Goal: Task Accomplishment & Management: Use online tool/utility

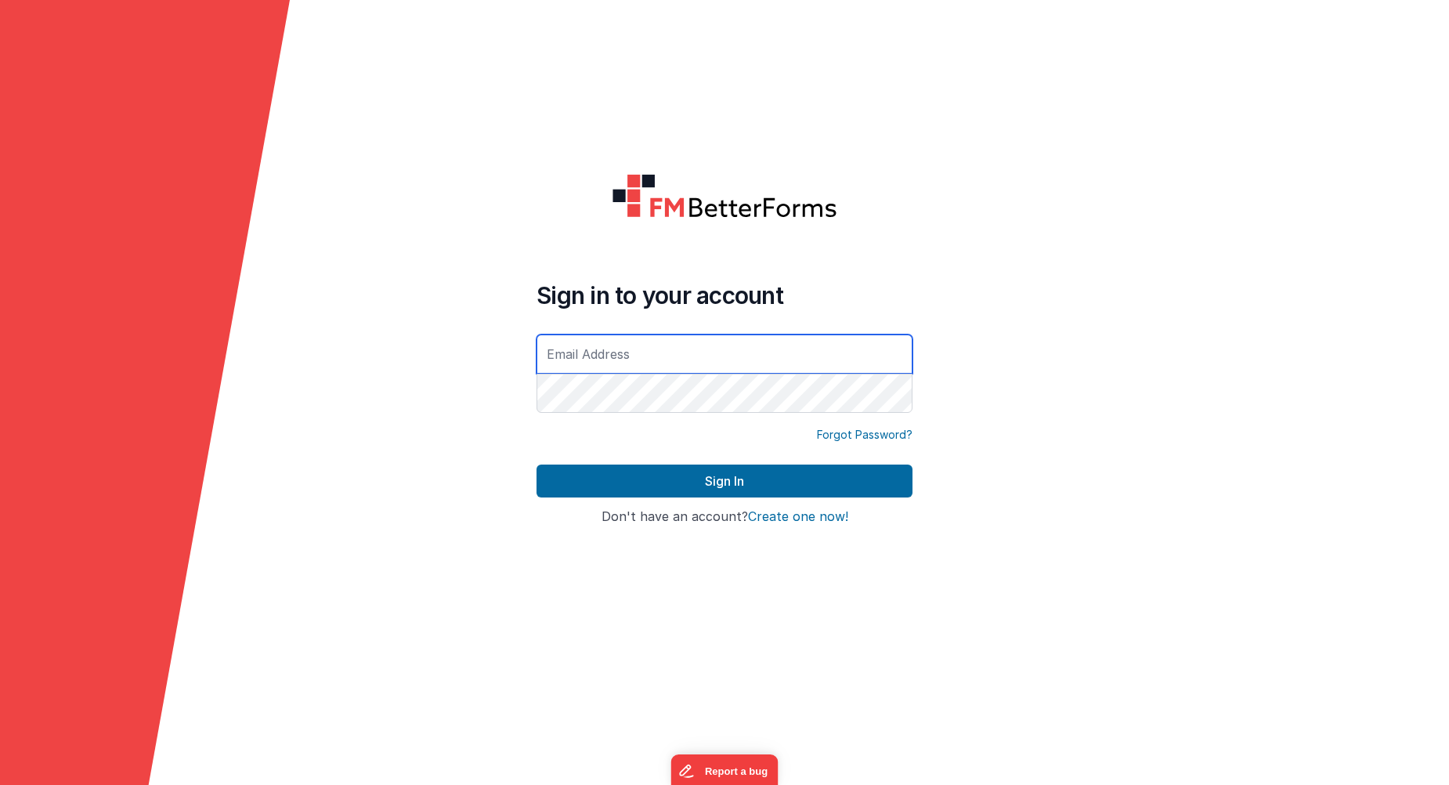
click at [686, 354] on input "text" at bounding box center [725, 353] width 376 height 39
paste input "[EMAIL_ADDRESS][DOMAIN_NAME]"
type input "[EMAIL_ADDRESS][DOMAIN_NAME]"
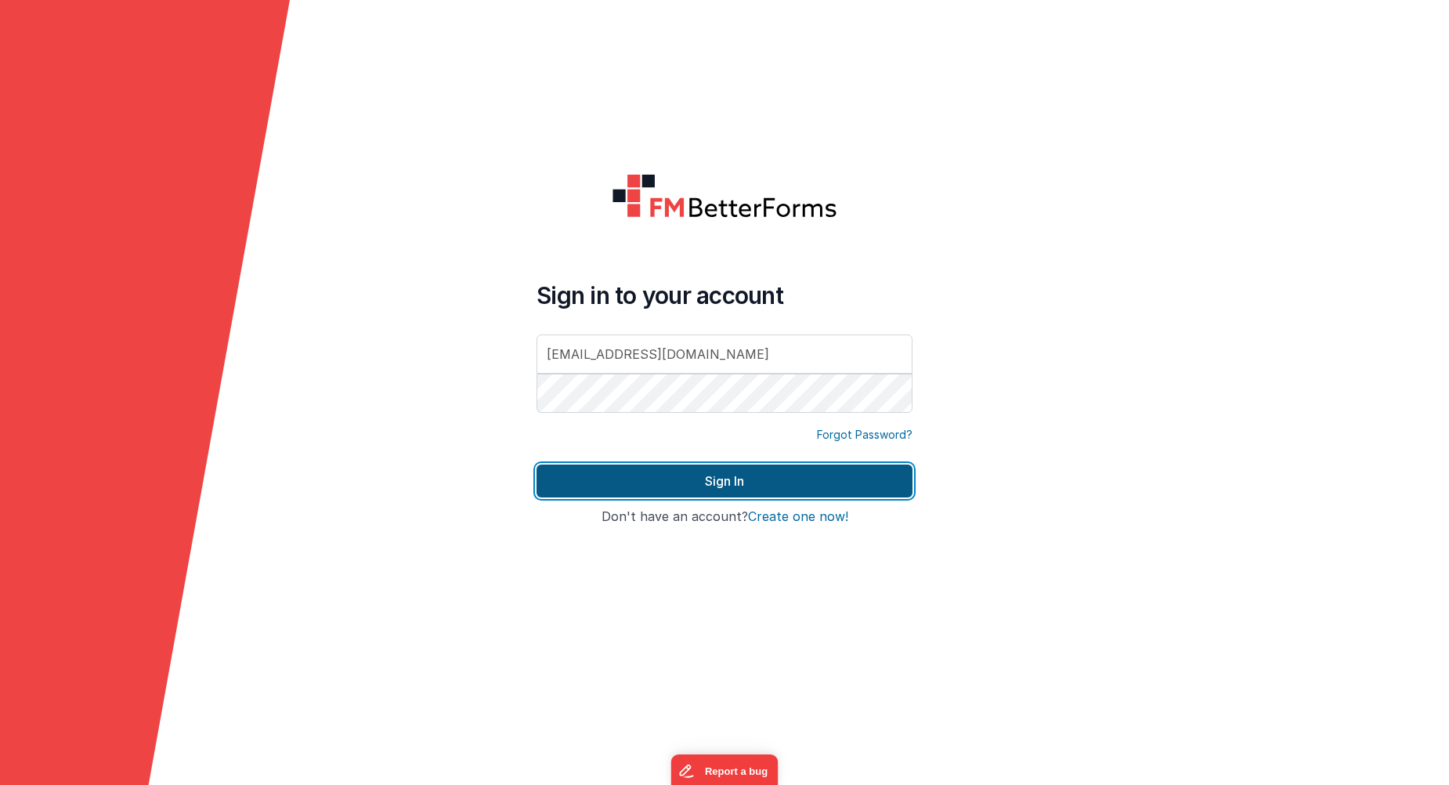
click at [683, 479] on button "Sign In" at bounding box center [725, 480] width 376 height 33
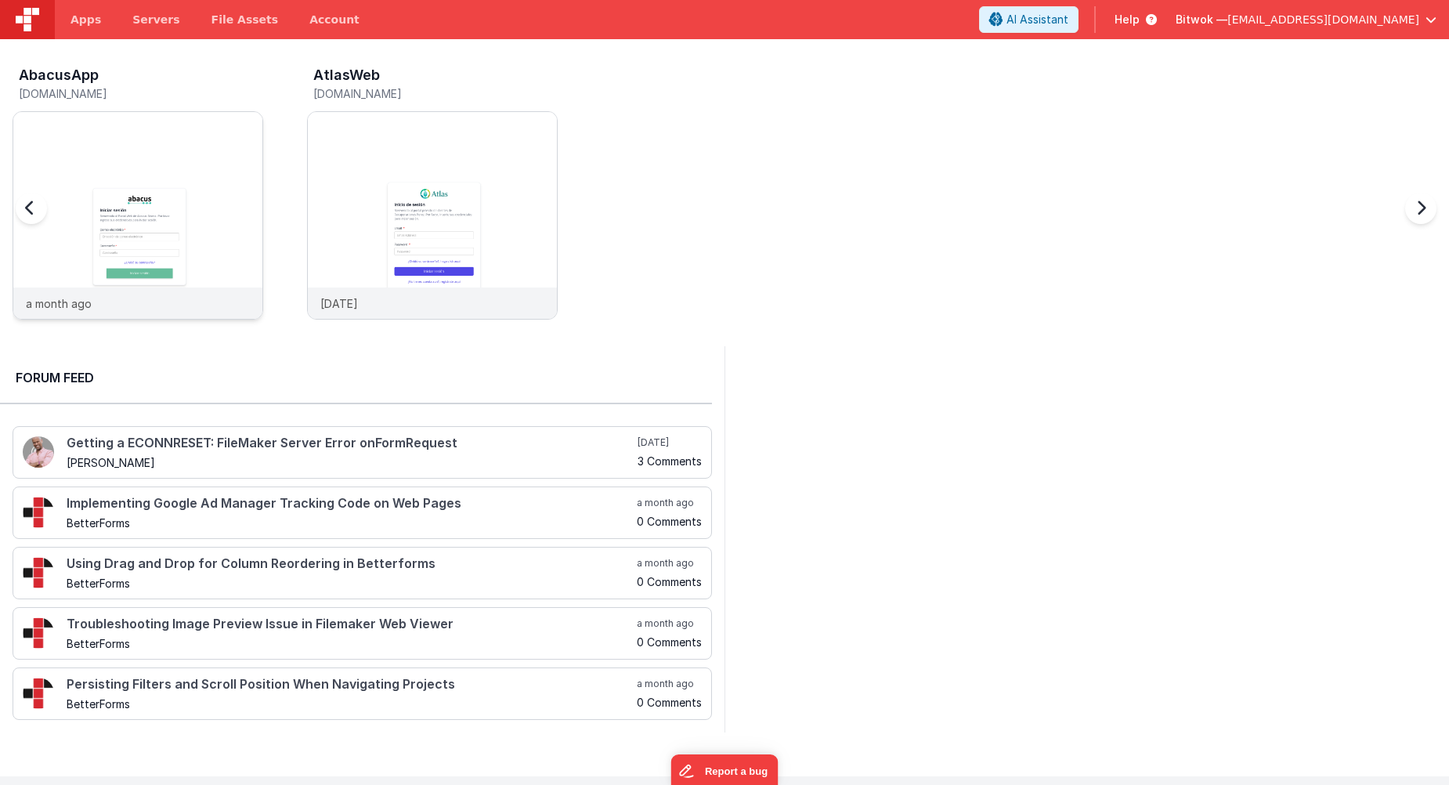
click at [154, 188] on img at bounding box center [137, 236] width 249 height 249
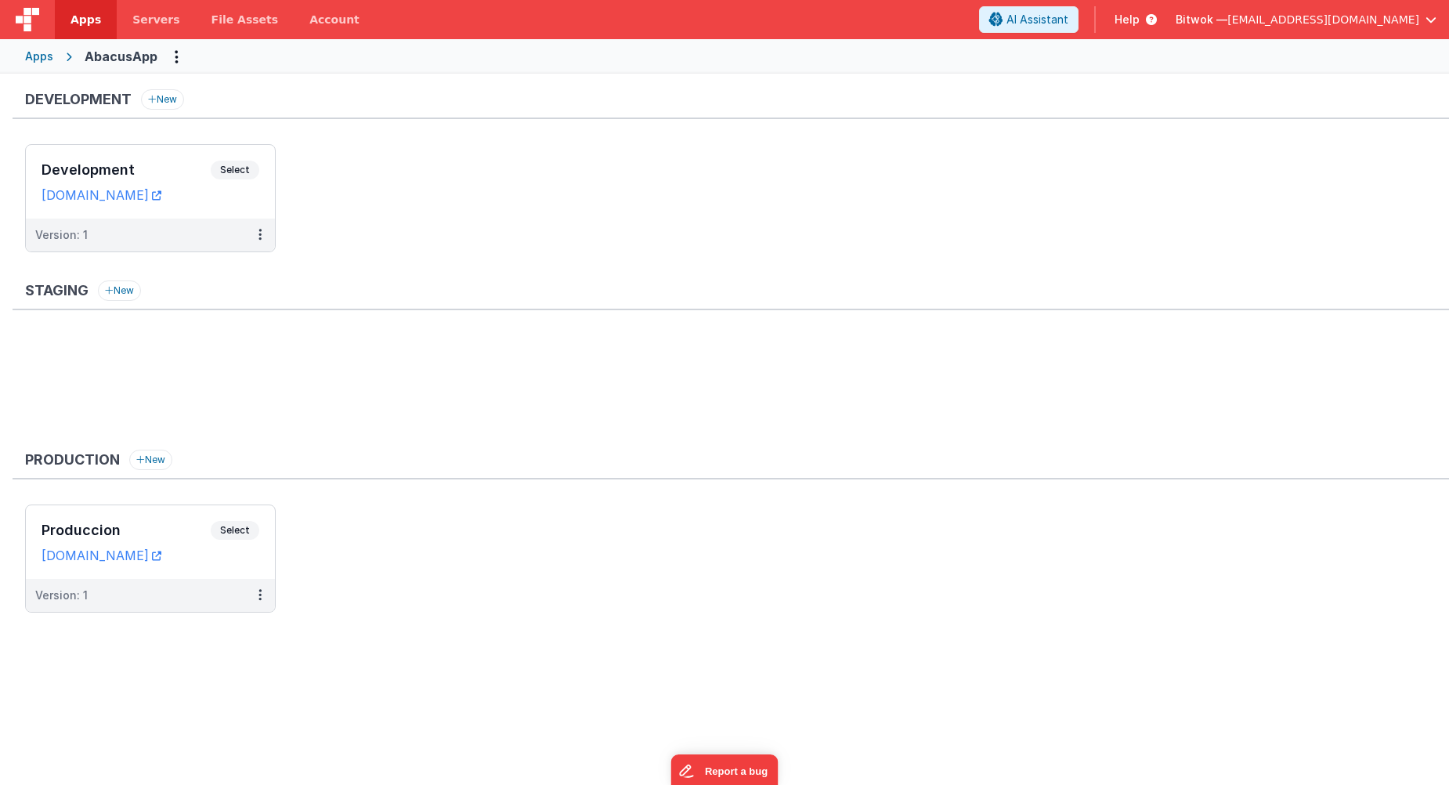
click at [608, 290] on div "Staging New" at bounding box center [731, 295] width 1437 height 30
click at [41, 59] on div "Apps" at bounding box center [39, 57] width 28 height 16
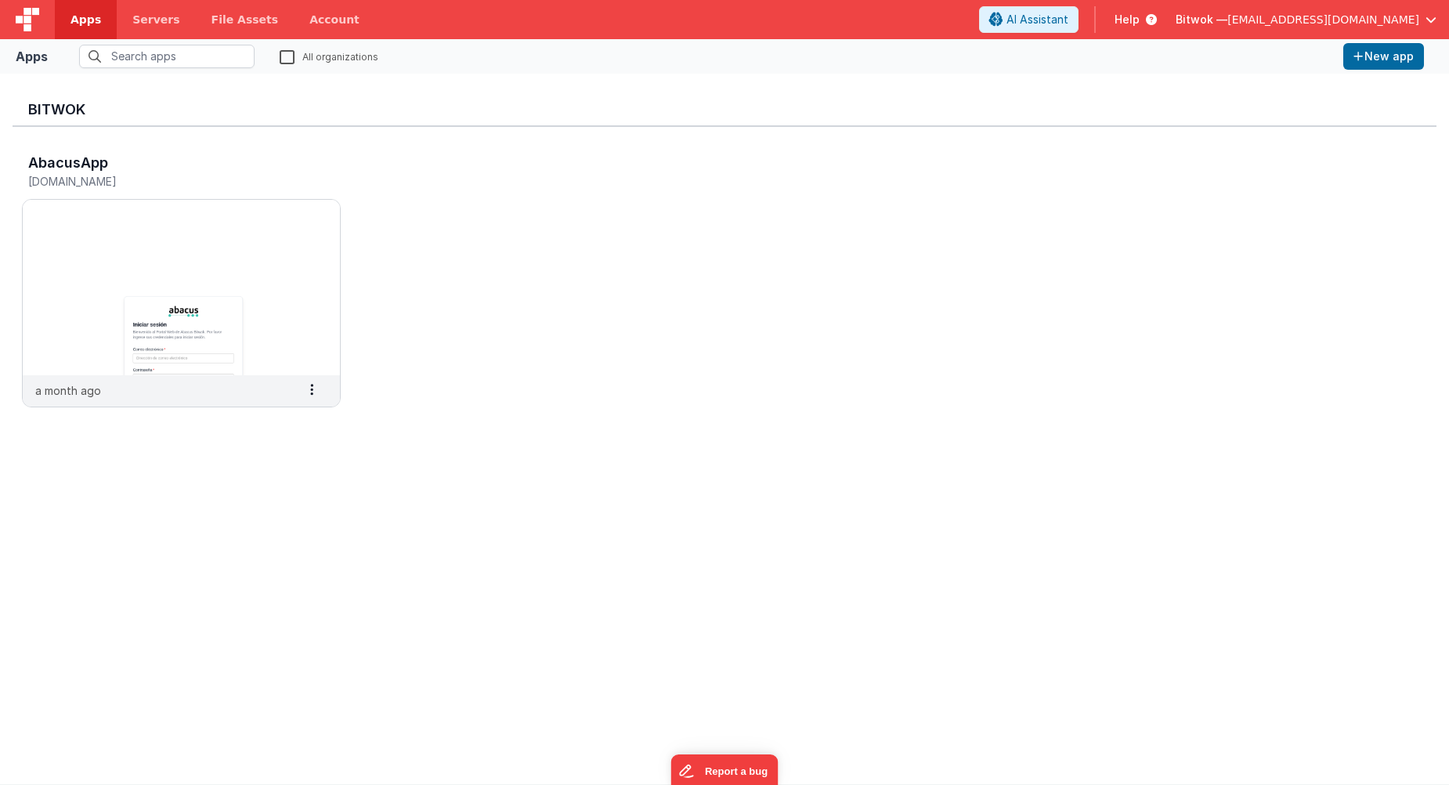
click at [29, 23] on img at bounding box center [27, 19] width 23 height 23
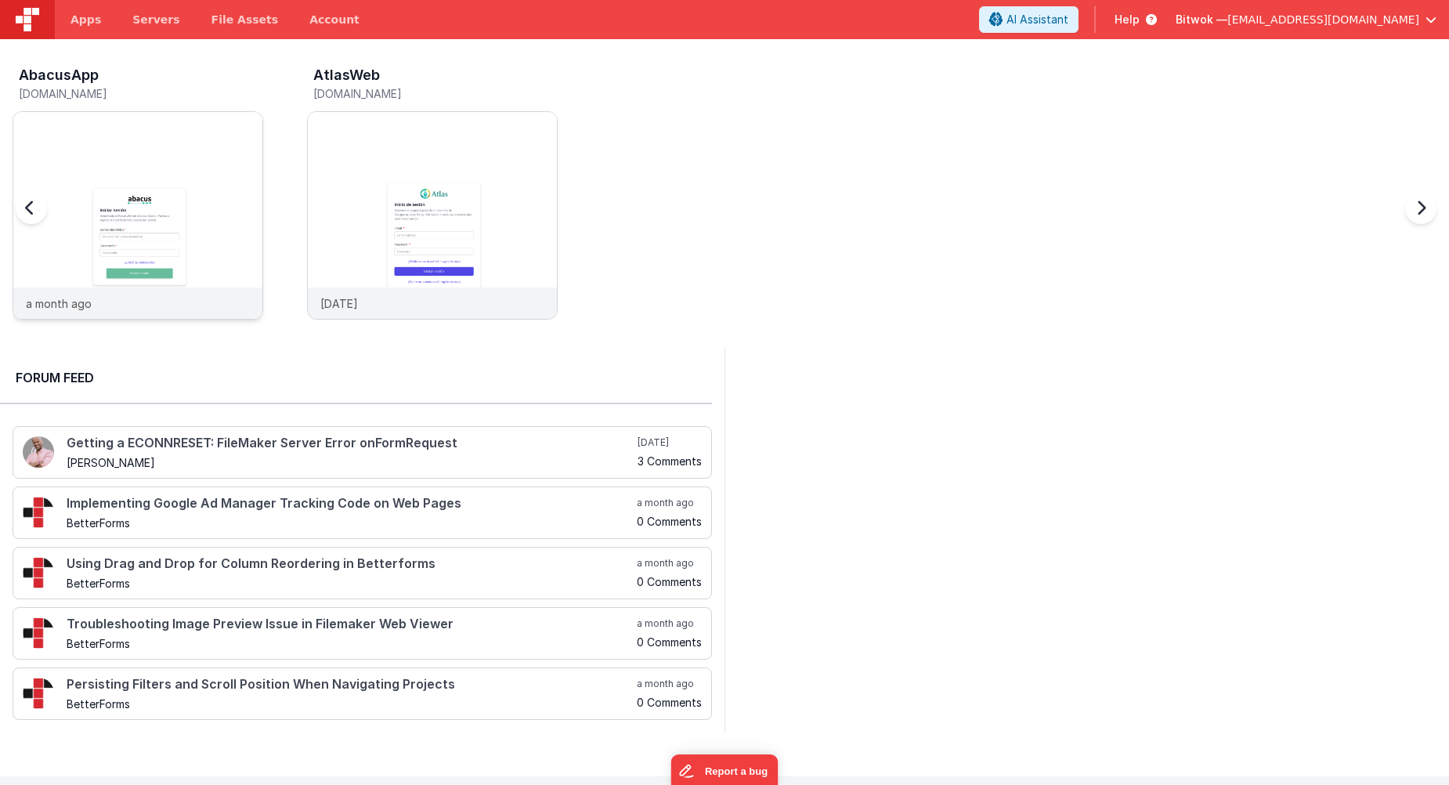
click at [175, 244] on img at bounding box center [137, 236] width 249 height 249
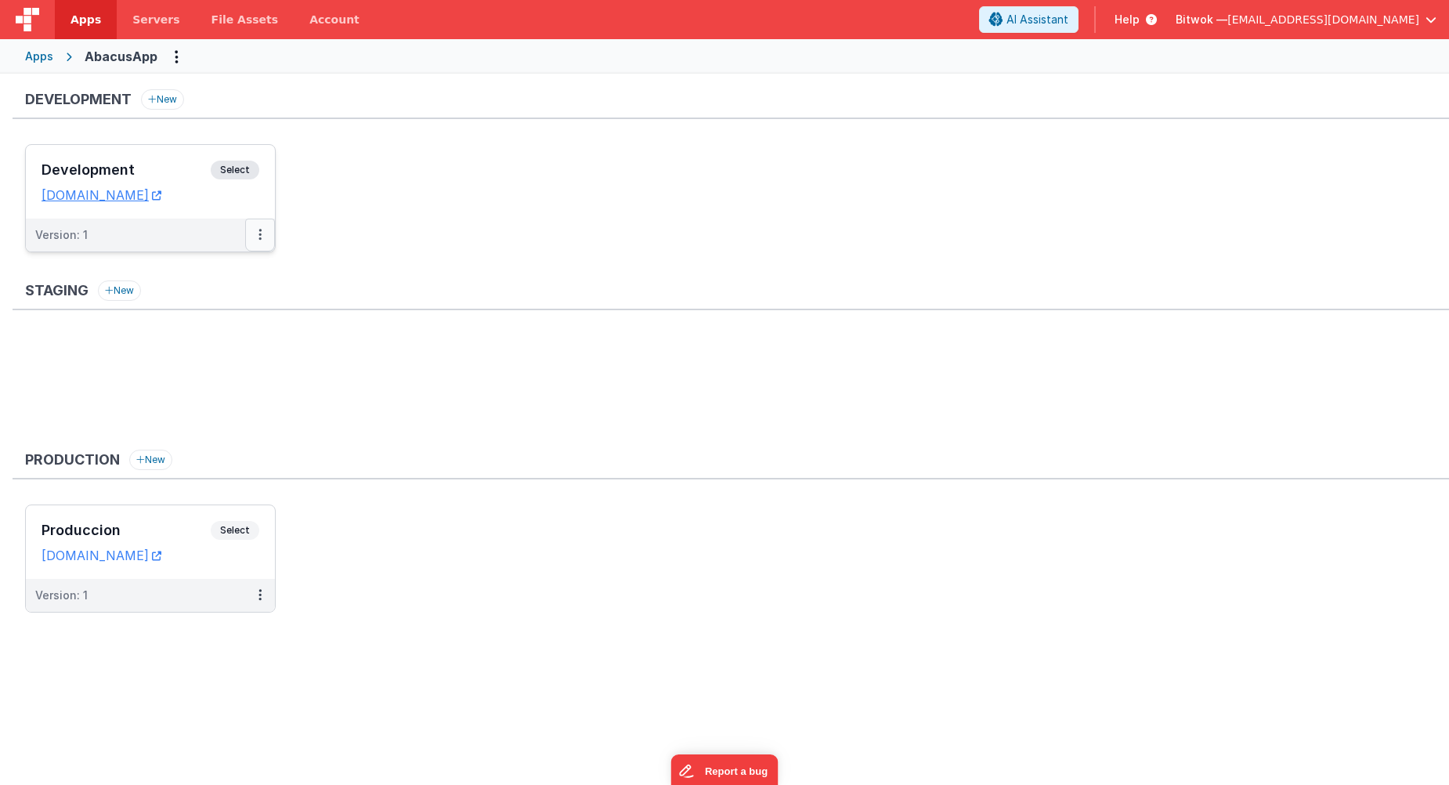
click at [263, 233] on button at bounding box center [260, 235] width 30 height 33
click at [284, 256] on div at bounding box center [724, 392] width 1449 height 785
click at [246, 203] on div "Development Select URLs [DOMAIN_NAME]" at bounding box center [150, 182] width 249 height 74
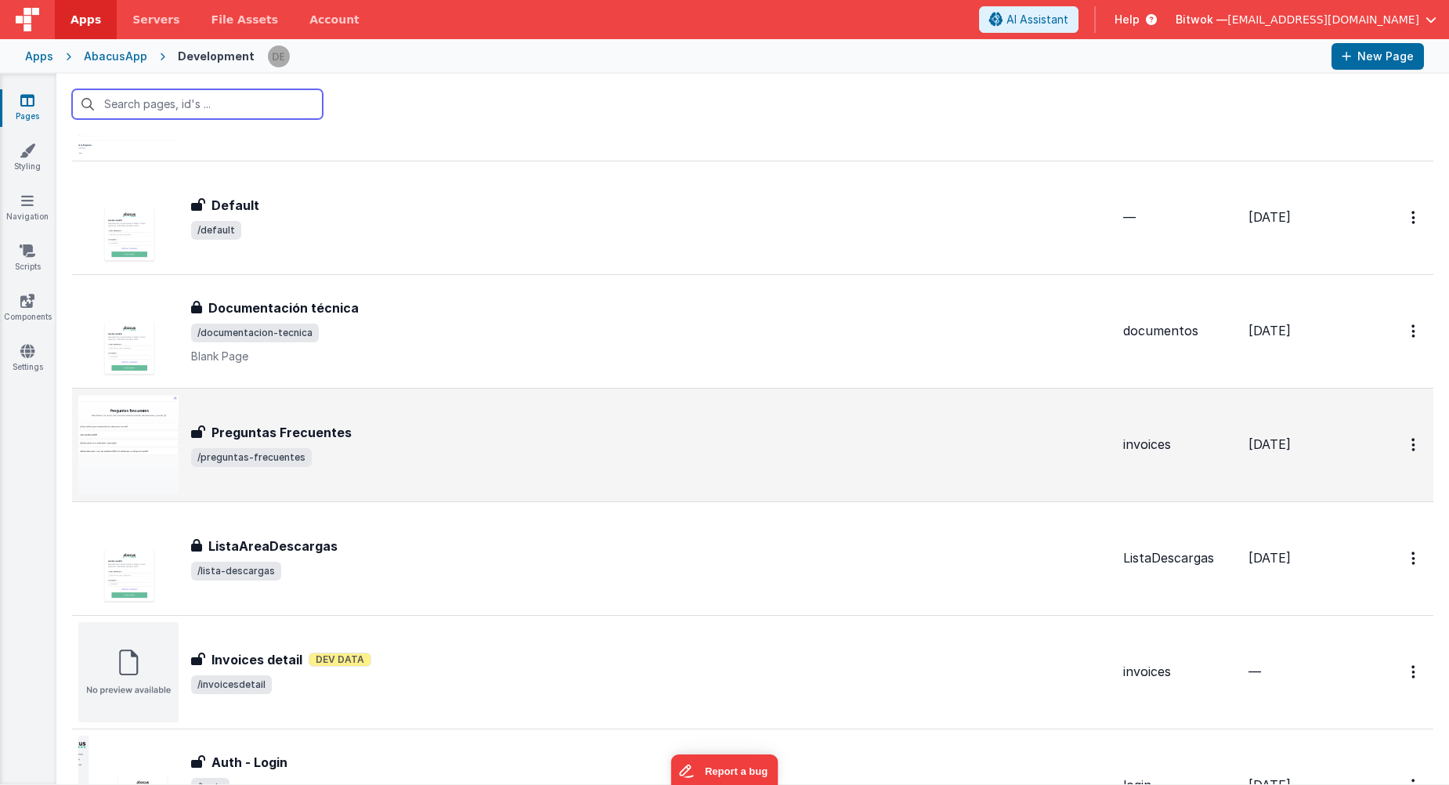
scroll to position [157, 0]
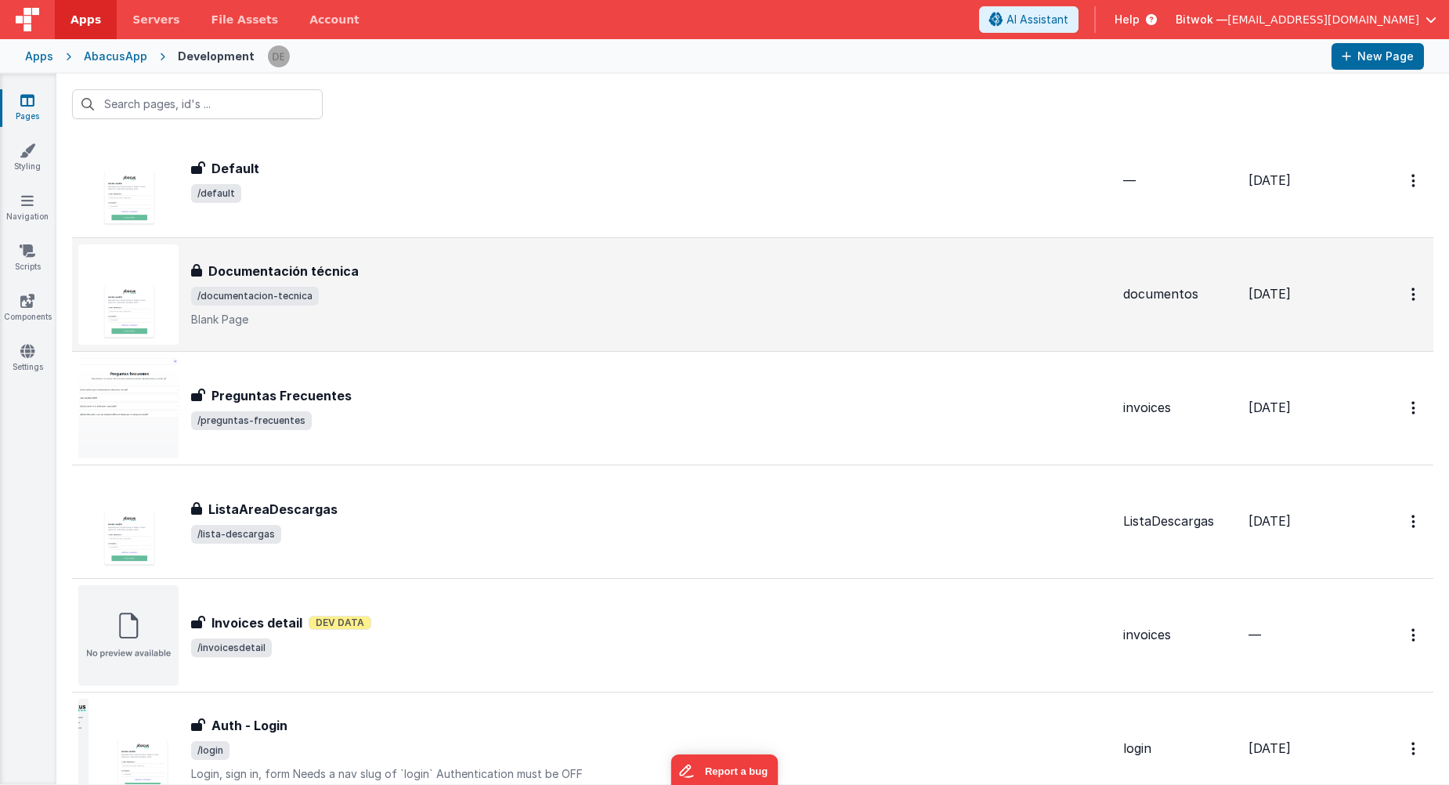
click at [634, 313] on p "Blank Page" at bounding box center [651, 320] width 920 height 16
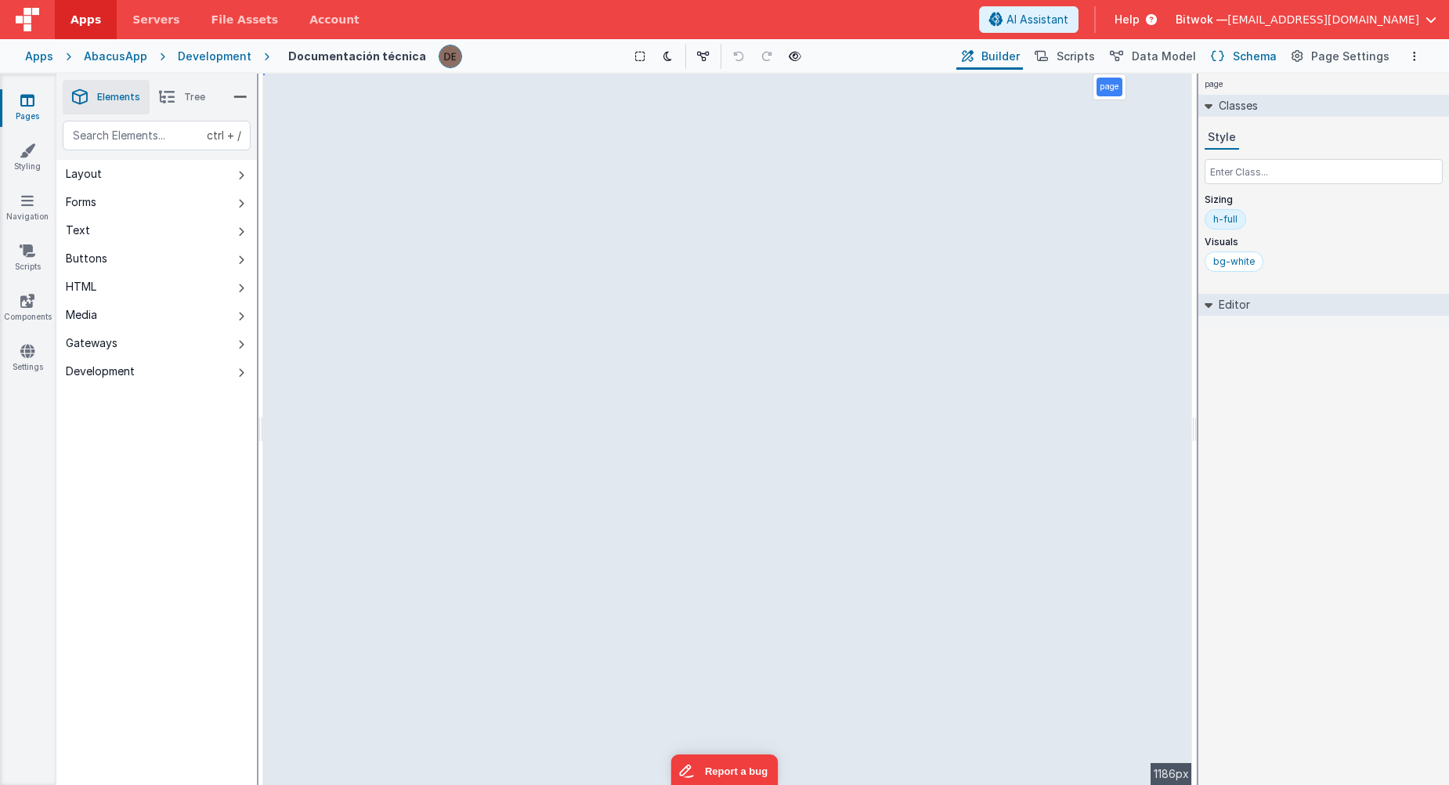
click at [1267, 56] on span "Schema" at bounding box center [1255, 57] width 44 height 16
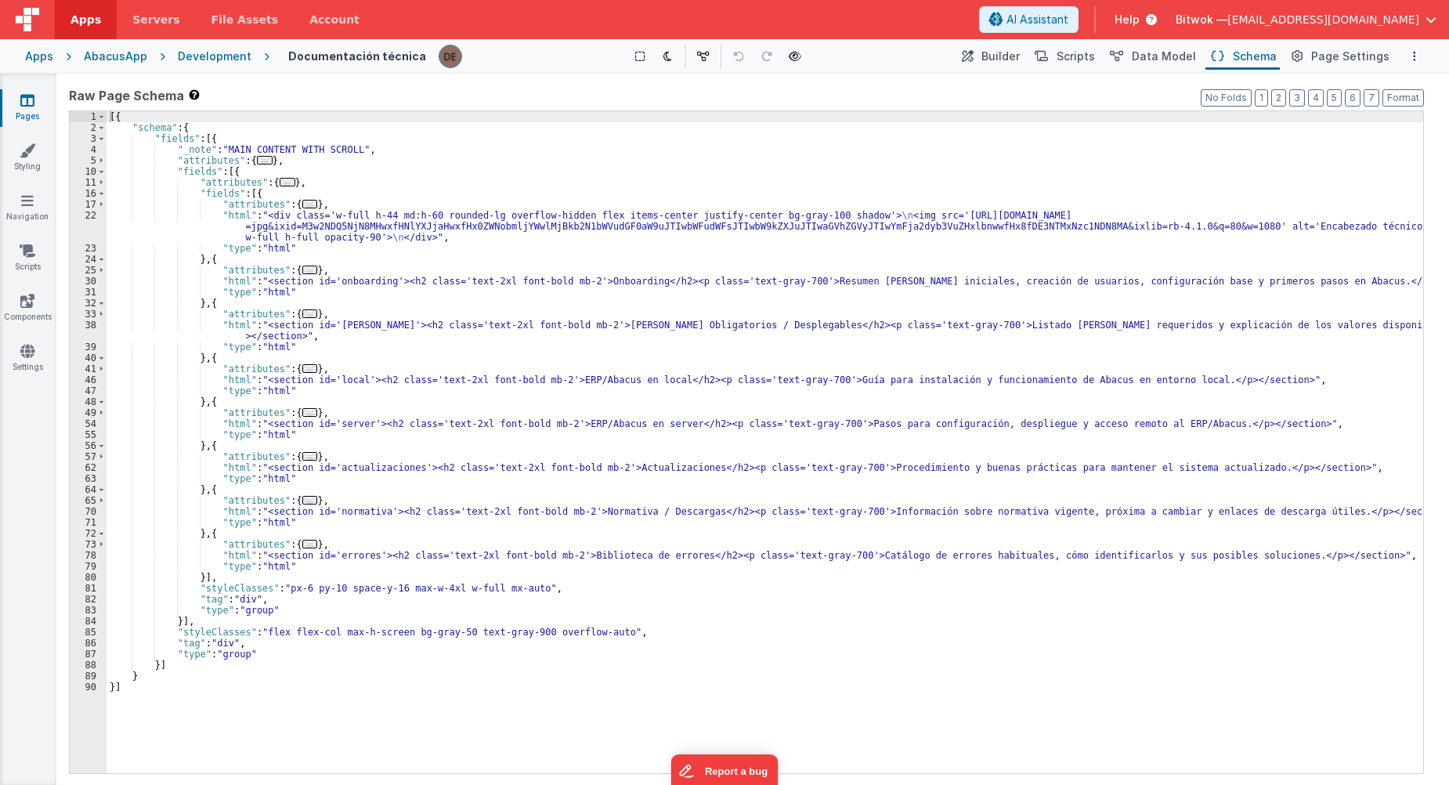
click at [302, 370] on span "..." at bounding box center [310, 368] width 16 height 9
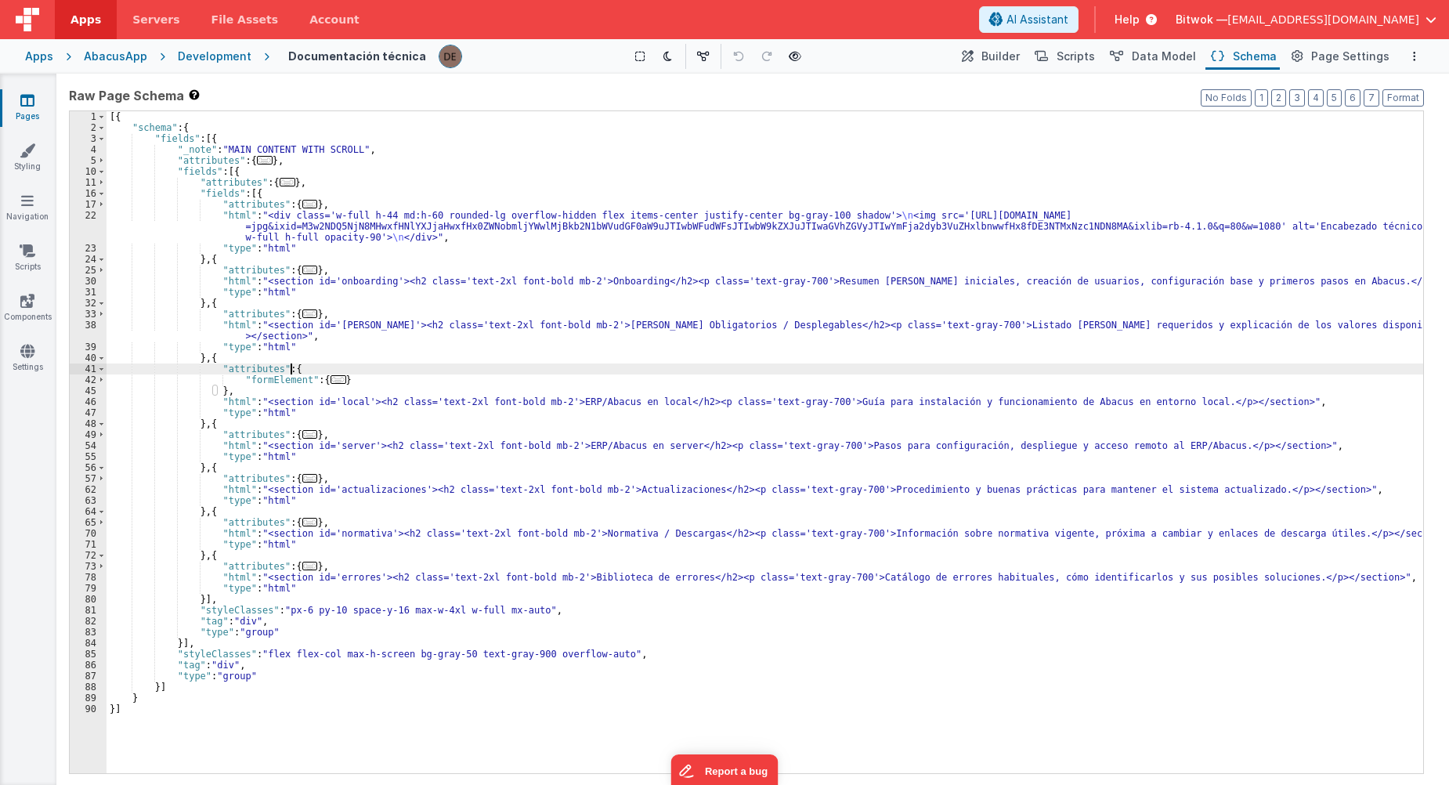
click at [332, 380] on span "..." at bounding box center [339, 379] width 16 height 9
click at [331, 380] on span "..." at bounding box center [339, 379] width 16 height 9
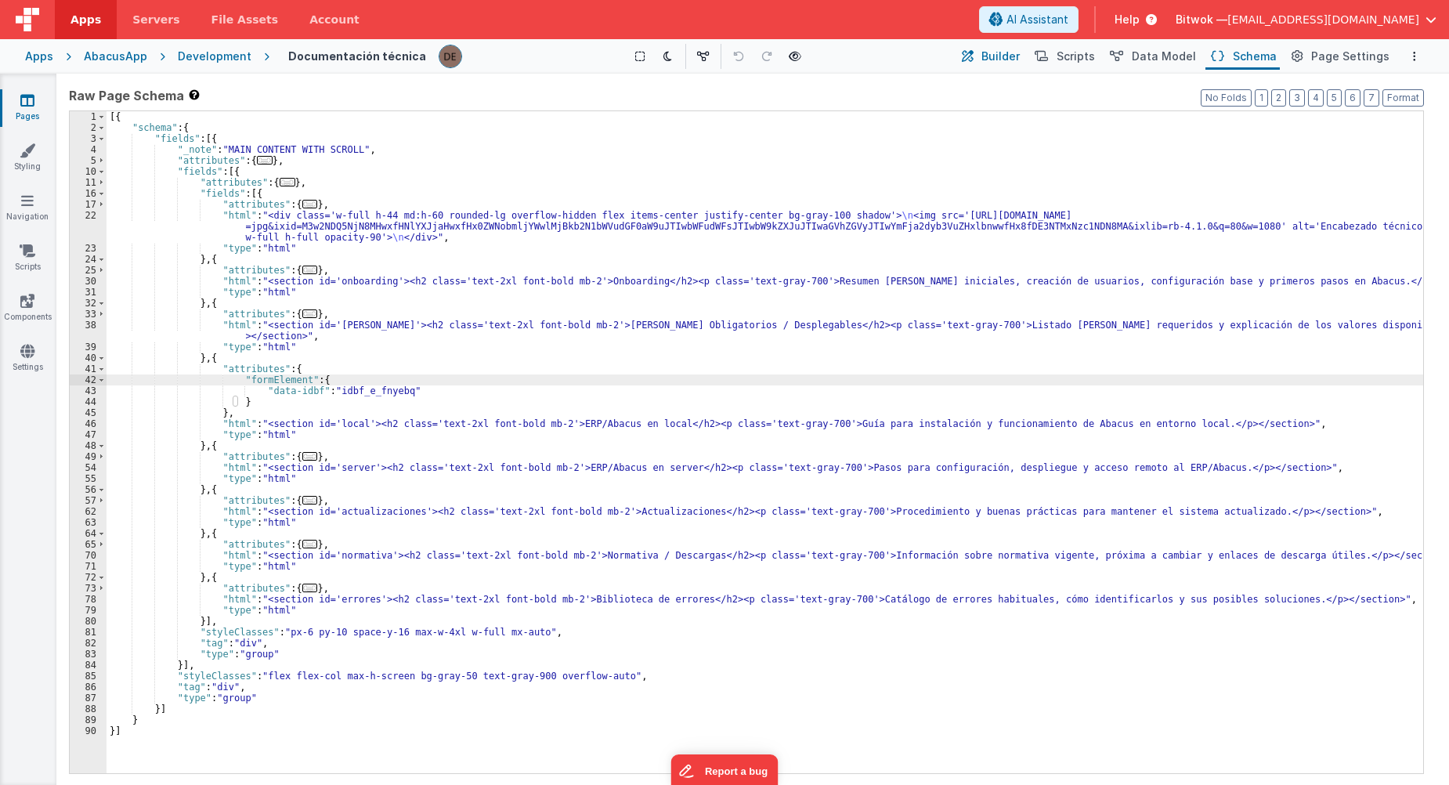
click at [1011, 50] on span "Builder" at bounding box center [1000, 57] width 38 height 16
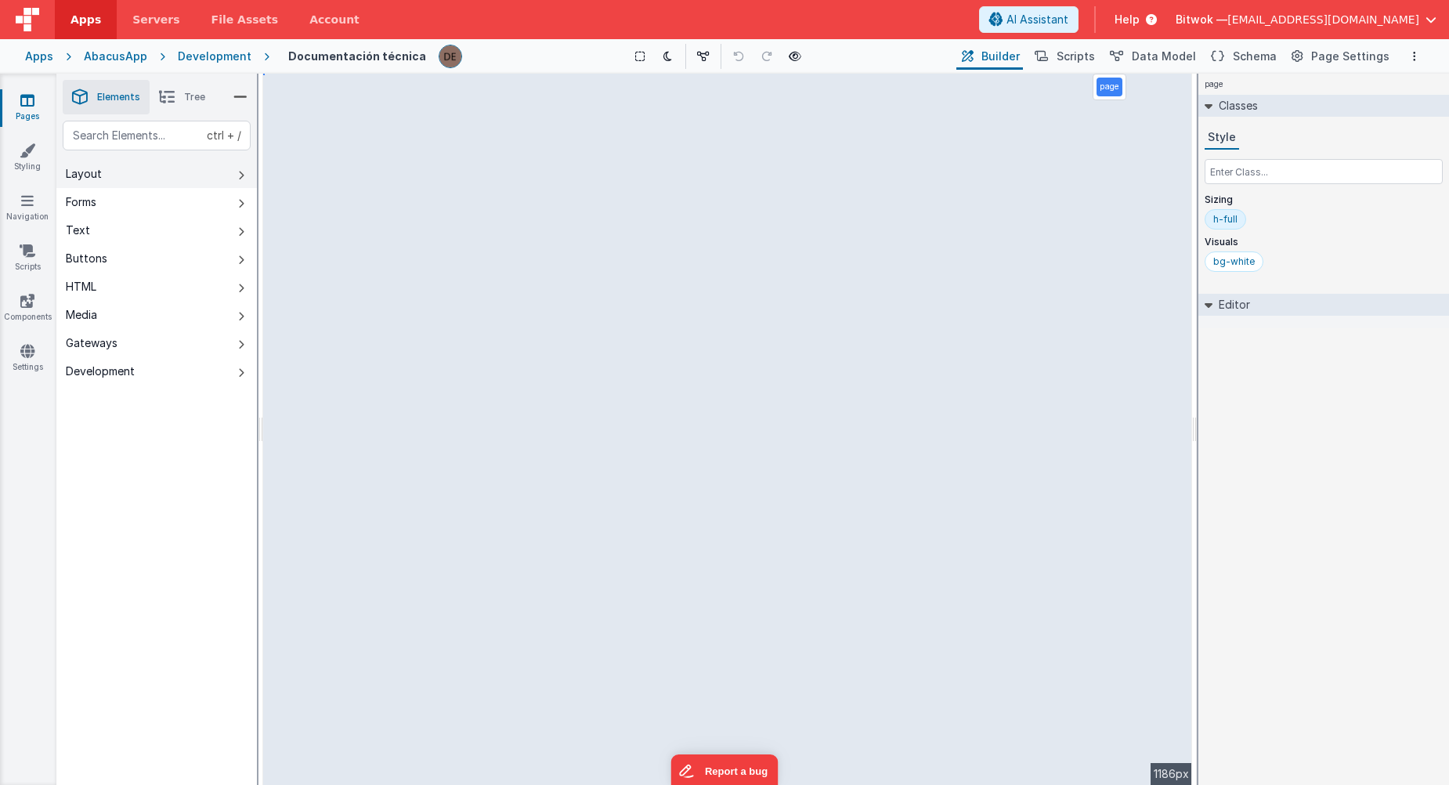
click at [151, 181] on button "Layout" at bounding box center [156, 174] width 201 height 28
click at [103, 191] on button "Forms" at bounding box center [156, 202] width 201 height 28
click at [99, 236] on button "Text" at bounding box center [156, 230] width 201 height 28
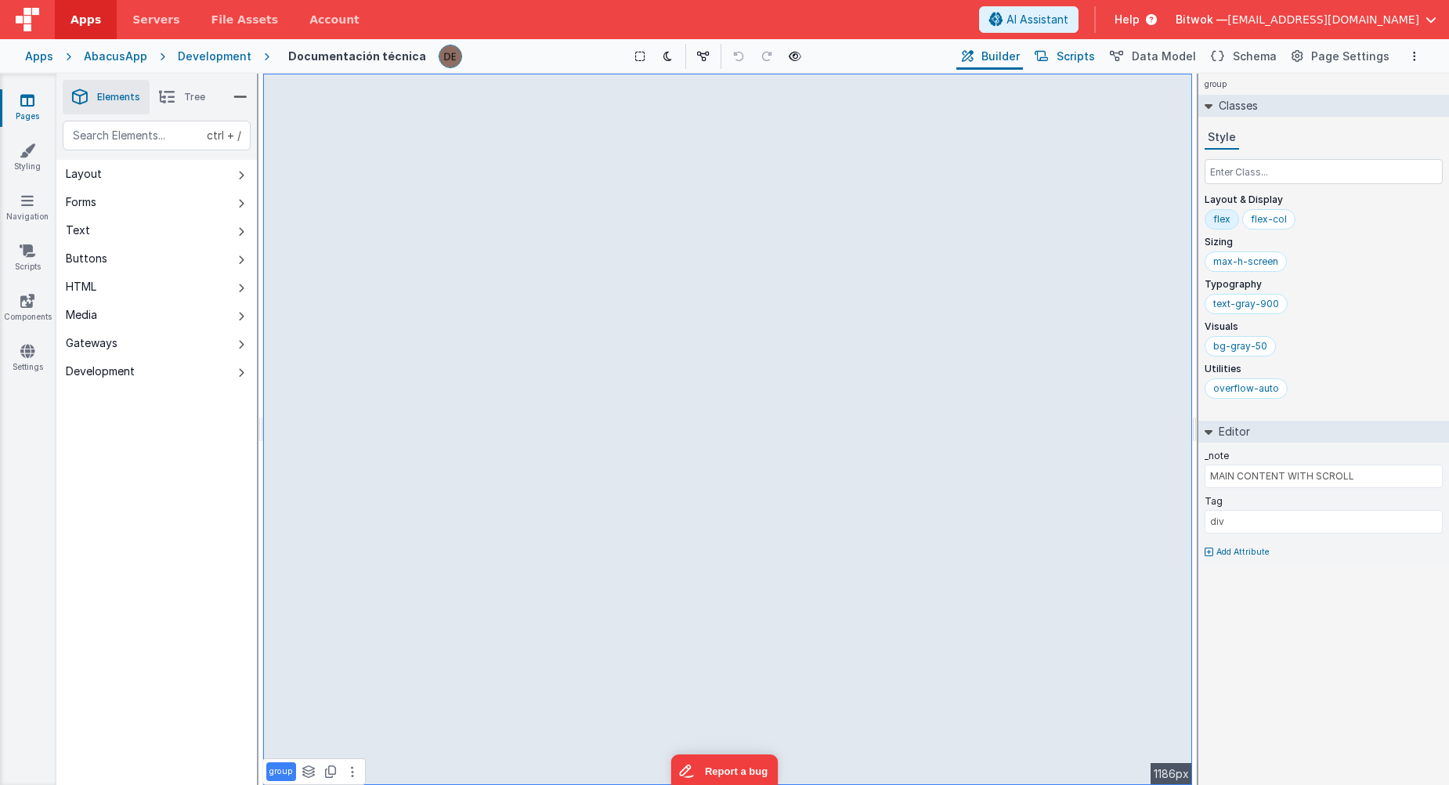
click at [1083, 56] on span "Scripts" at bounding box center [1076, 57] width 38 height 16
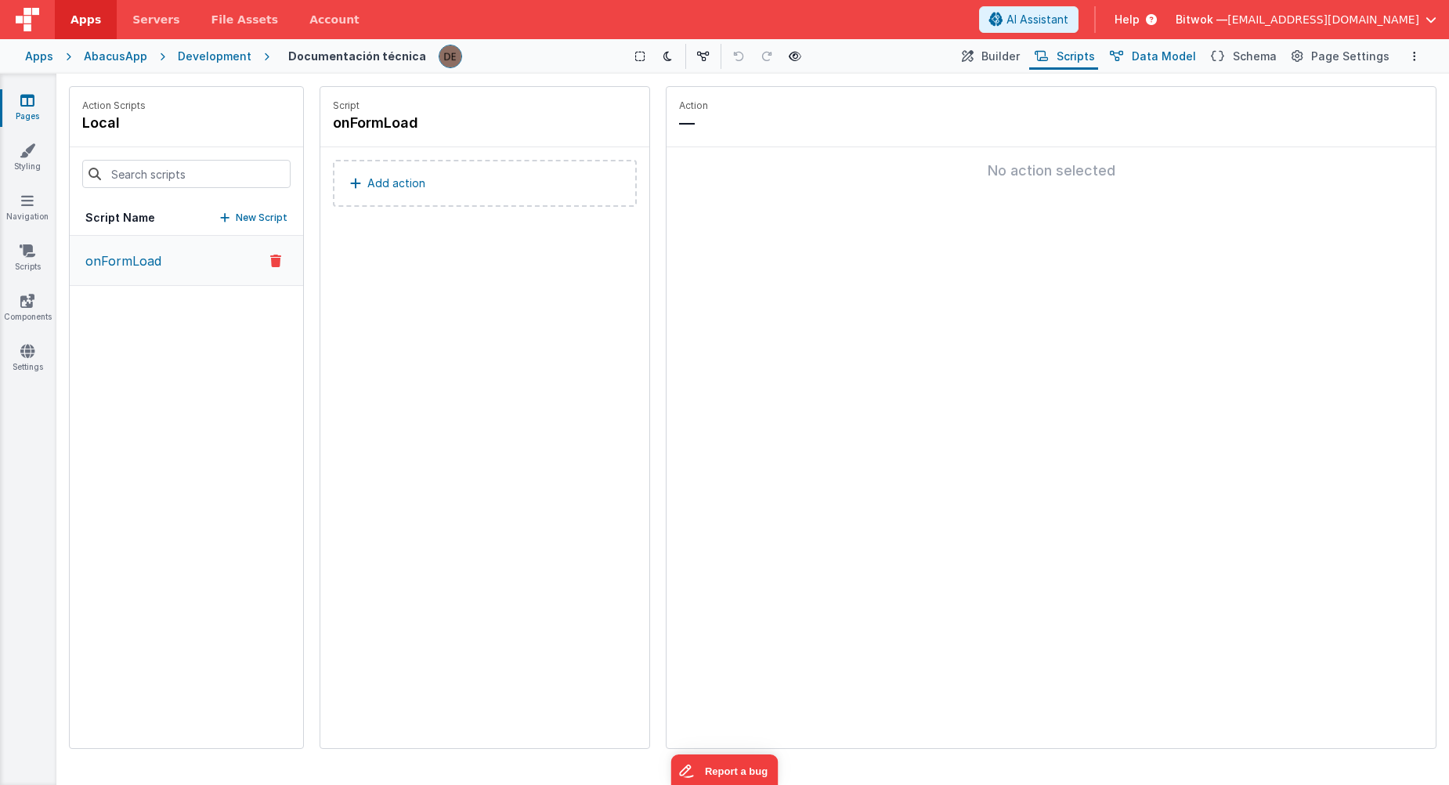
click at [1175, 54] on span "Data Model" at bounding box center [1164, 57] width 64 height 16
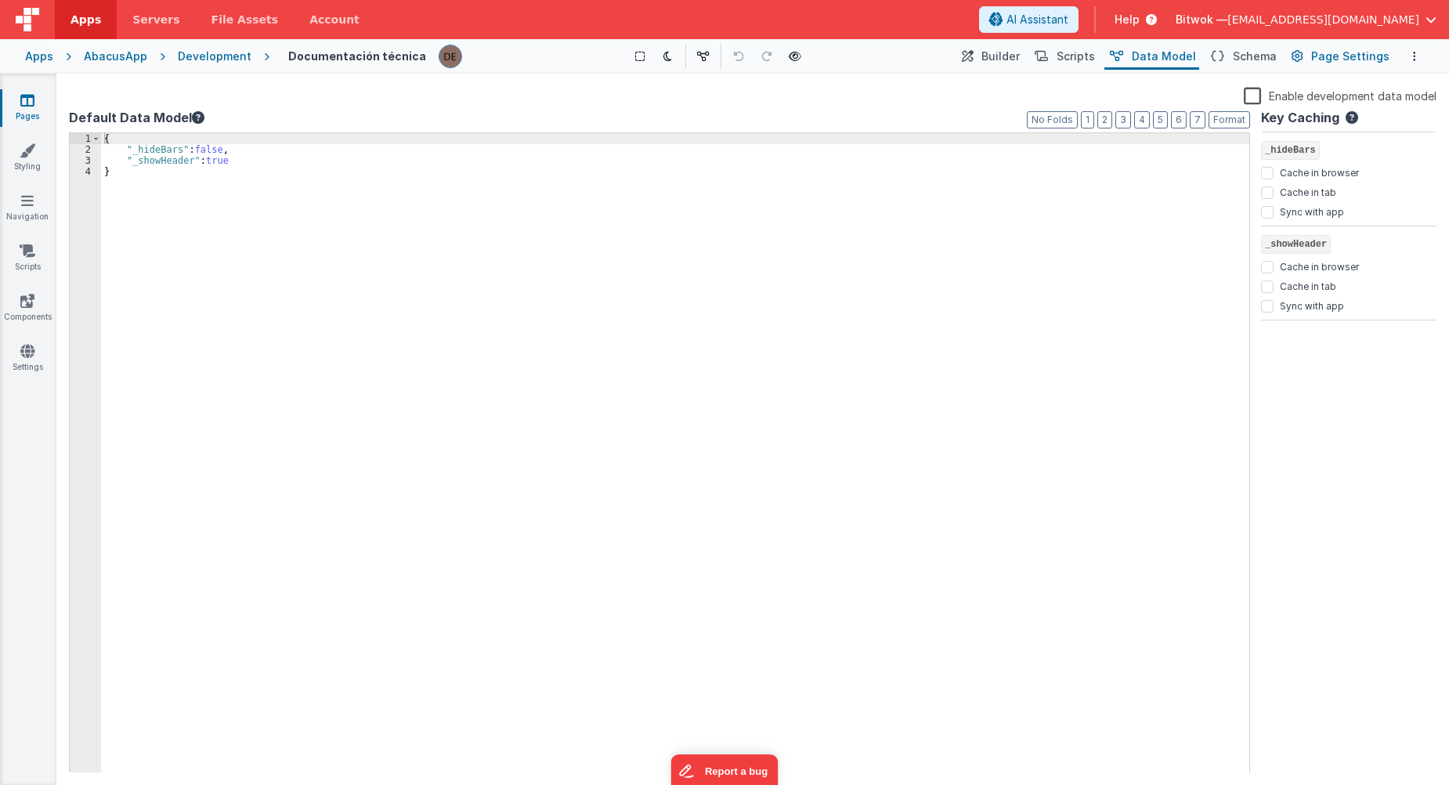
click at [1318, 60] on span "Page Settings" at bounding box center [1350, 57] width 78 height 16
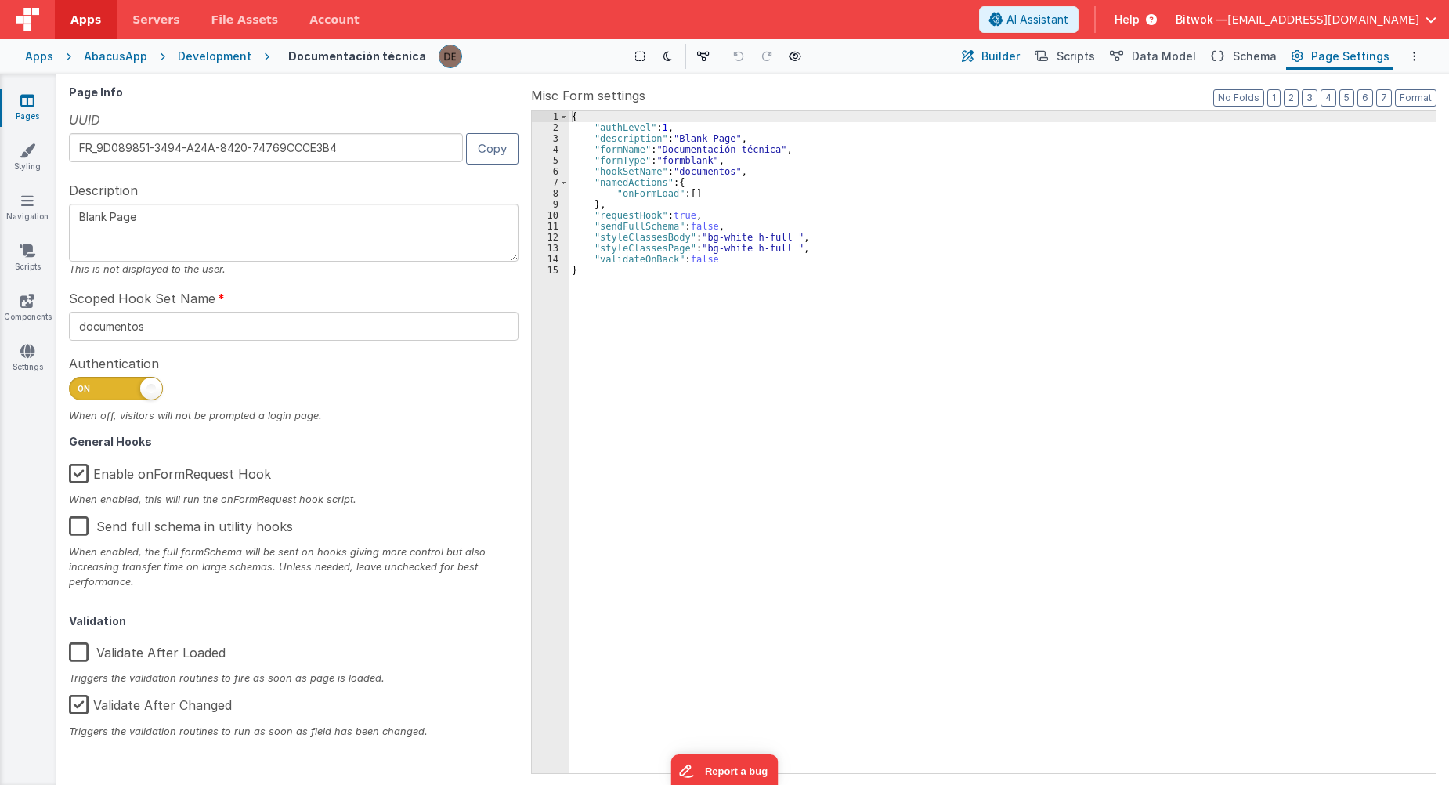
click at [1016, 58] on span "Builder" at bounding box center [1000, 57] width 38 height 16
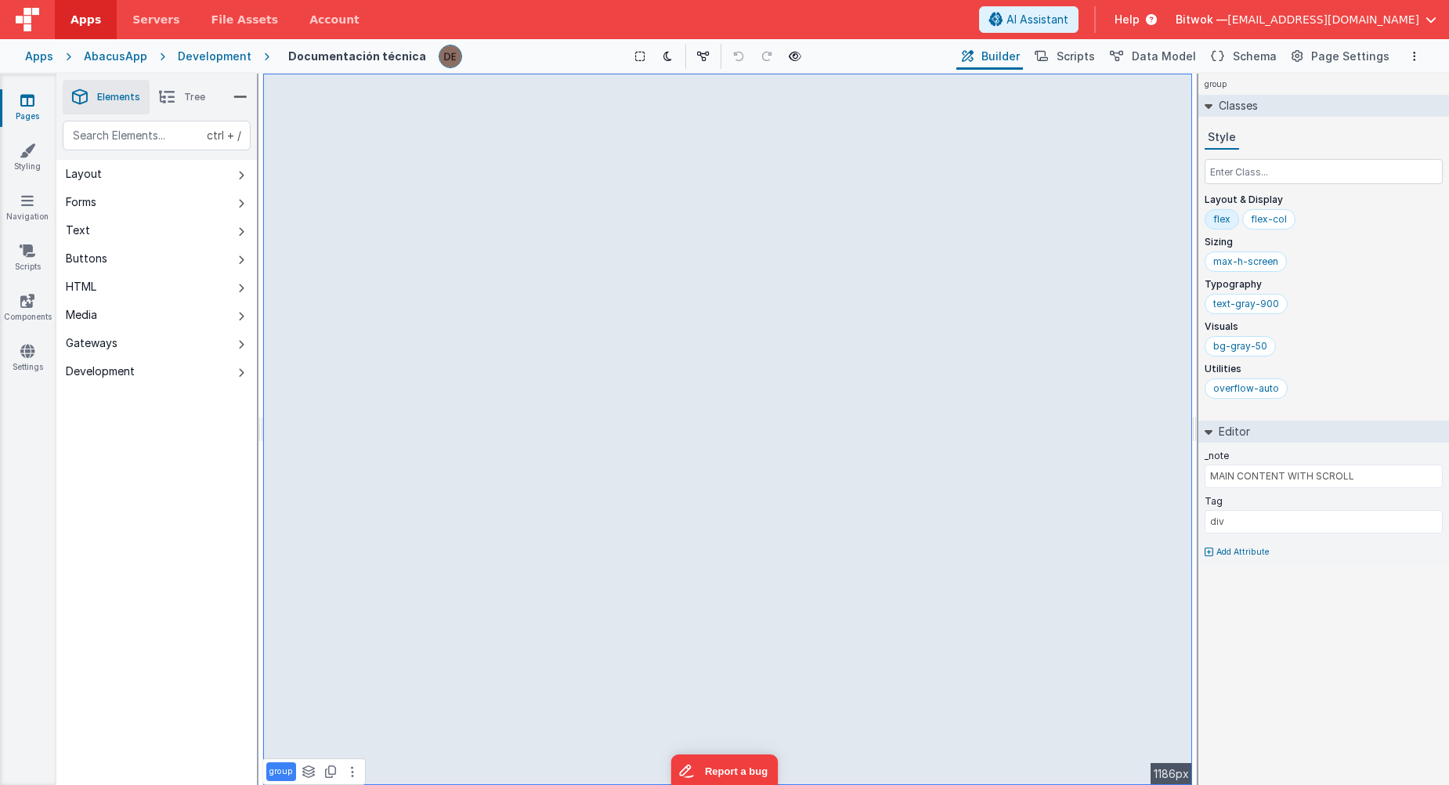
click at [33, 142] on div "Pages Styling Navigation Scripts Components Settings" at bounding box center [28, 429] width 56 height 711
click at [34, 172] on link "Styling" at bounding box center [27, 158] width 56 height 31
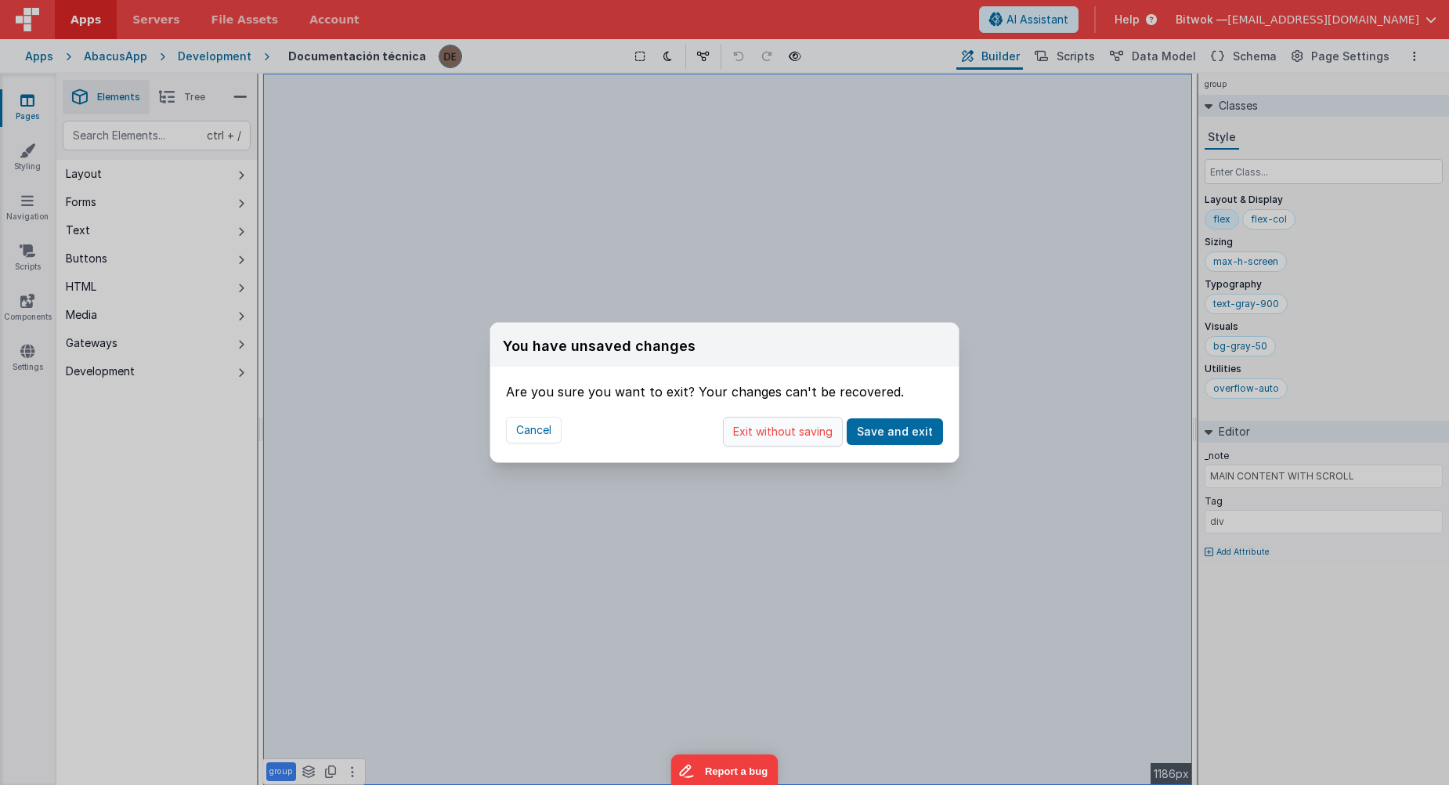
click at [788, 436] on button "Exit without saving" at bounding box center [783, 432] width 120 height 30
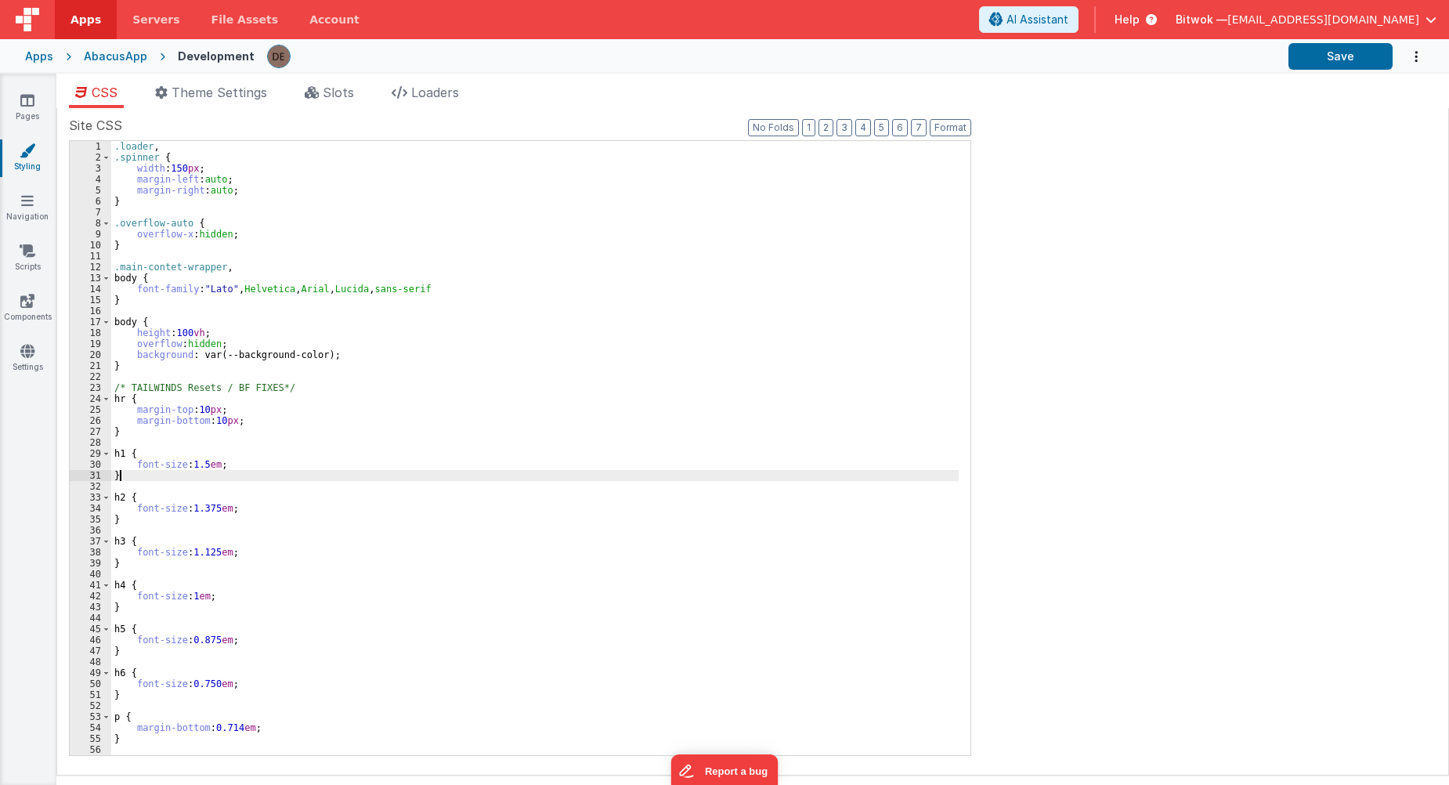
click at [492, 472] on div ".loader , .spinner { width : 150 px ; margin-left : auto ; margin-right : auto …" at bounding box center [535, 459] width 848 height 636
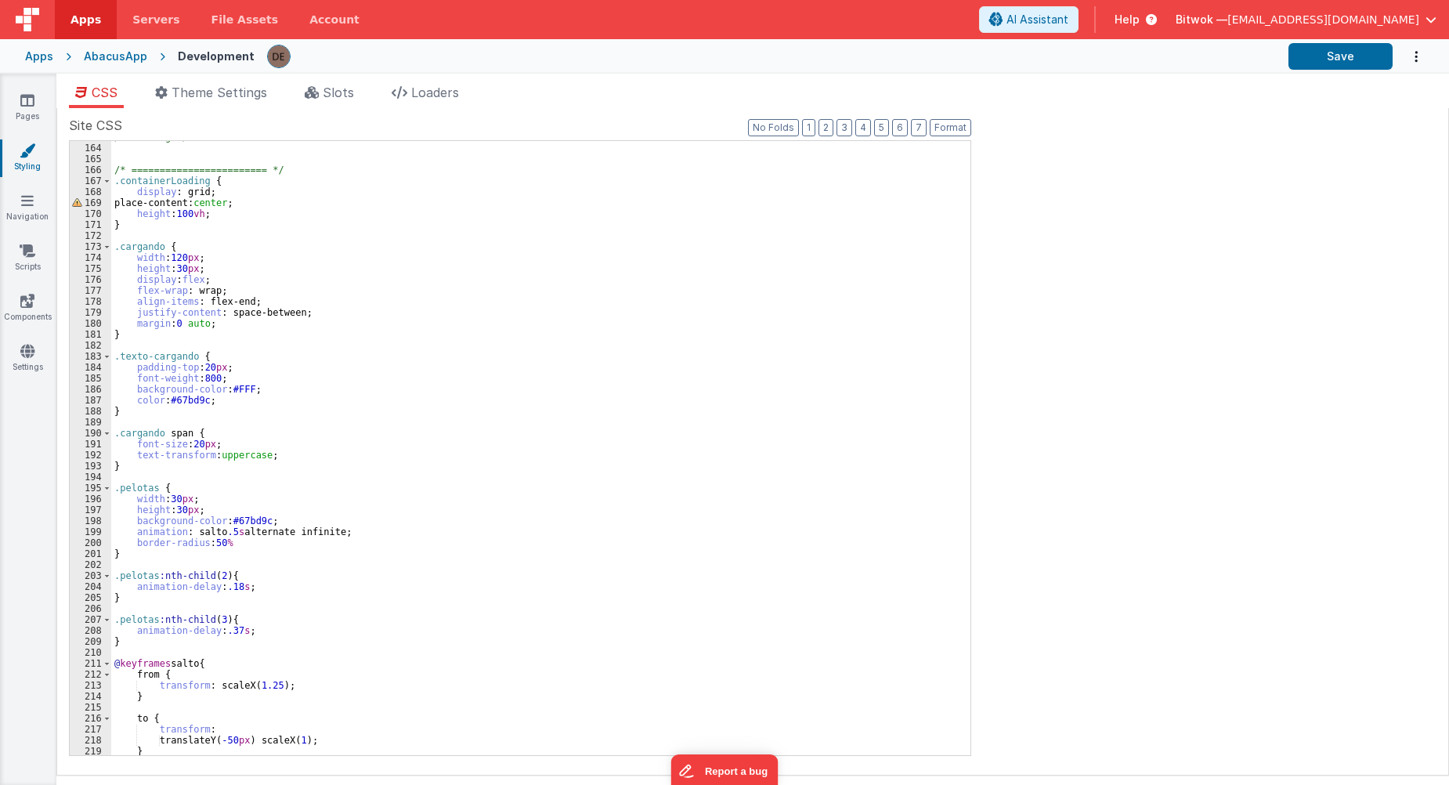
scroll to position [1798, 0]
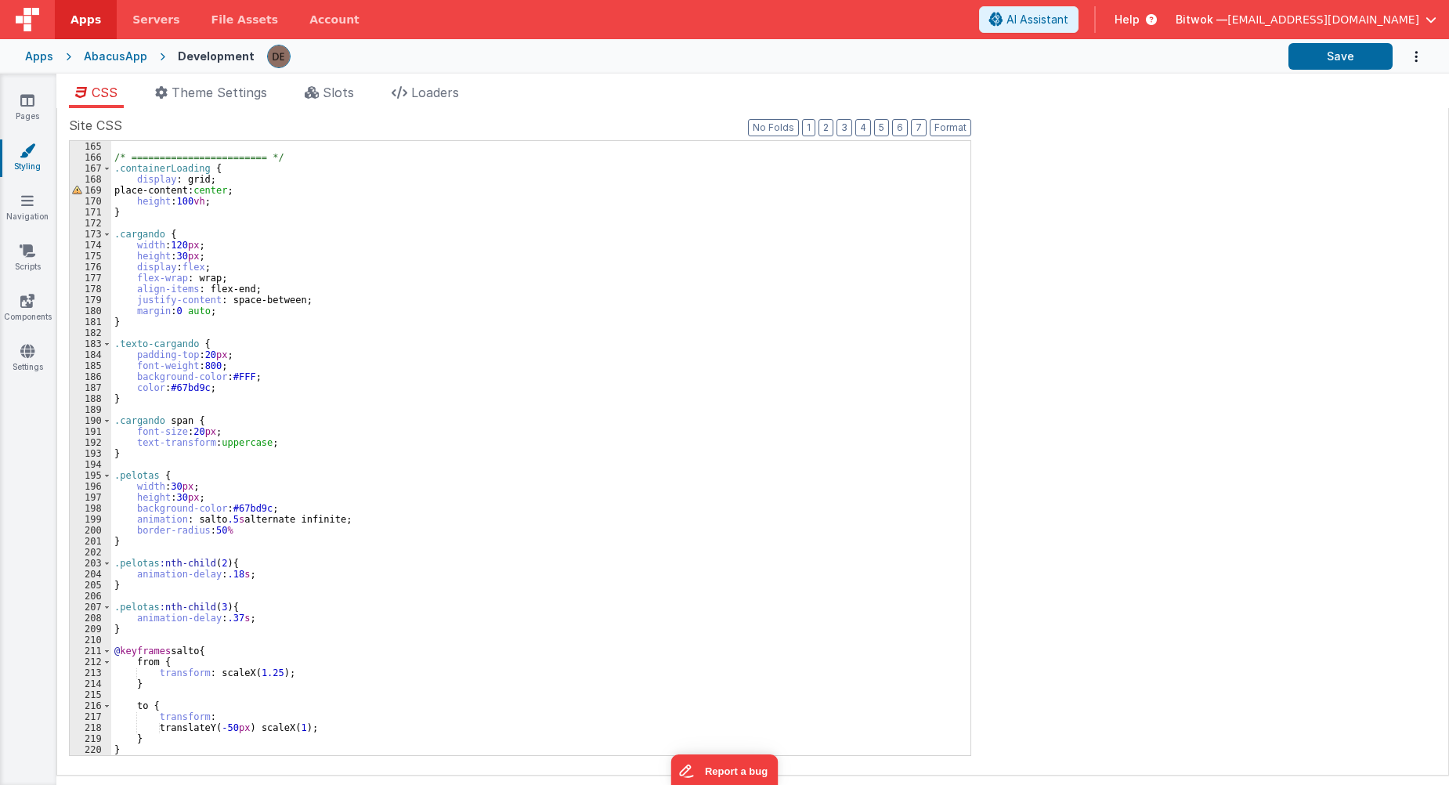
click at [408, 417] on div "/* ======================== */ .containerLoading { display : grid; place-conten…" at bounding box center [535, 459] width 848 height 636
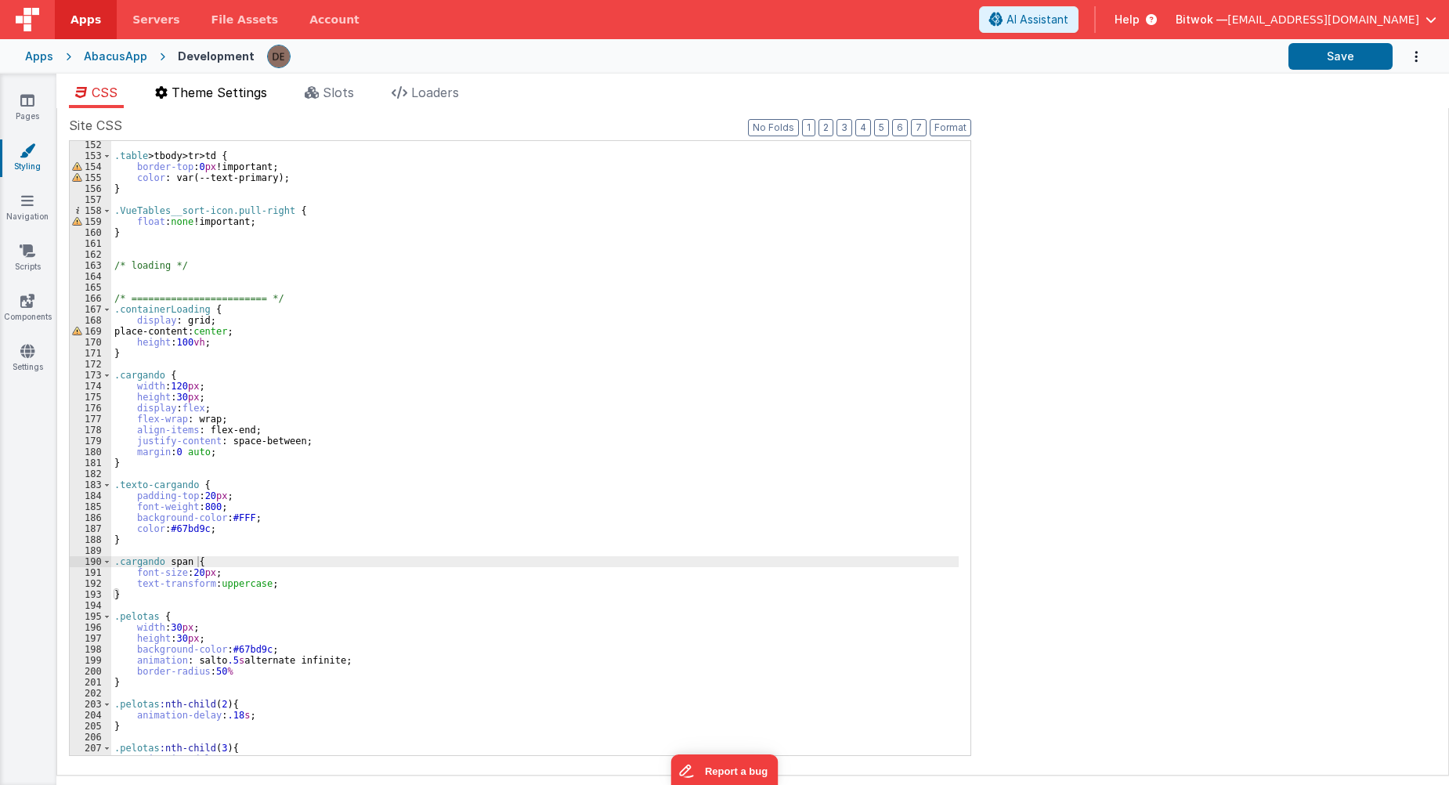
click at [193, 99] on span "Theme Settings" at bounding box center [220, 93] width 96 height 16
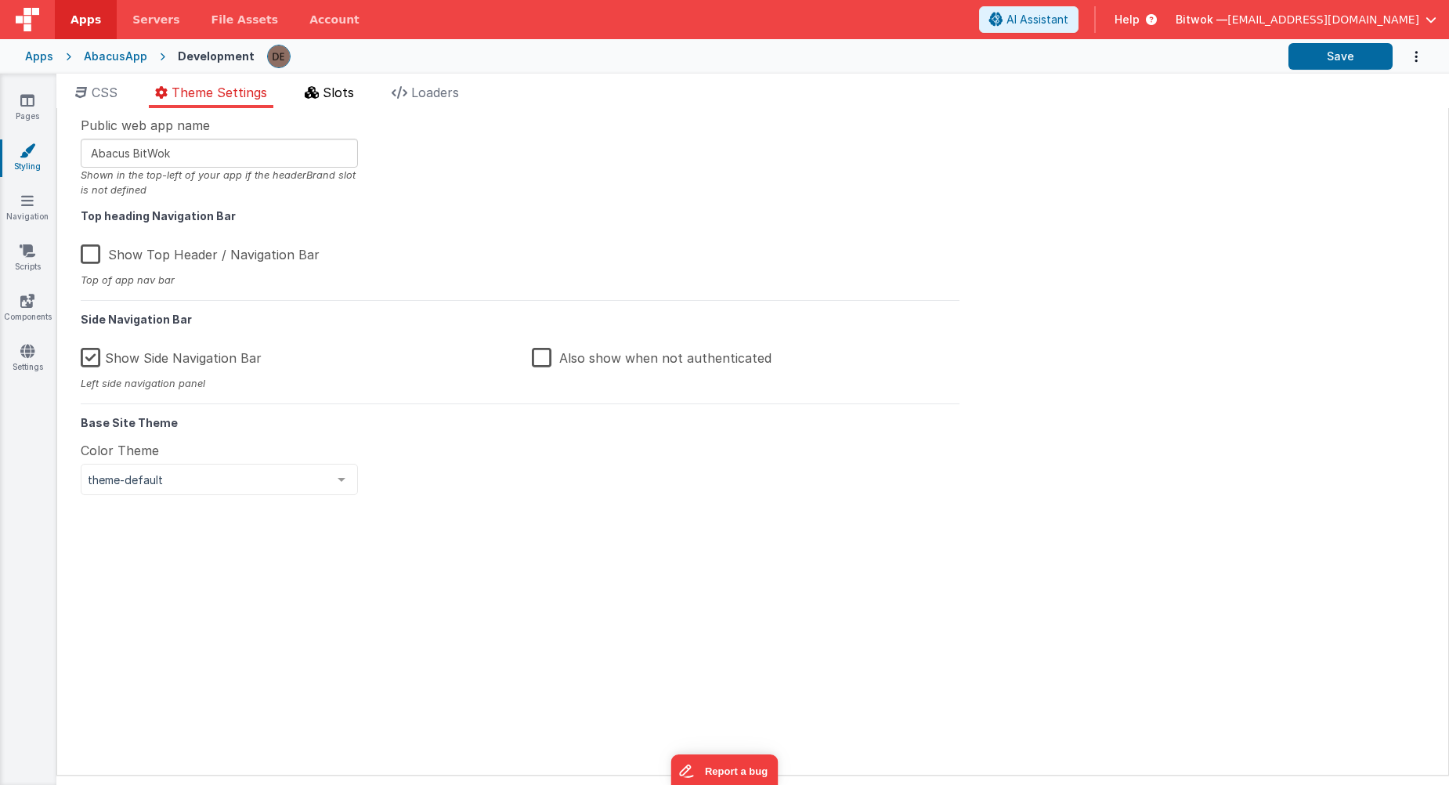
click at [342, 102] on li "Slots" at bounding box center [329, 95] width 62 height 25
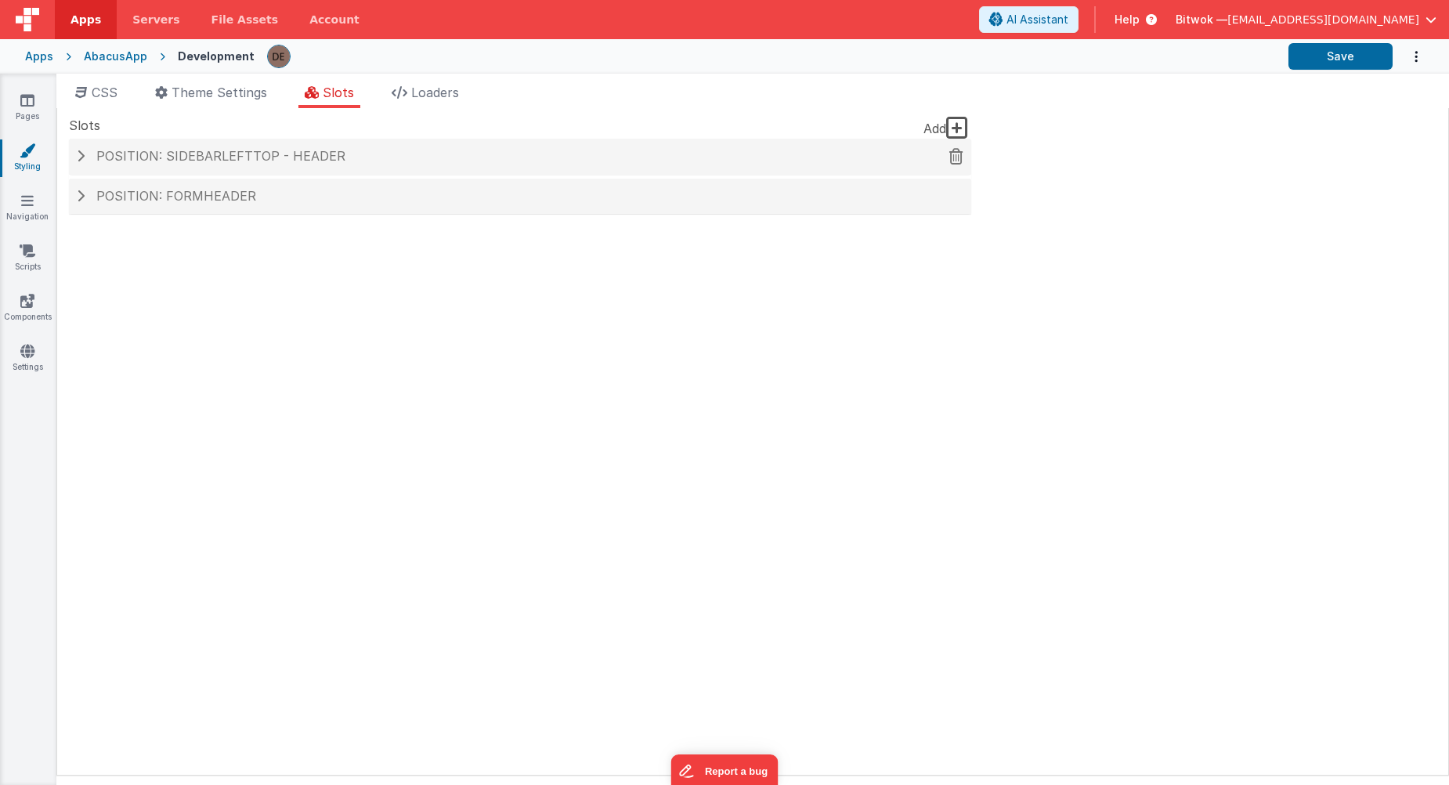
click at [83, 160] on span at bounding box center [81, 156] width 8 height 13
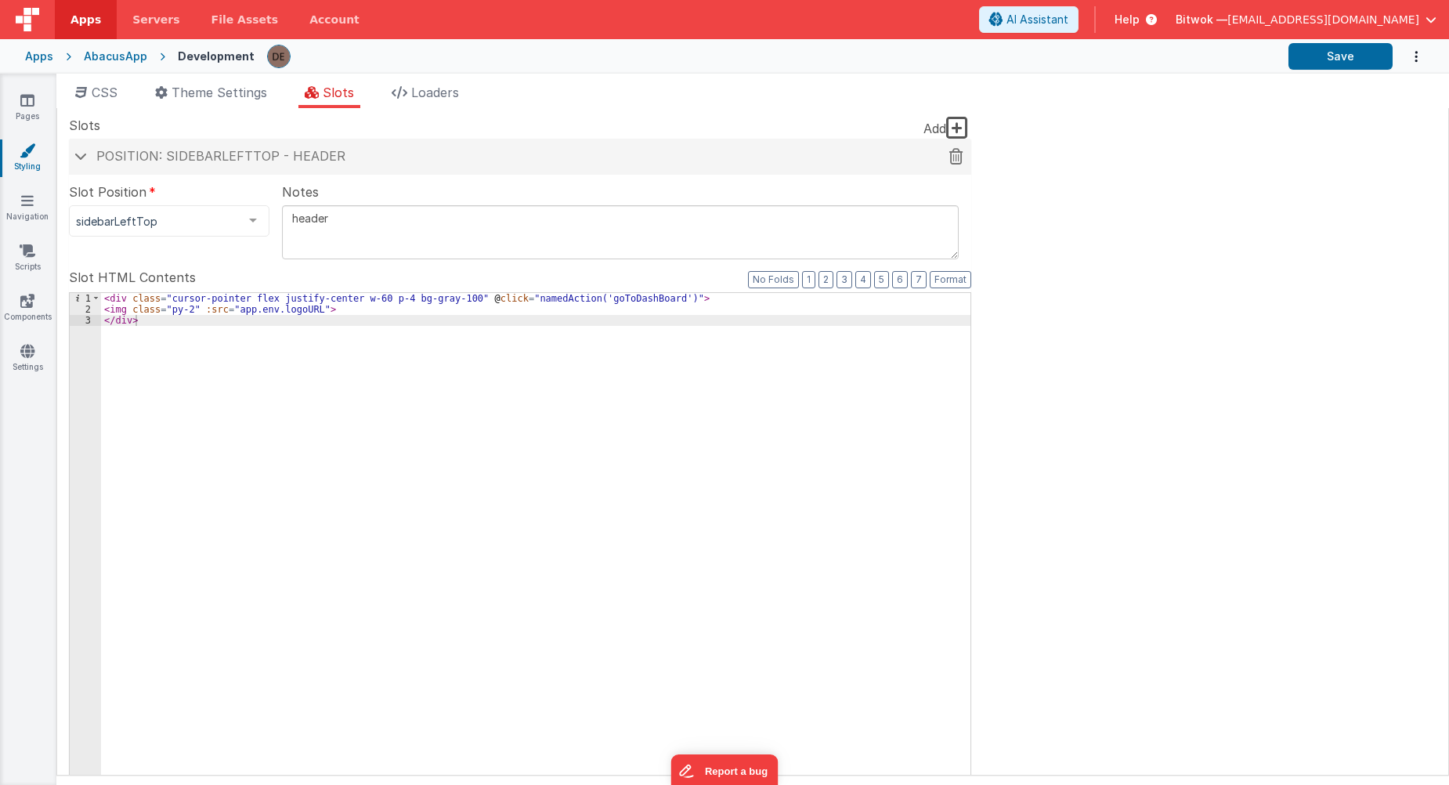
click at [81, 157] on span at bounding box center [80, 156] width 13 height 8
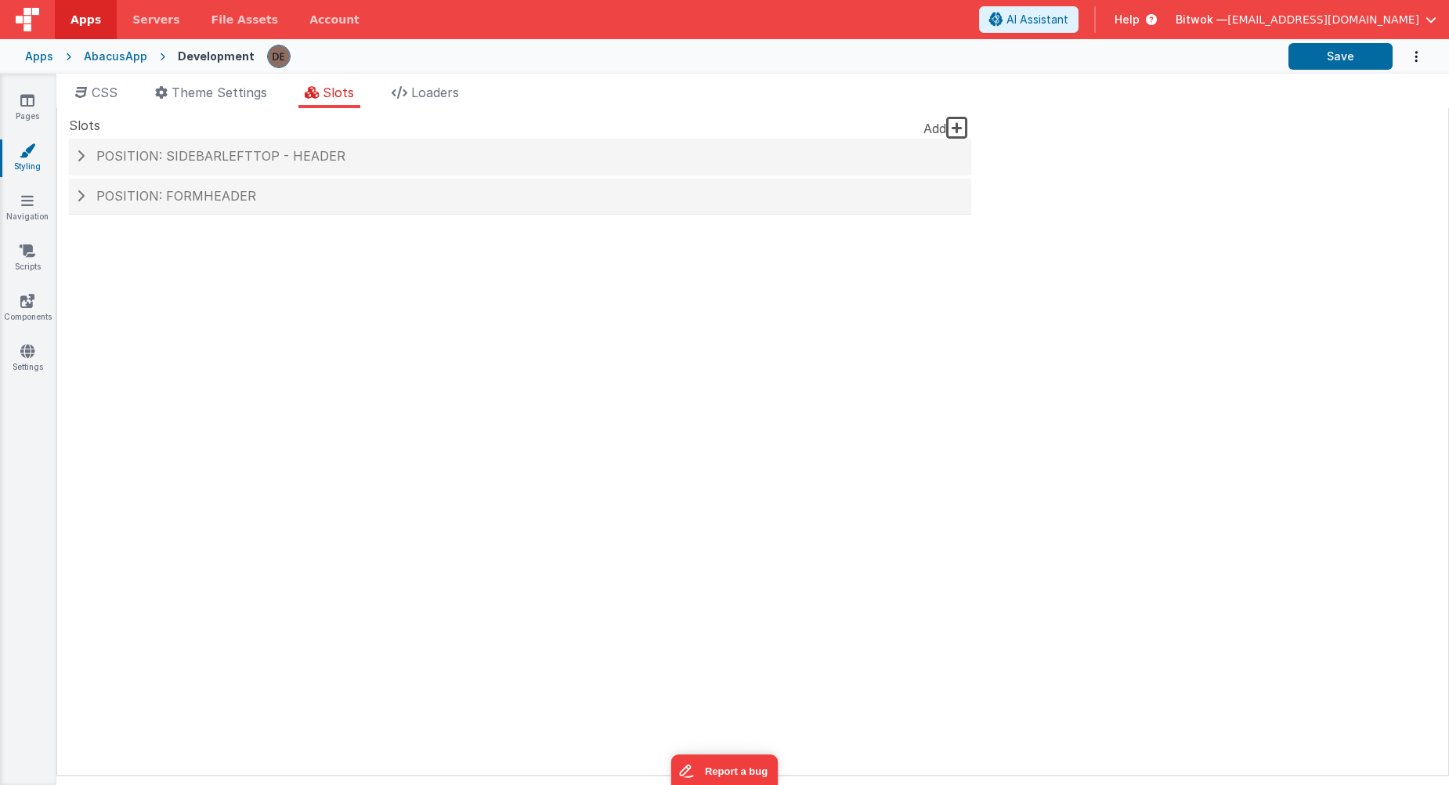
click at [1411, 66] on icon "Options" at bounding box center [1416, 57] width 16 height 32
click at [23, 95] on button at bounding box center [724, 392] width 1449 height 785
click at [23, 110] on link "Pages" at bounding box center [27, 107] width 56 height 31
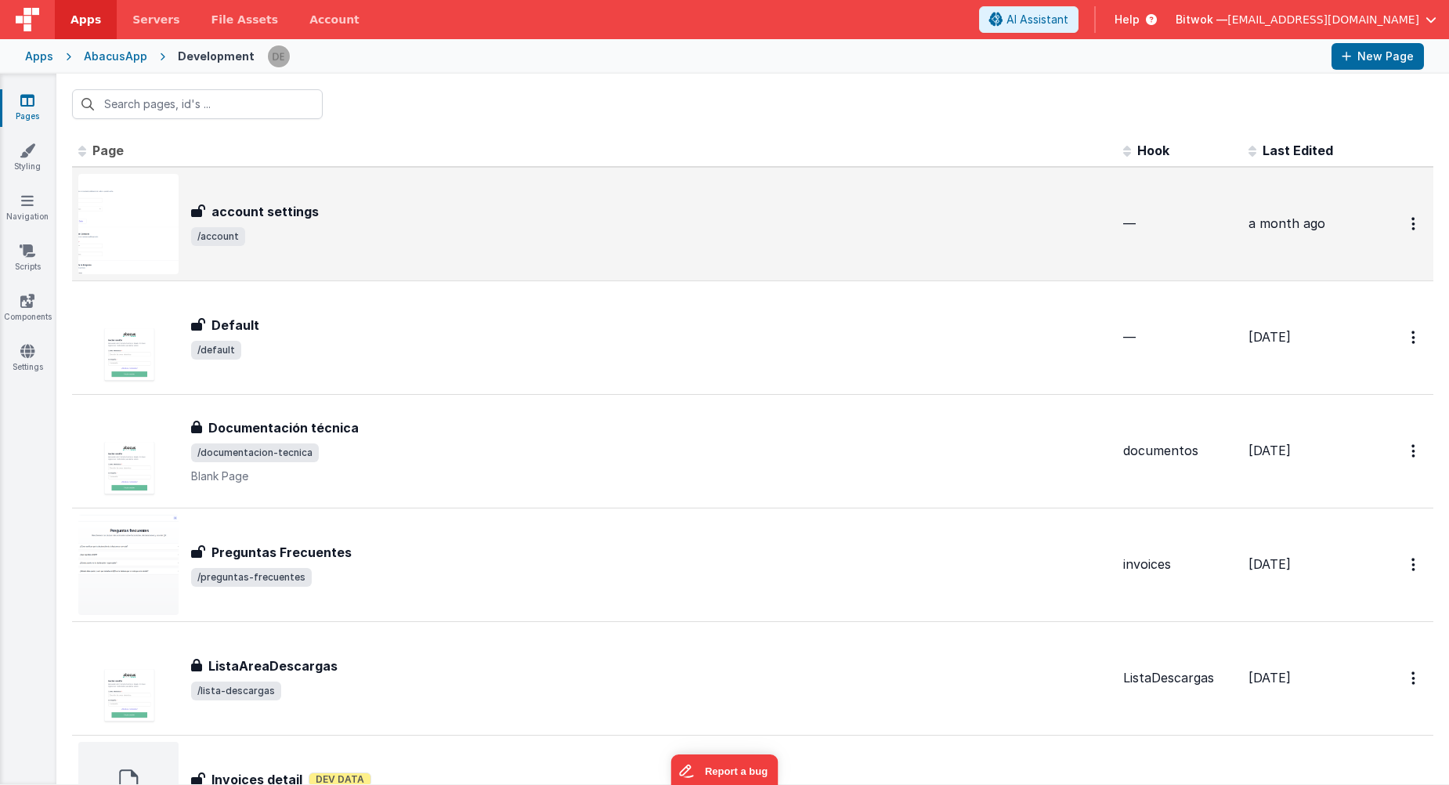
click at [425, 246] on div "account settings account settings /account" at bounding box center [594, 224] width 1032 height 100
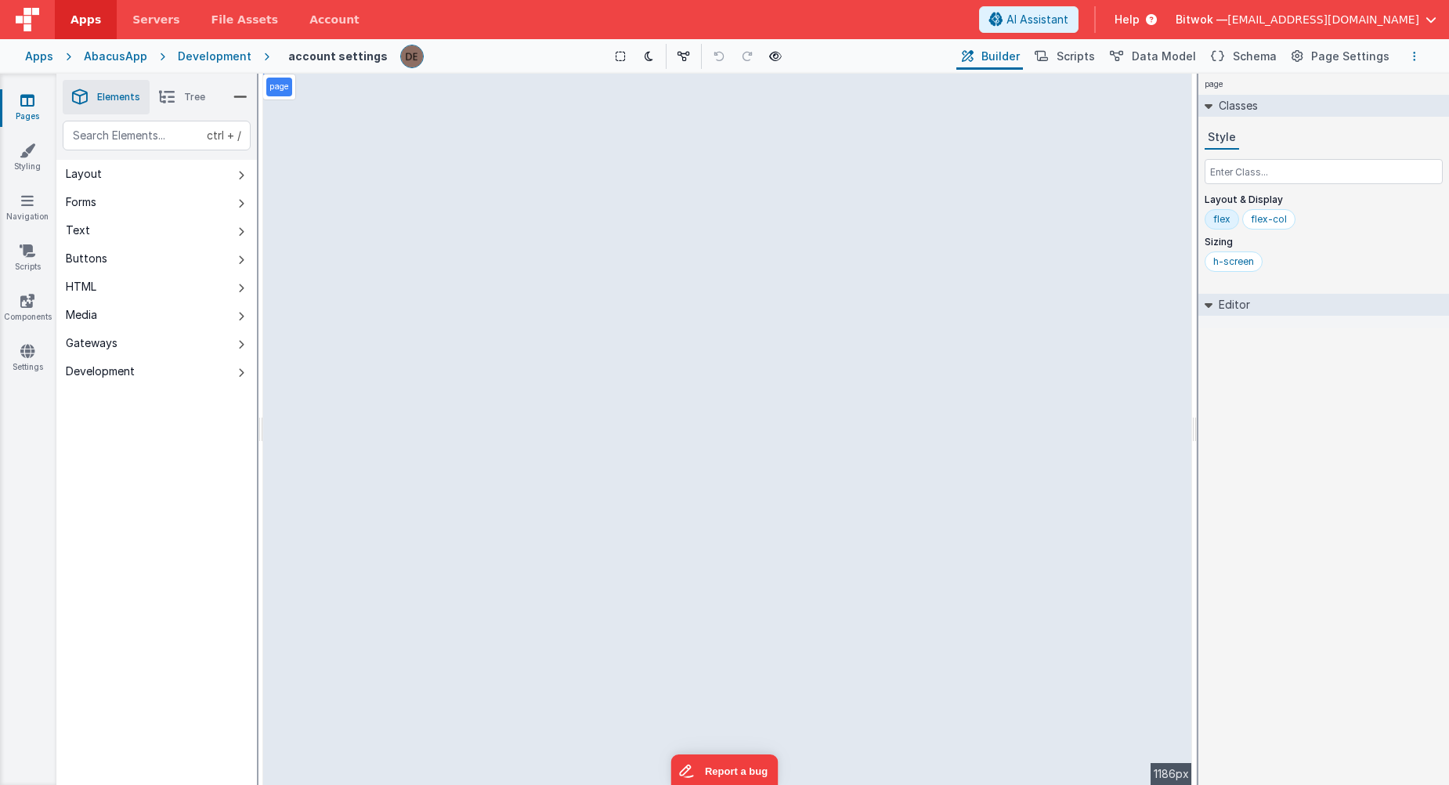
click at [1411, 56] on button "Options" at bounding box center [1414, 56] width 19 height 19
click at [991, 363] on button at bounding box center [724, 392] width 1449 height 785
click at [18, 92] on div "Pages Styling Navigation Scripts Components Settings" at bounding box center [28, 429] width 56 height 711
click at [204, 63] on div "Development" at bounding box center [215, 57] width 74 height 16
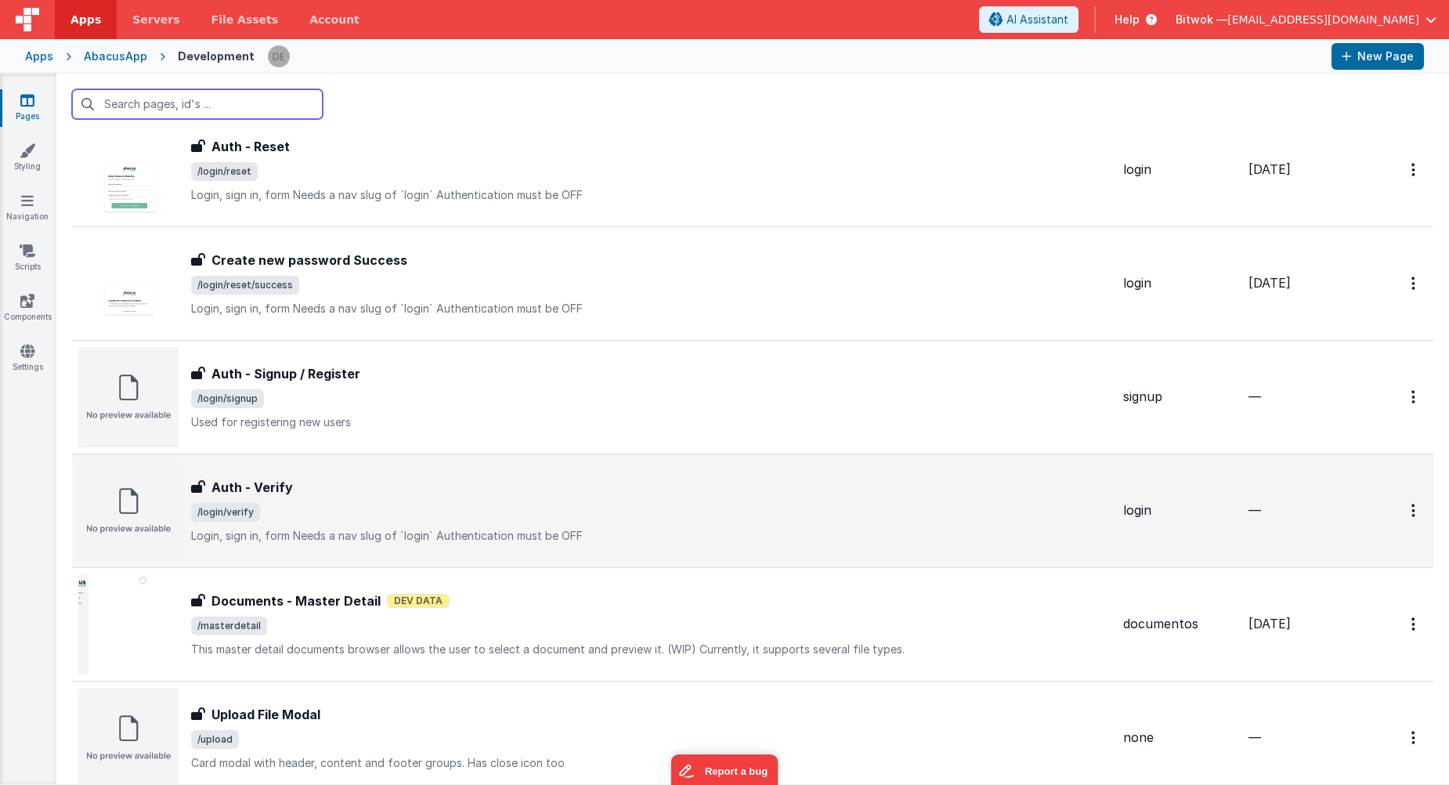
scroll to position [1162, 0]
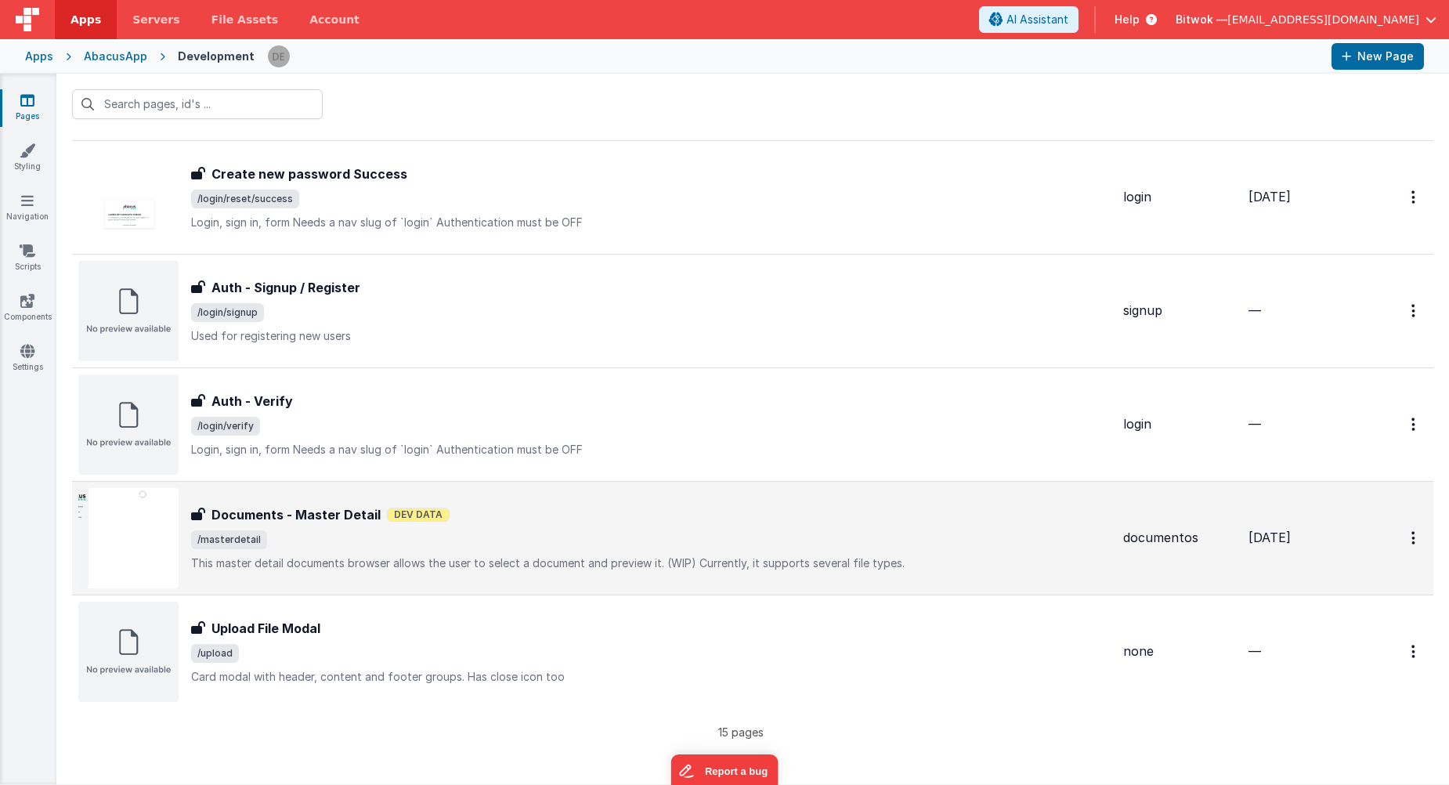
click at [441, 539] on span "/masterdetail" at bounding box center [651, 539] width 920 height 19
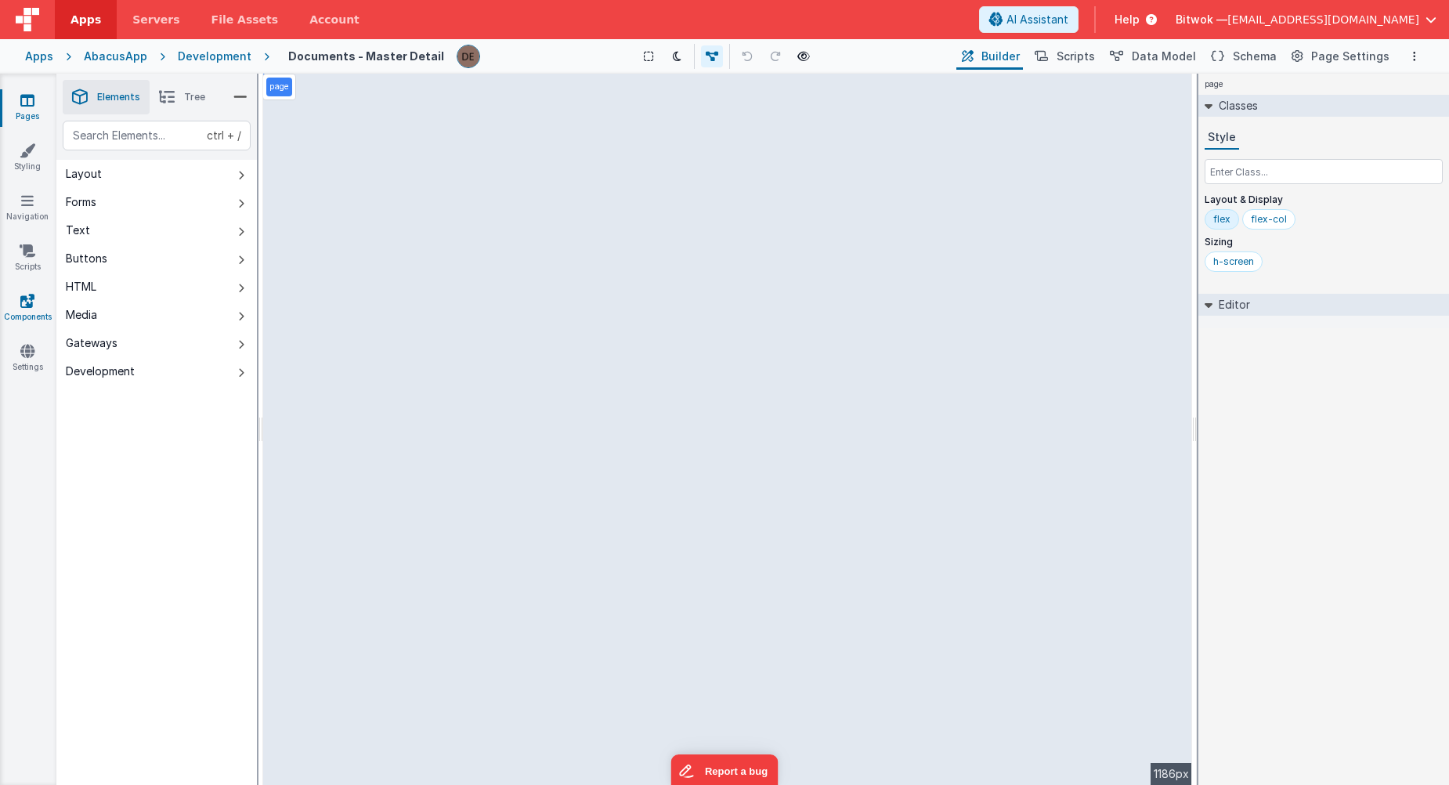
click at [16, 316] on link "Components" at bounding box center [27, 308] width 56 height 31
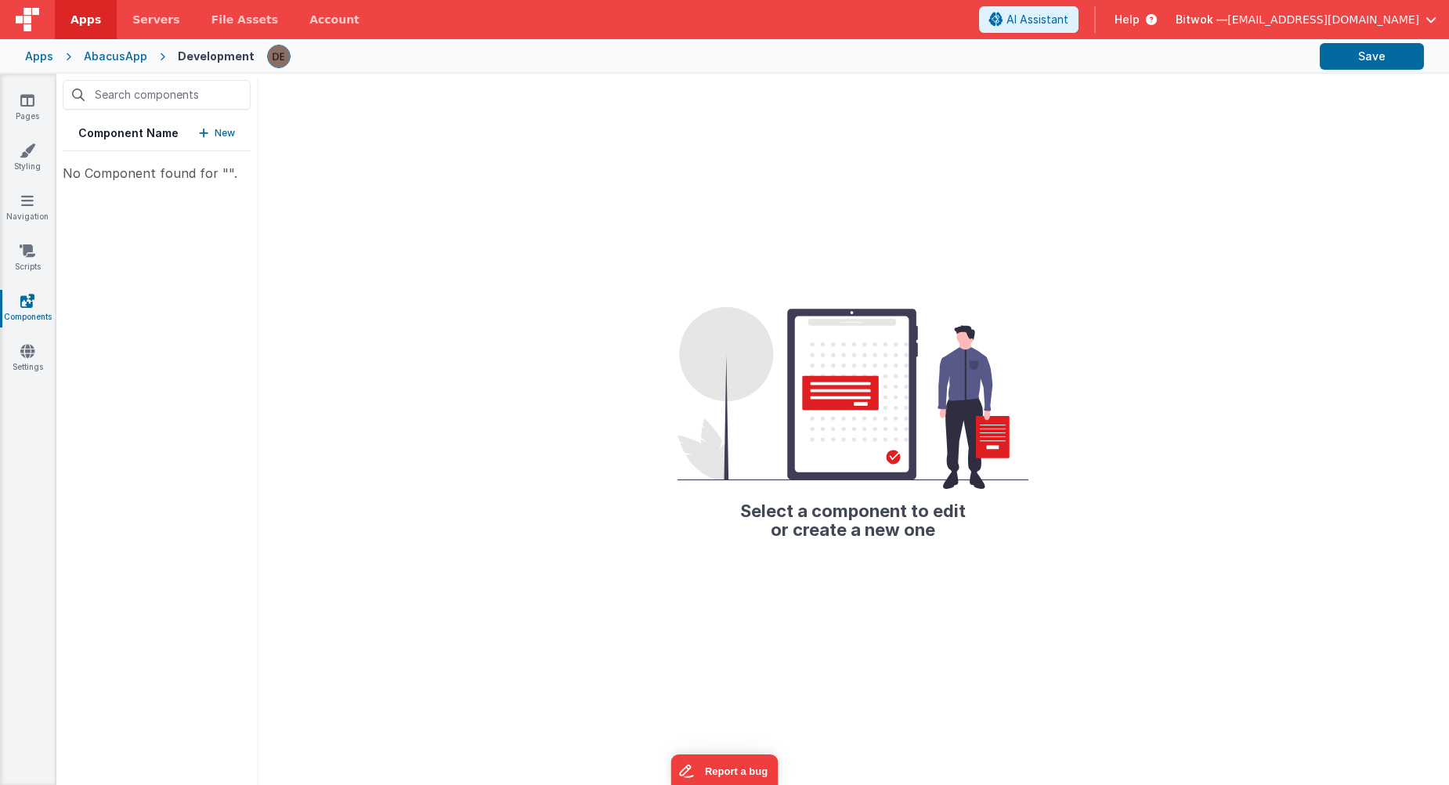
click at [180, 193] on div "Component Name New No Component found for ""." at bounding box center [156, 429] width 201 height 711
click at [23, 365] on link "Settings" at bounding box center [27, 358] width 56 height 31
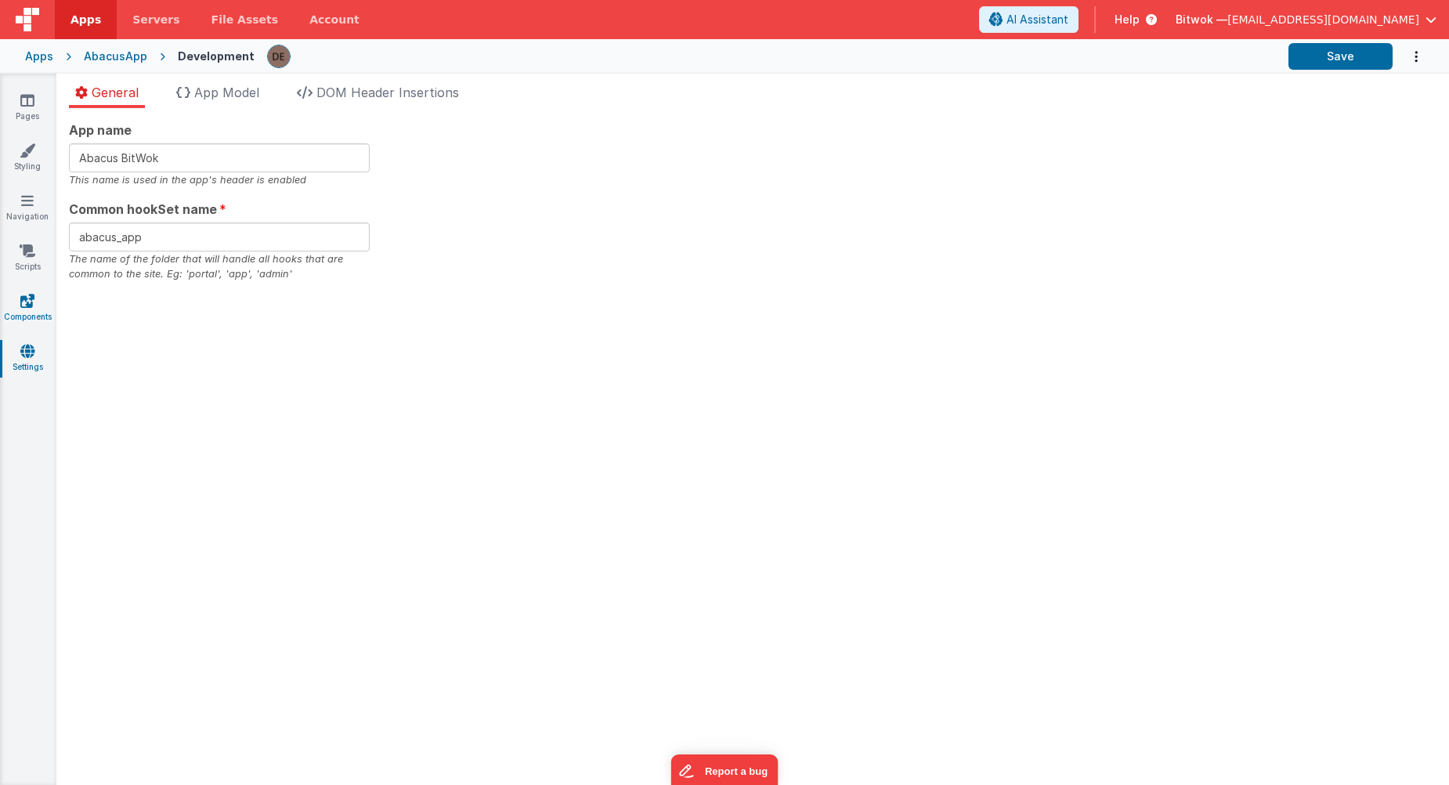
click at [23, 320] on link "Components" at bounding box center [27, 308] width 56 height 31
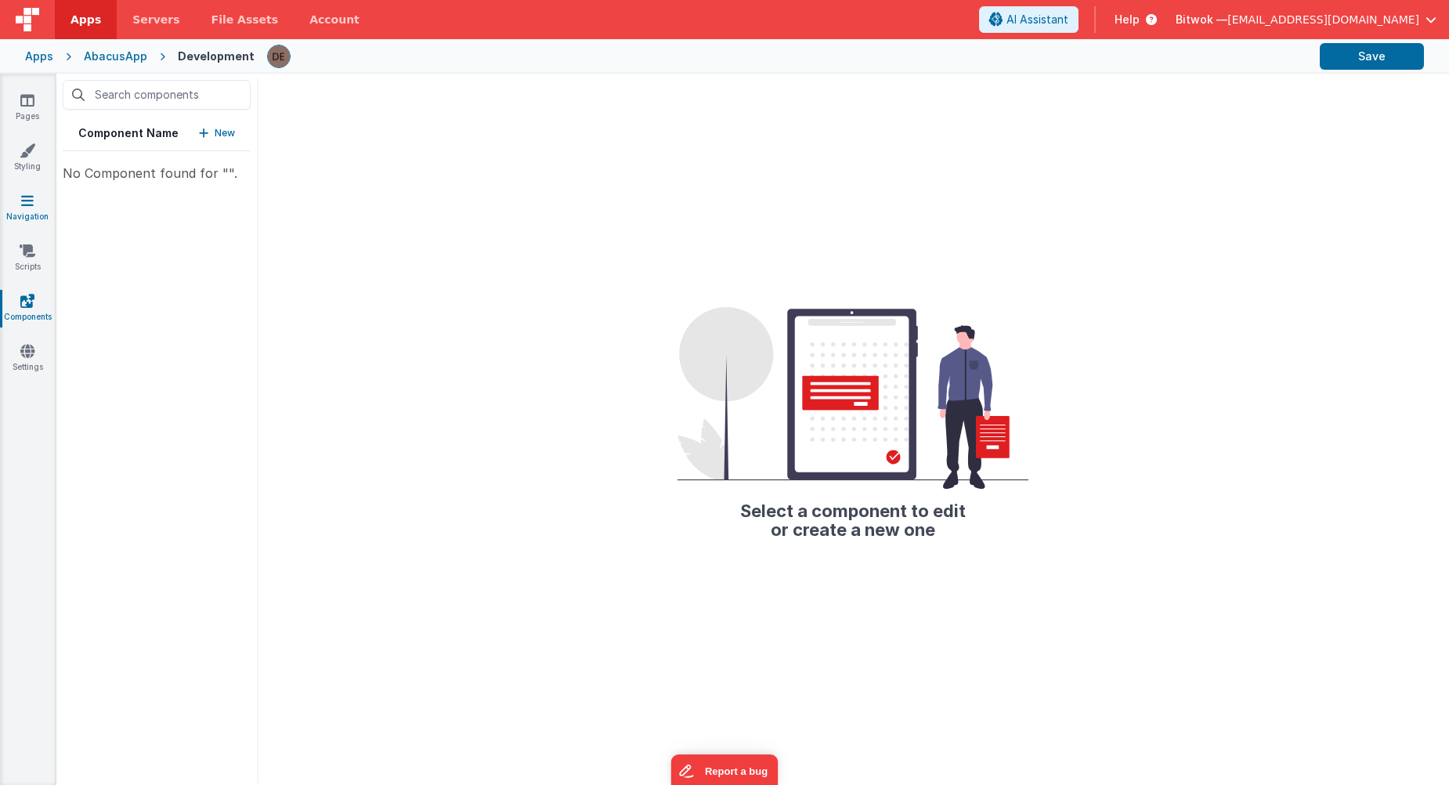
click at [34, 214] on link "Navigation" at bounding box center [27, 208] width 56 height 31
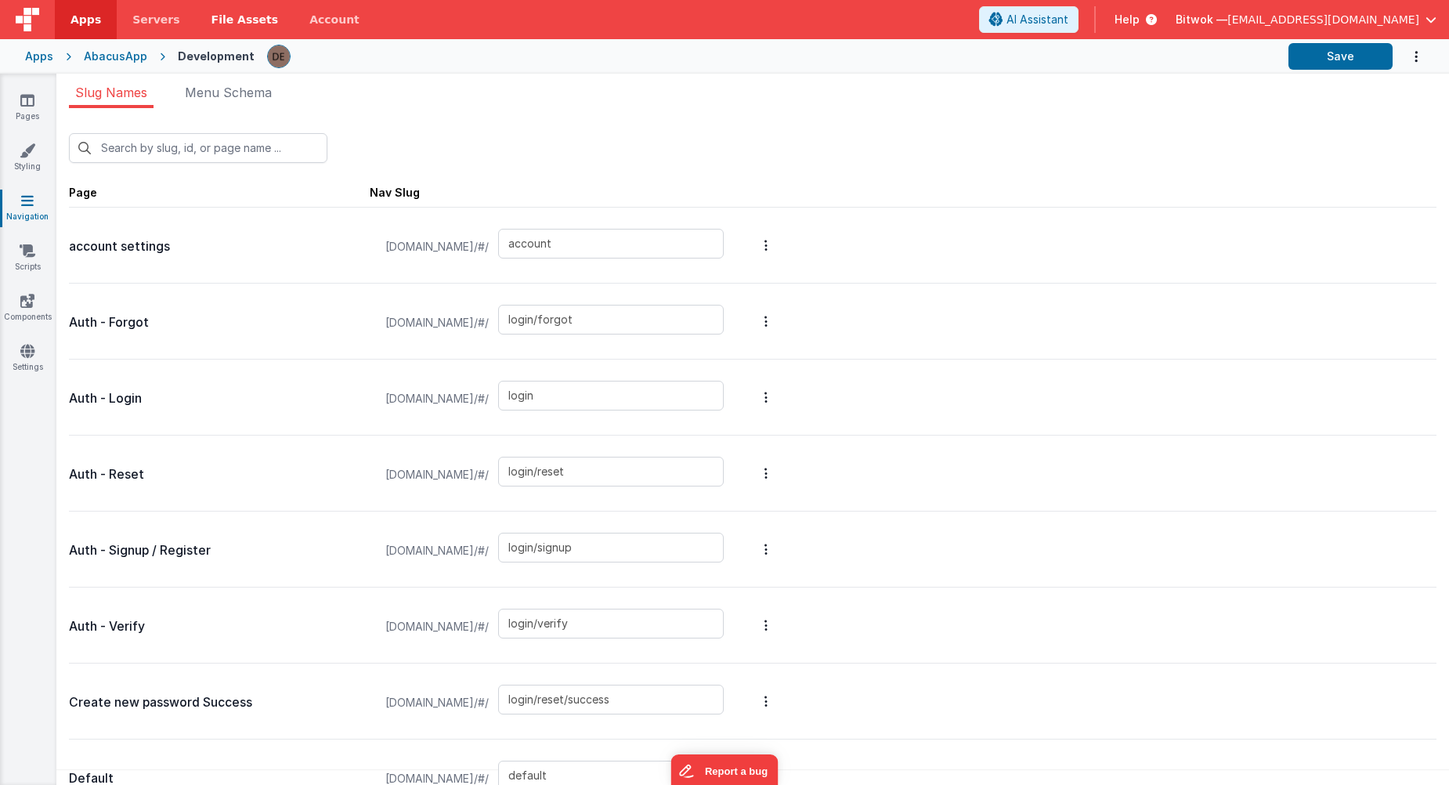
click at [196, 16] on link "File Assets" at bounding box center [245, 19] width 99 height 39
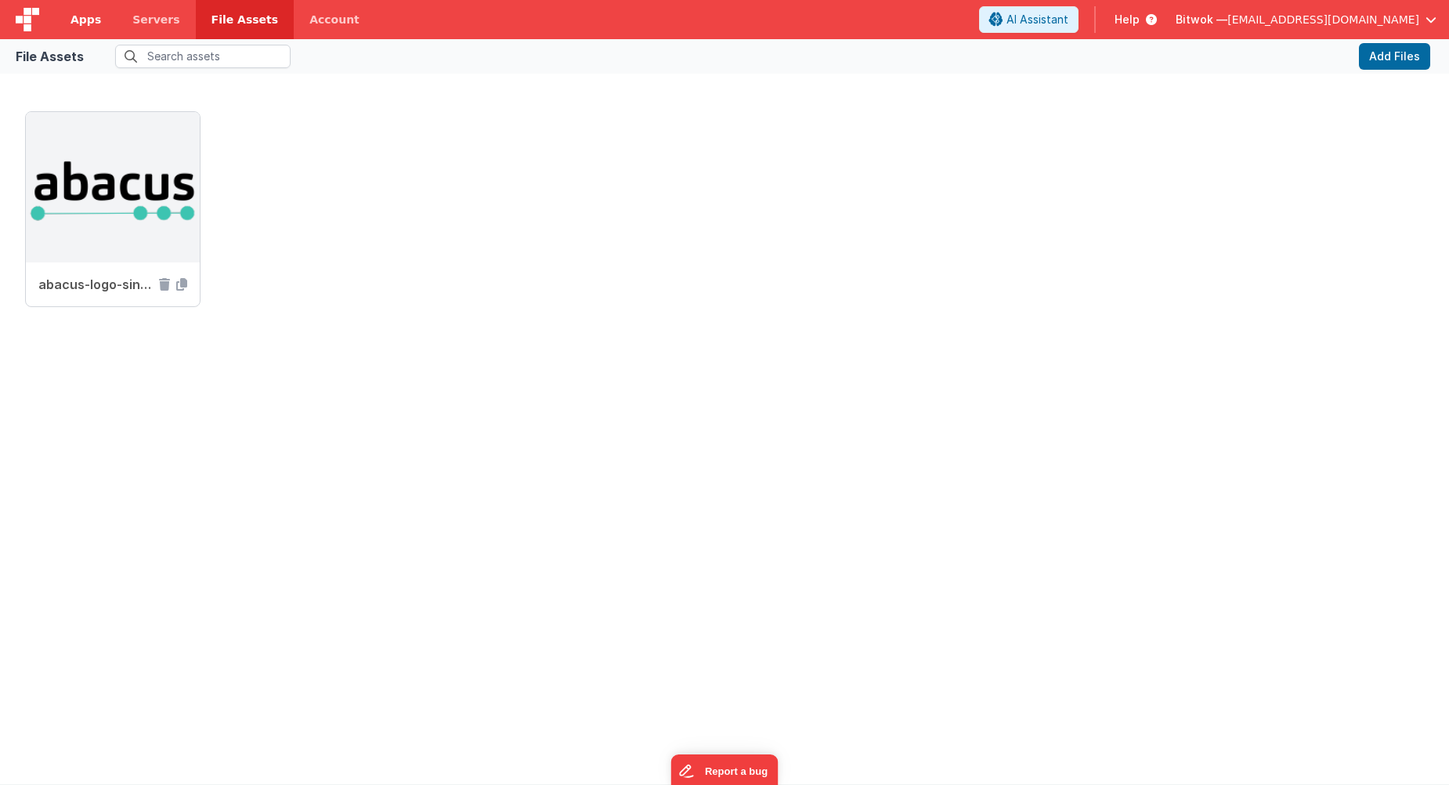
click at [107, 19] on link "Apps" at bounding box center [86, 19] width 62 height 39
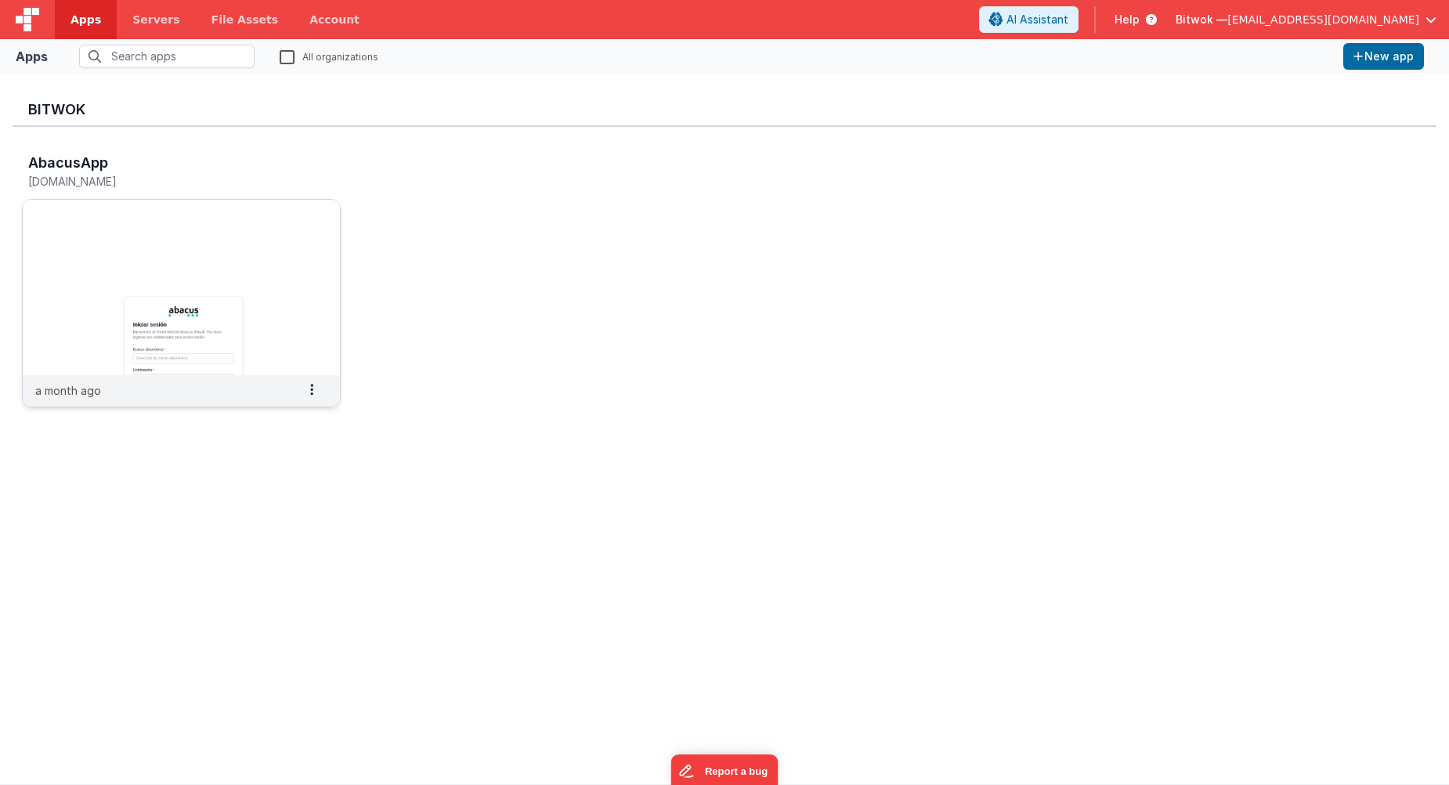
click at [300, 285] on img at bounding box center [181, 287] width 317 height 175
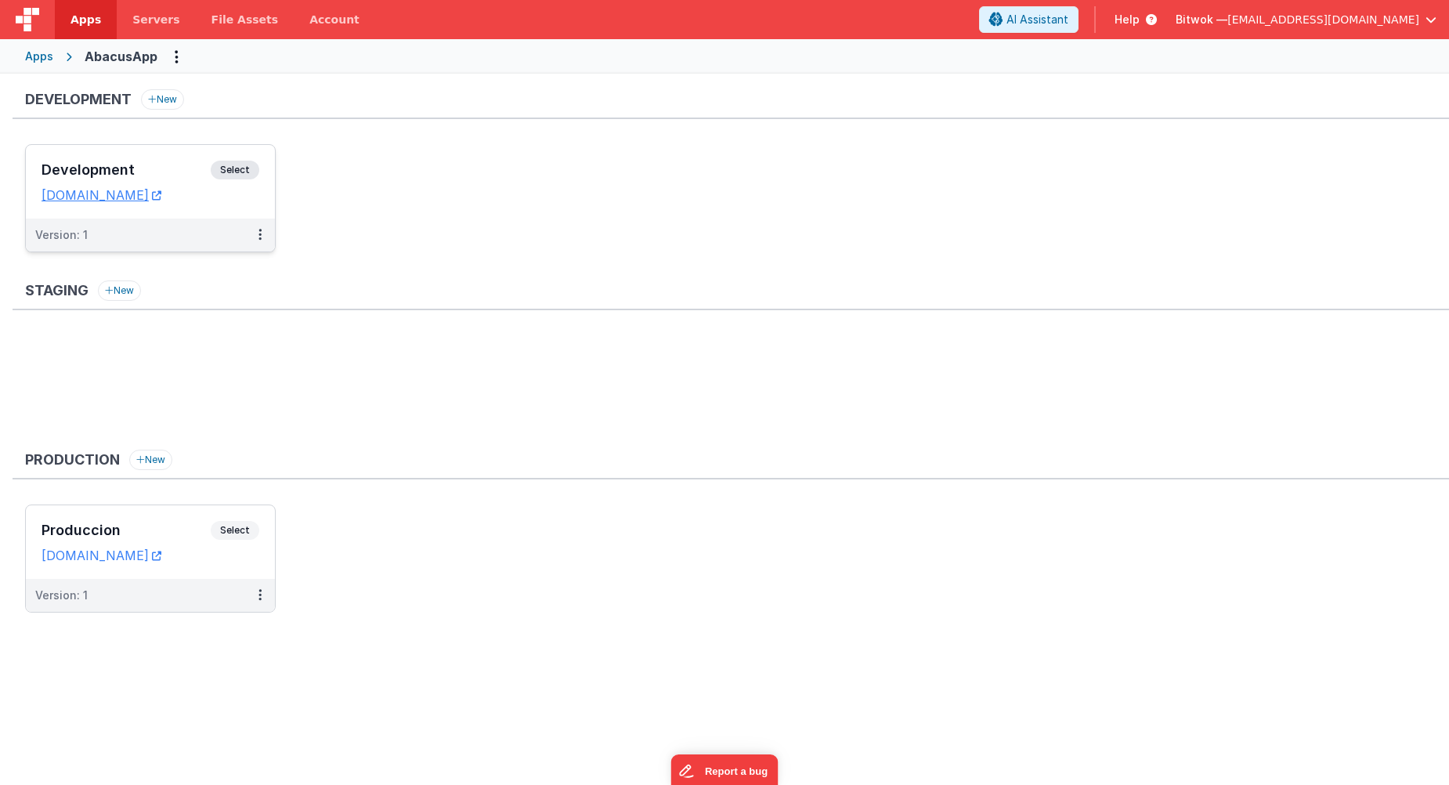
click at [262, 206] on div "Development Select URLs [DOMAIN_NAME]" at bounding box center [150, 182] width 249 height 74
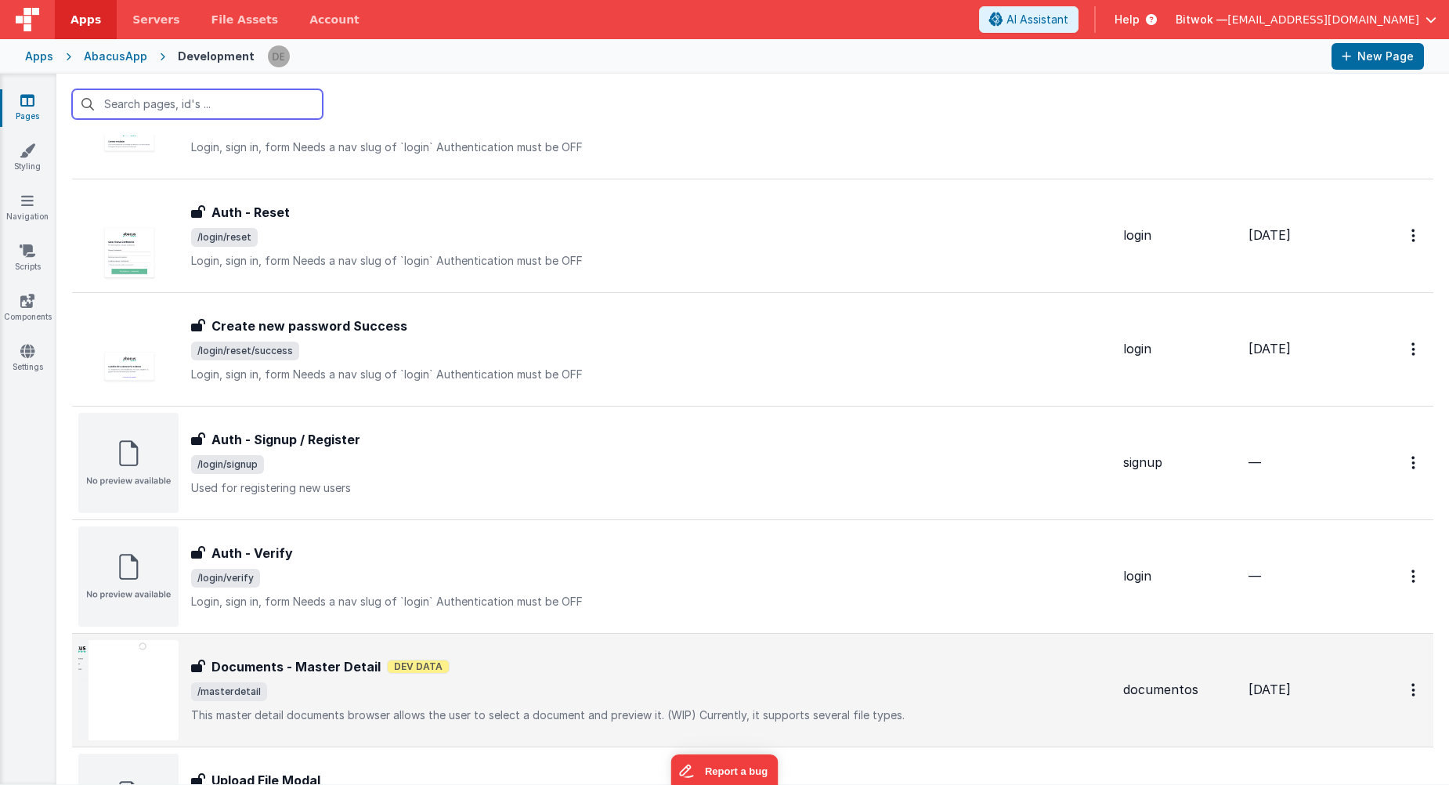
scroll to position [1006, 0]
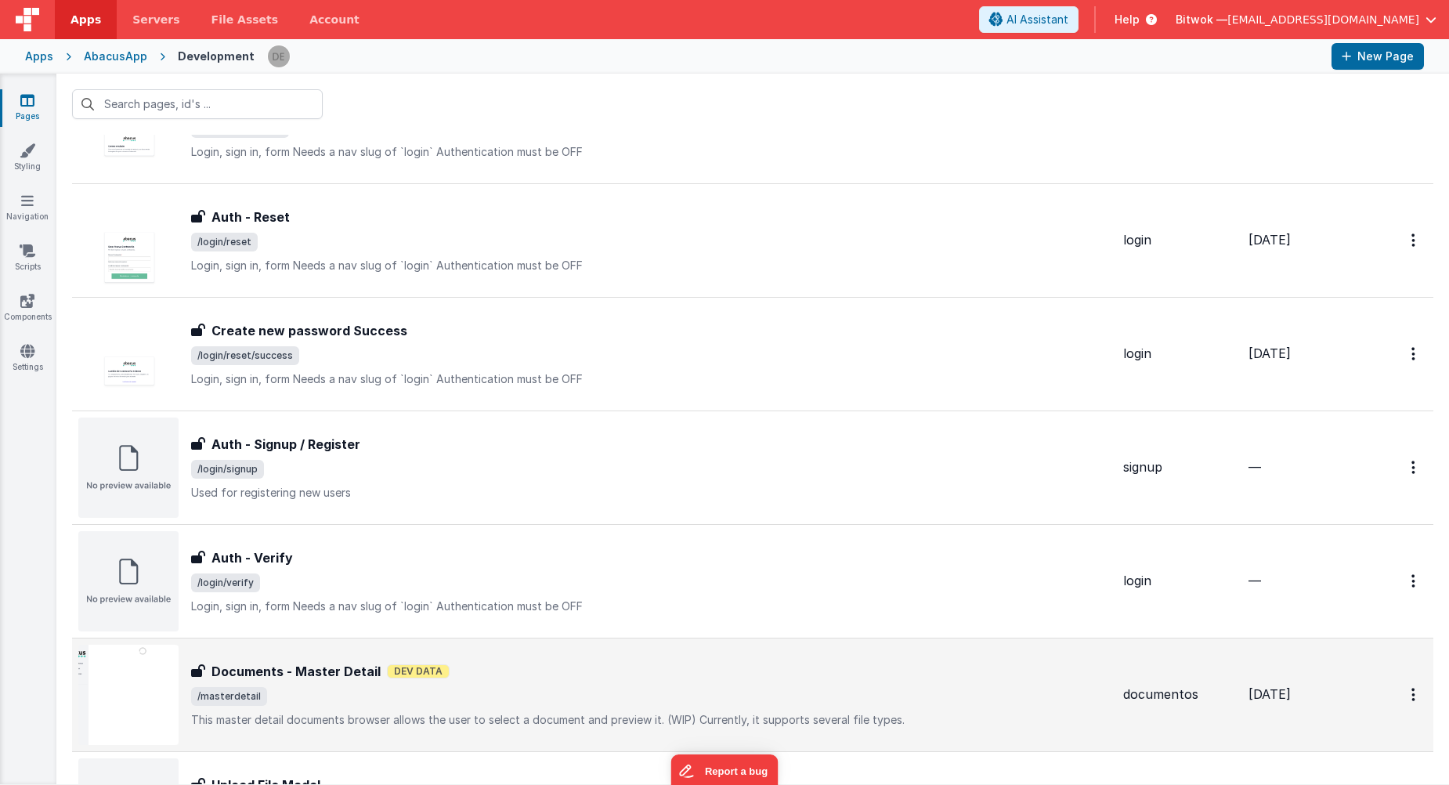
click at [564, 707] on div "Documents - Master Detail Documents - Master Detail Dev Data /masterdetail This…" at bounding box center [651, 695] width 920 height 66
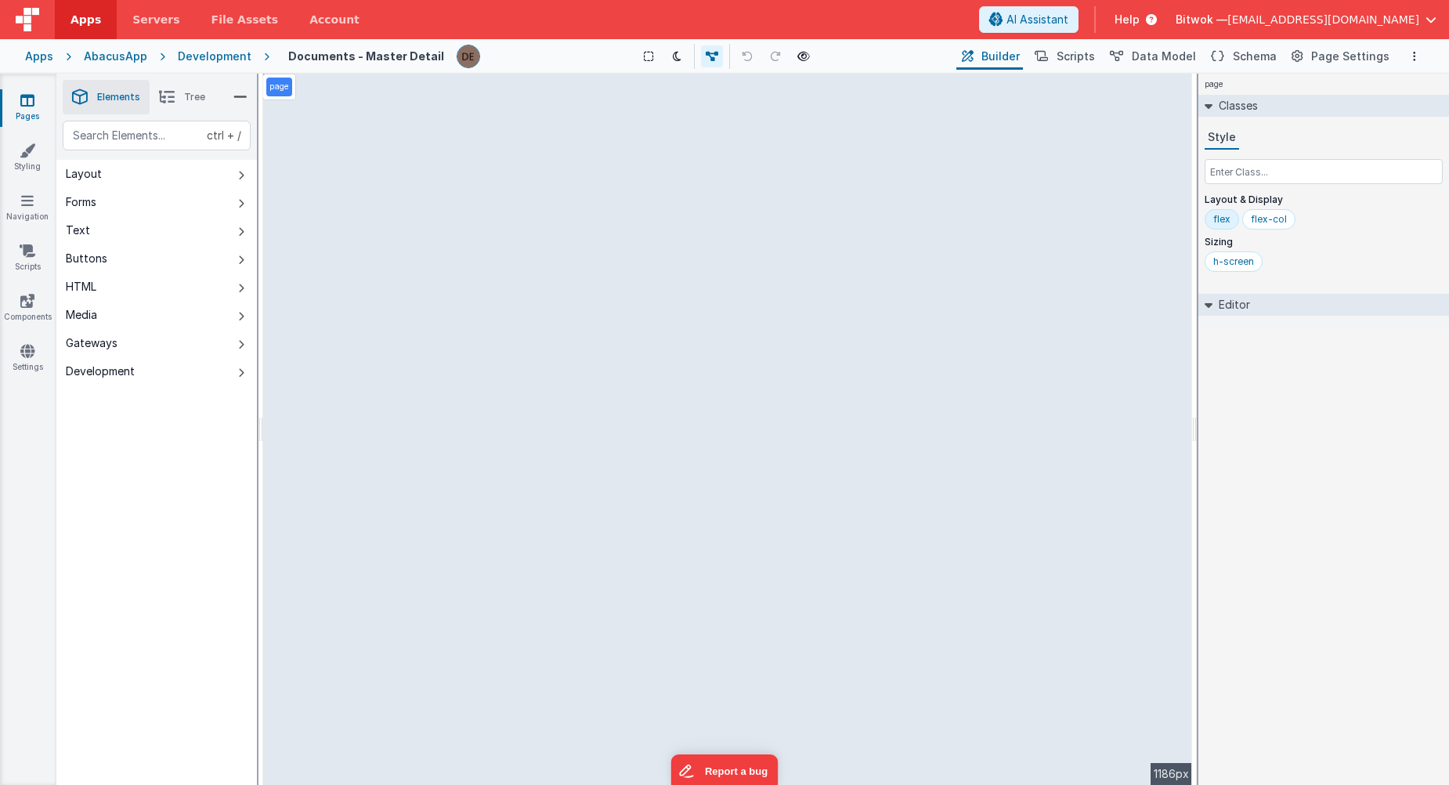
click at [152, 460] on div "ctrl + / Layout Forms Text Buttons HTML Media Gateways Development Page Page Bo…" at bounding box center [156, 490] width 201 height 738
click at [301, 266] on p "html" at bounding box center [297, 263] width 18 height 13
click at [317, 266] on icon at bounding box center [322, 263] width 14 height 13
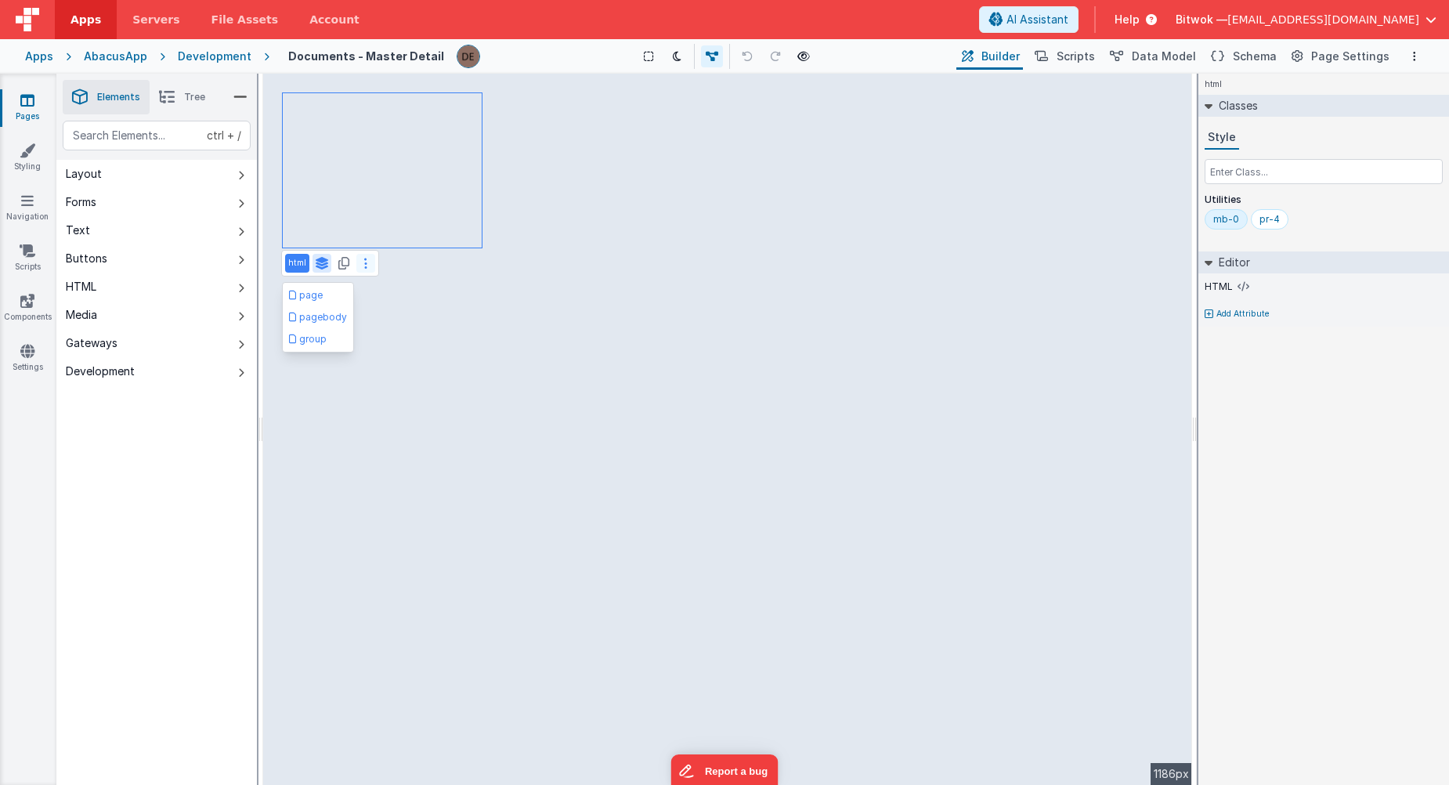
click at [362, 264] on button at bounding box center [365, 263] width 19 height 19
click at [1234, 284] on div "HTML" at bounding box center [1324, 287] width 238 height 14
click at [1208, 290] on label "HTML" at bounding box center [1219, 286] width 28 height 13
click at [1213, 266] on h2 "Editor" at bounding box center [1232, 262] width 38 height 22
click at [1209, 265] on icon at bounding box center [1208, 262] width 13 height 8
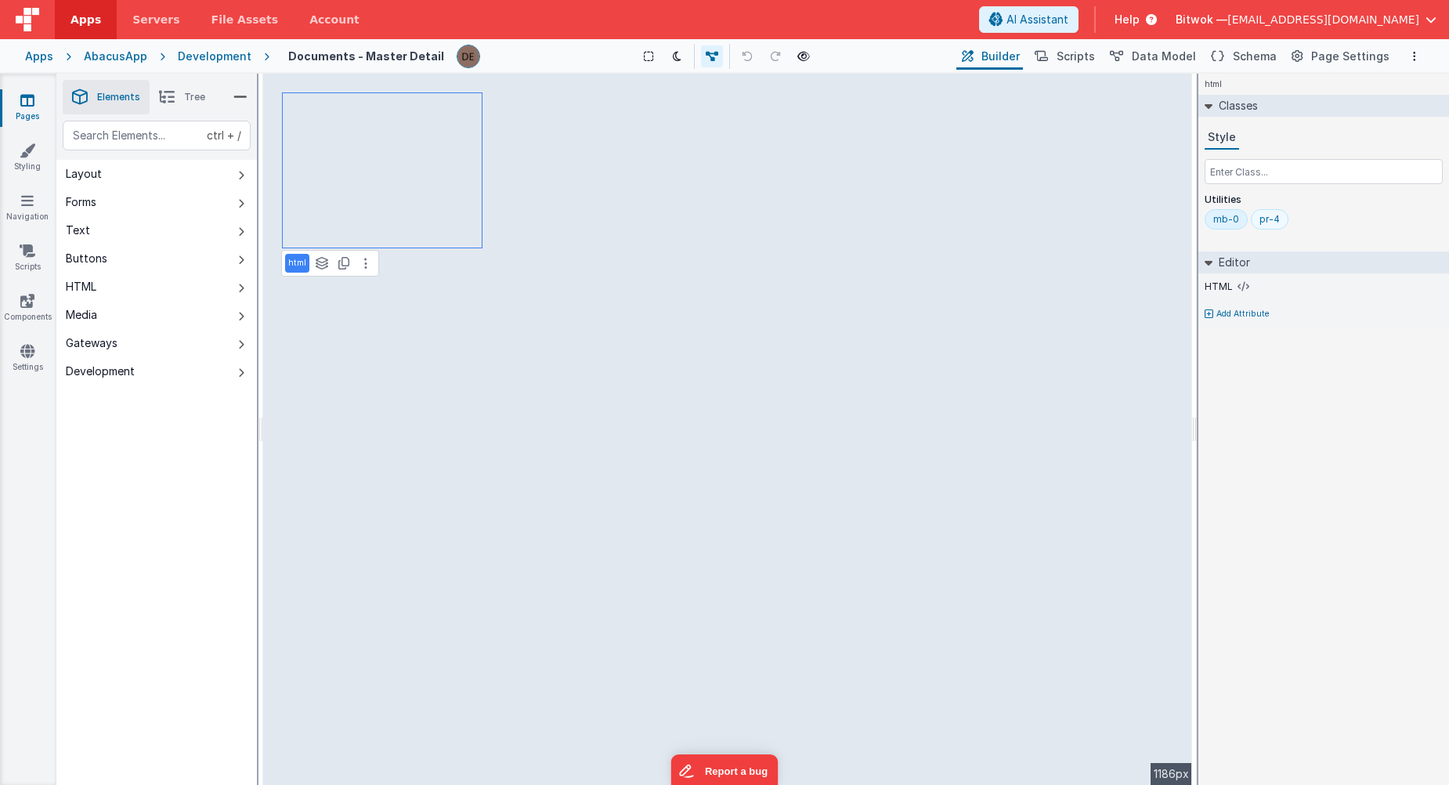
click at [1268, 219] on div "pr-4" at bounding box center [1270, 219] width 20 height 13
click at [1234, 218] on div "mb-0" at bounding box center [1226, 219] width 26 height 13
click at [207, 175] on button "Layout" at bounding box center [156, 174] width 201 height 28
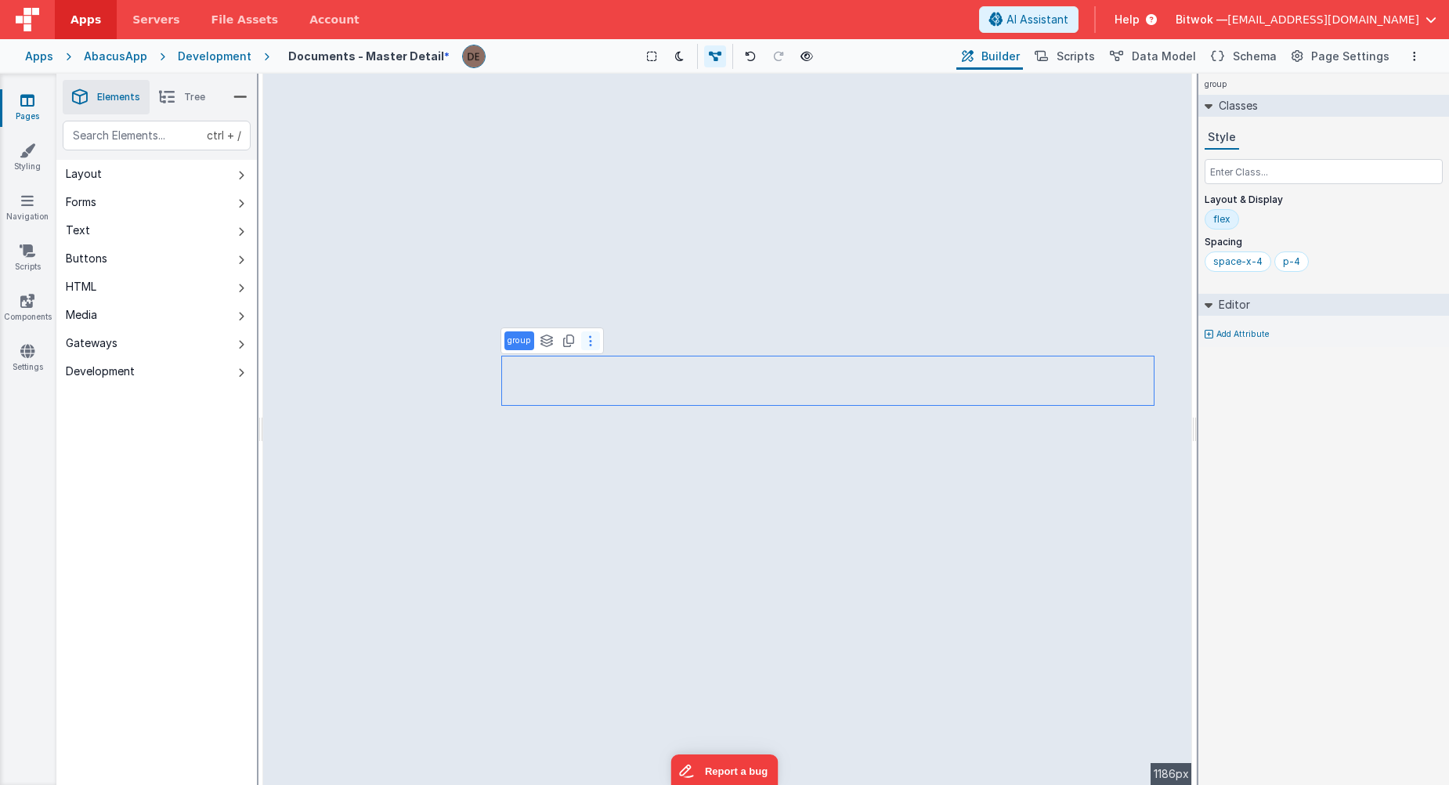
click at [587, 340] on button at bounding box center [590, 340] width 19 height 19
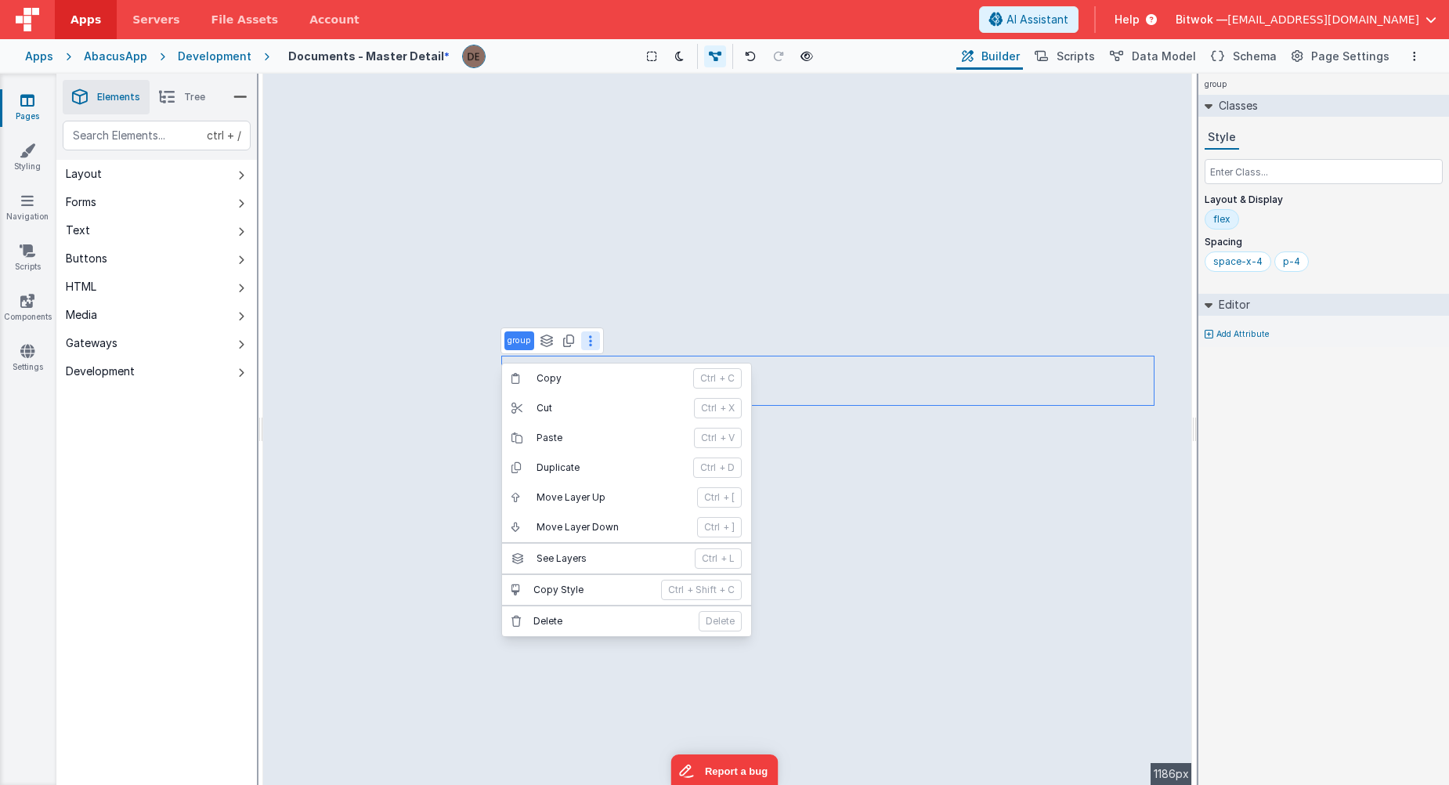
click at [515, 342] on p "group" at bounding box center [519, 340] width 23 height 13
click at [529, 340] on p "group" at bounding box center [519, 340] width 23 height 13
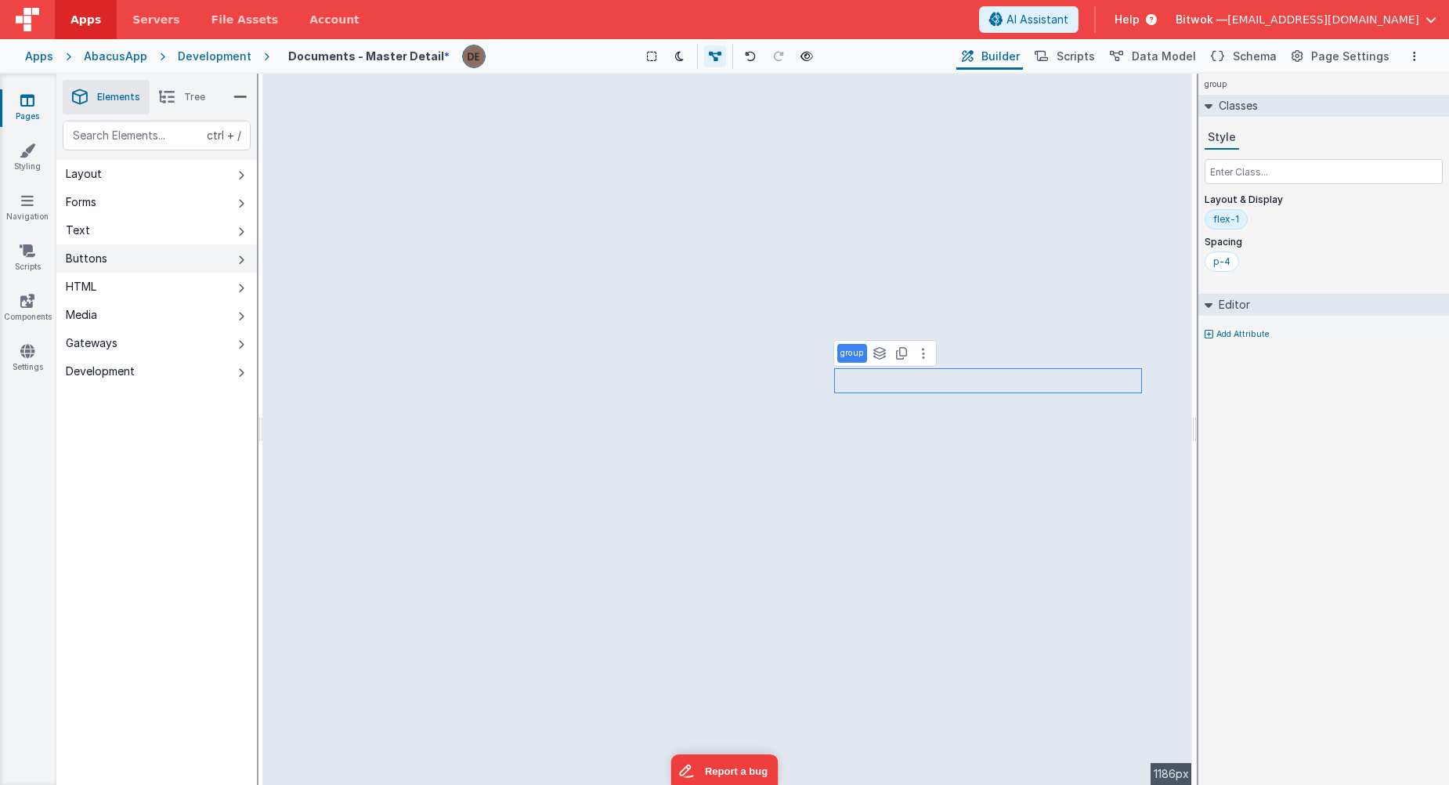
click at [158, 245] on button "Buttons" at bounding box center [156, 258] width 201 height 28
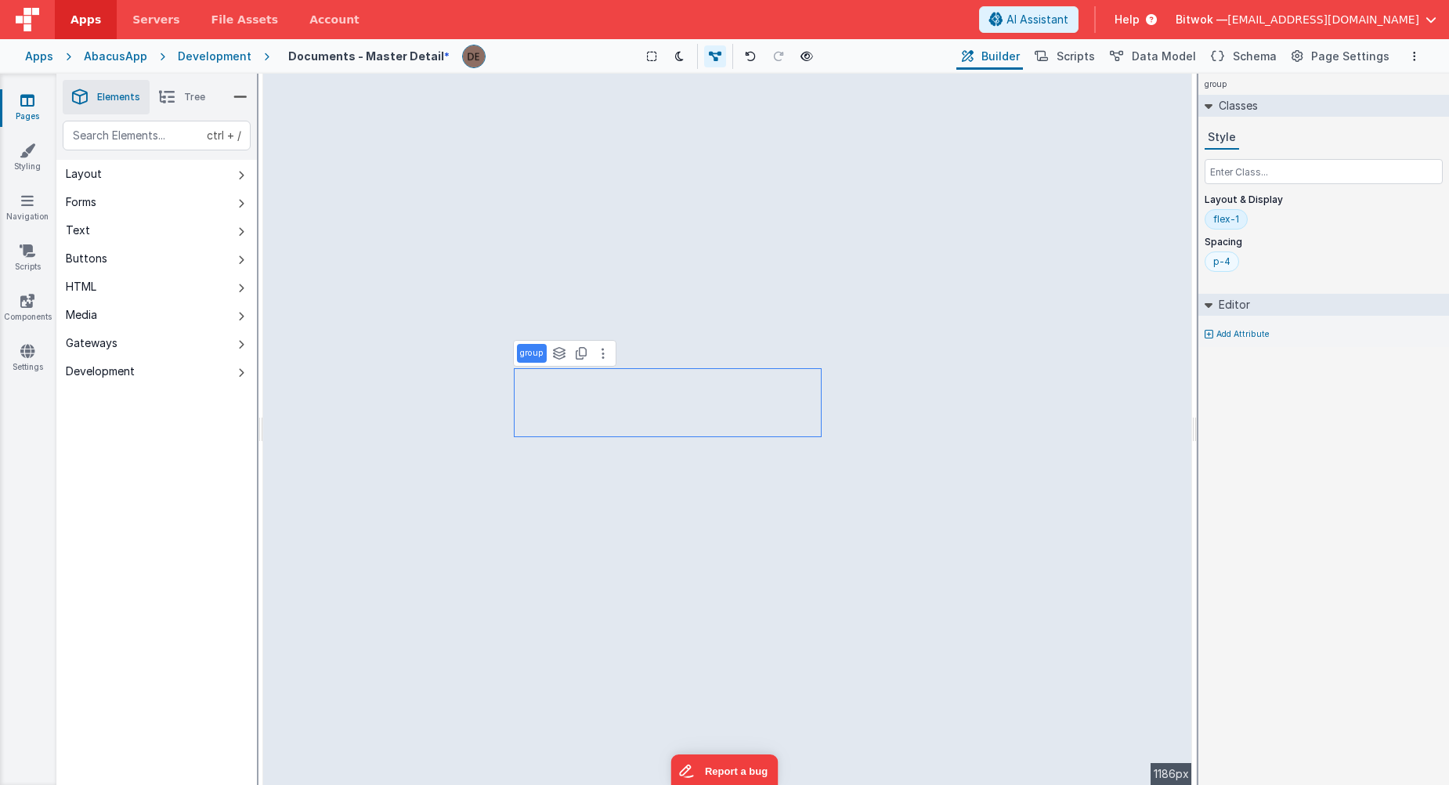
click at [1225, 262] on div "p-4" at bounding box center [1221, 261] width 17 height 13
drag, startPoint x: 1223, startPoint y: 266, endPoint x: 1323, endPoint y: 253, distance: 101.1
click at [1325, 254] on div "p-4" at bounding box center [1324, 264] width 238 height 27
click at [1248, 165] on input "text" at bounding box center [1324, 171] width 238 height 25
click at [1213, 330] on icon at bounding box center [1209, 334] width 9 height 9
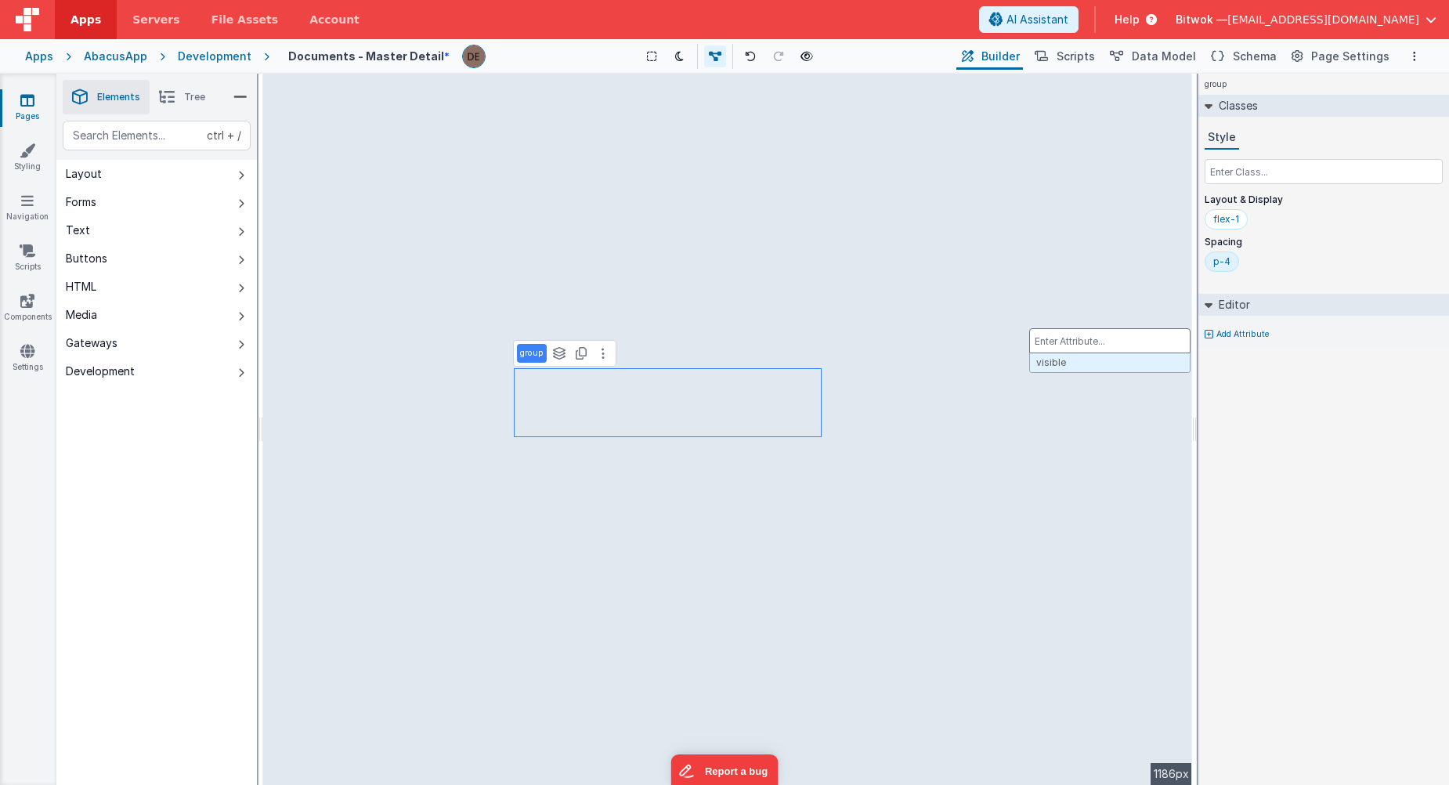
click at [1161, 343] on input "text" at bounding box center [1109, 340] width 161 height 25
type input "Check"
click at [1267, 349] on input "text" at bounding box center [1324, 349] width 238 height 23
click at [1305, 439] on div "group Classes Style Layout & Display flex-1 Spacing p-4 Editor Check 1 Add Attr…" at bounding box center [1323, 429] width 251 height 711
type input "_.isEmpty(model.activeItem)"
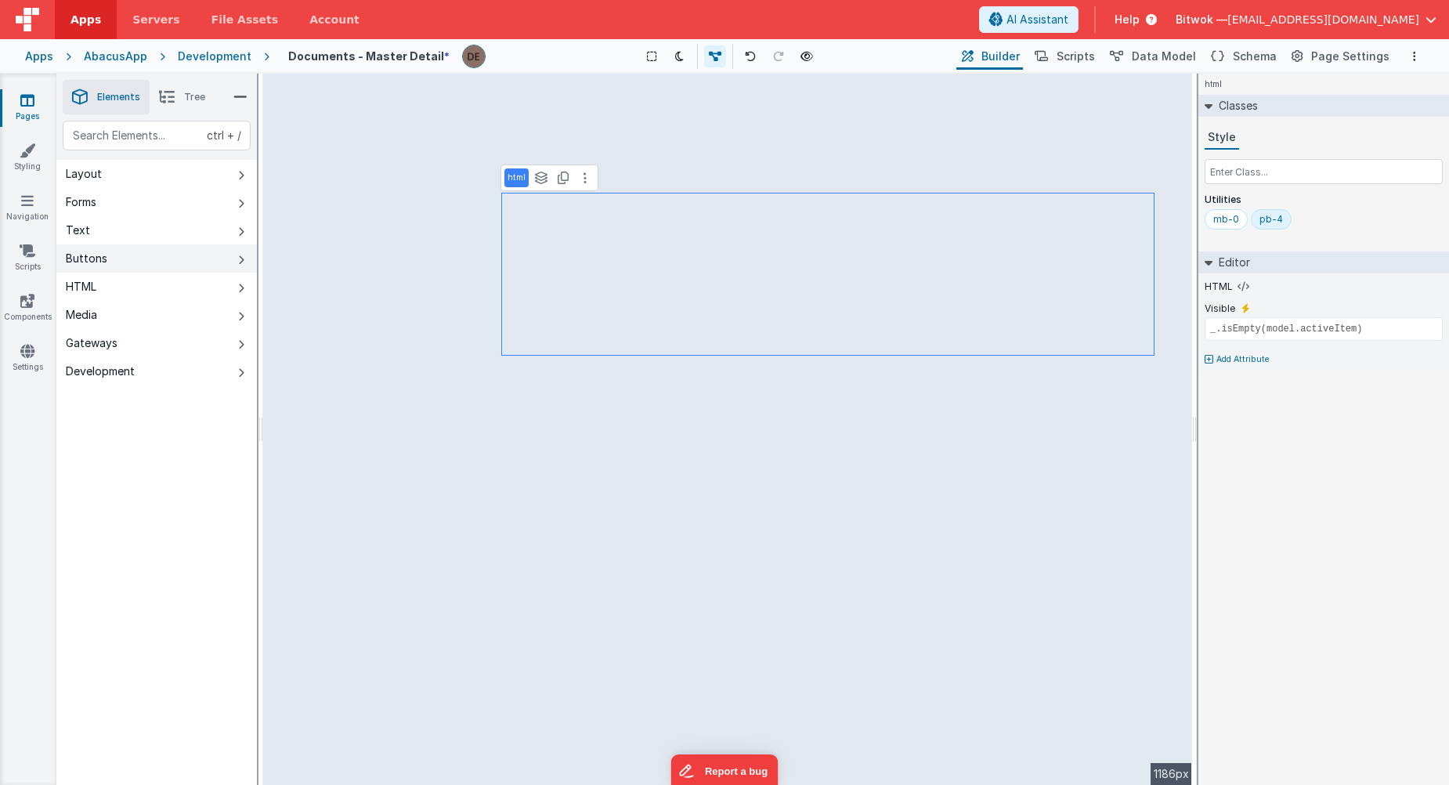
click at [150, 261] on button "Buttons" at bounding box center [156, 258] width 201 height 28
select select
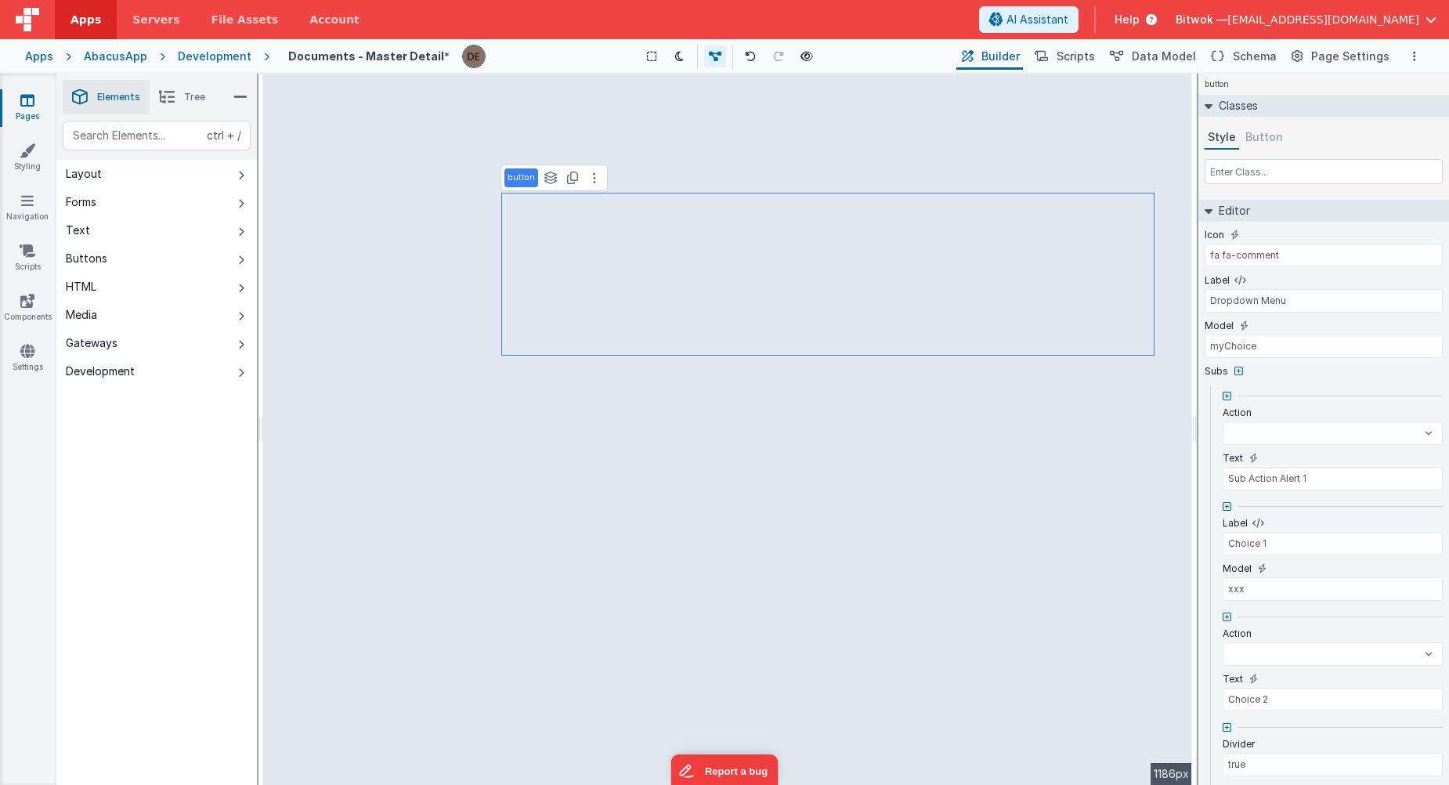
select select
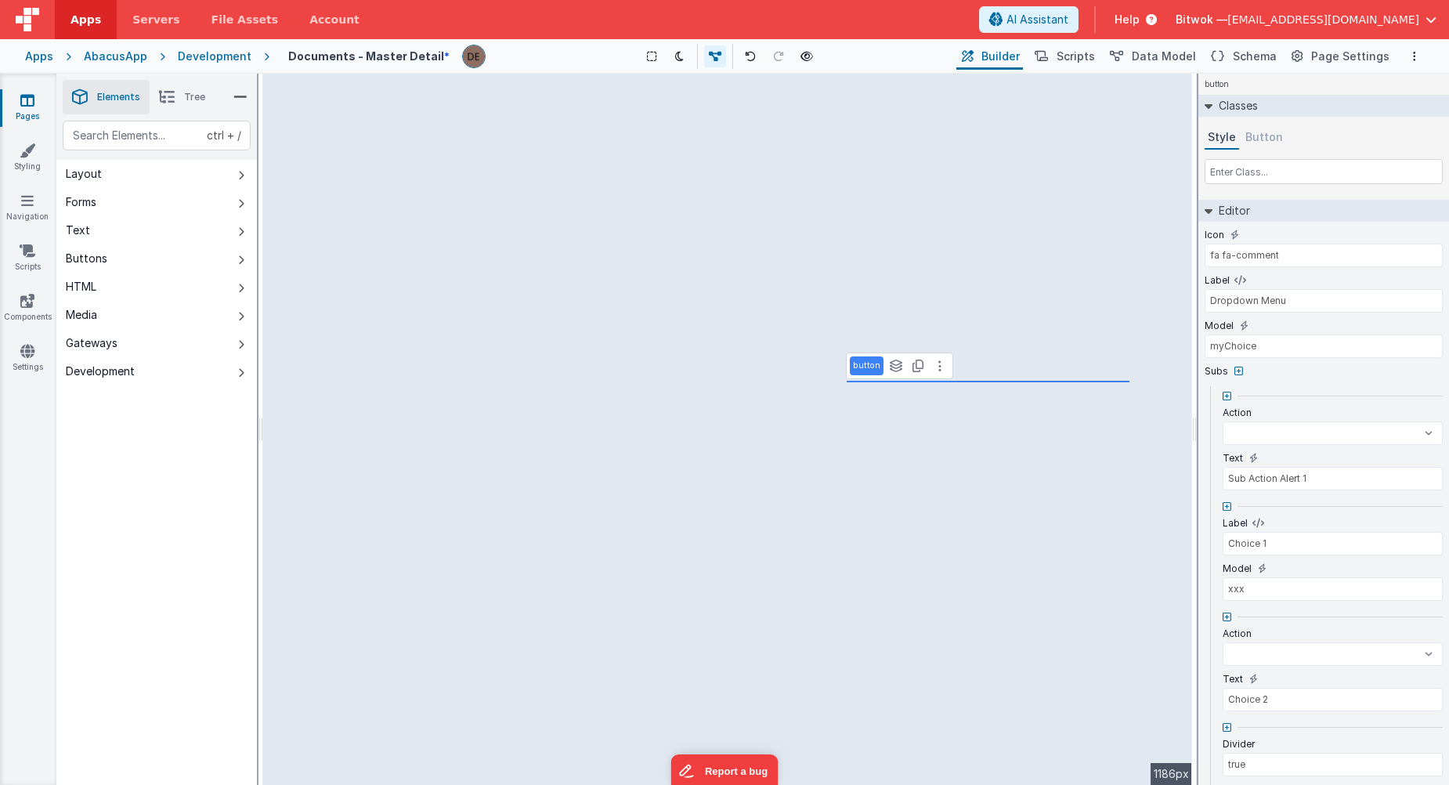
select select
click at [1248, 136] on button "Button" at bounding box center [1264, 137] width 44 height 23
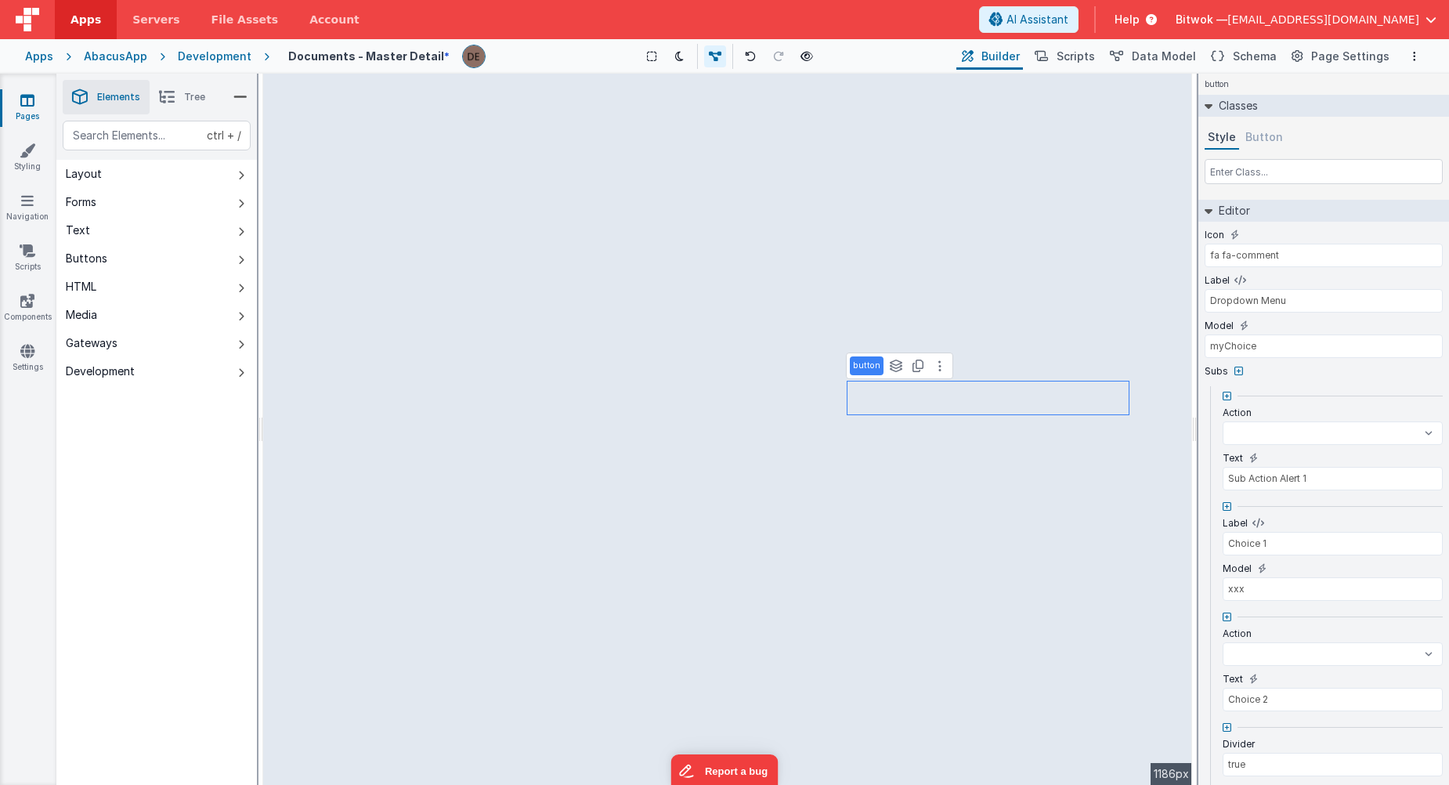
select select
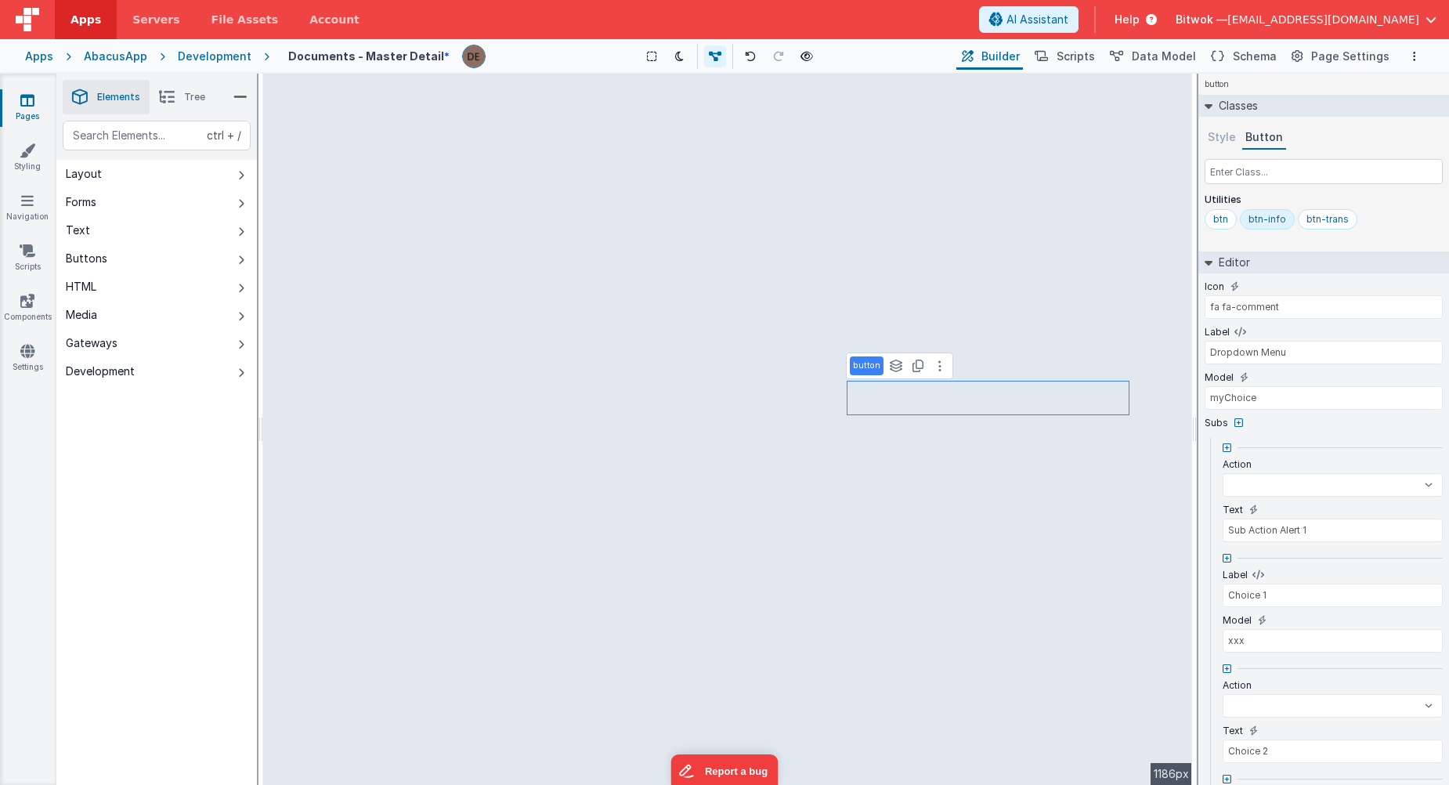
click at [1222, 139] on button "Style" at bounding box center [1222, 137] width 34 height 23
select select
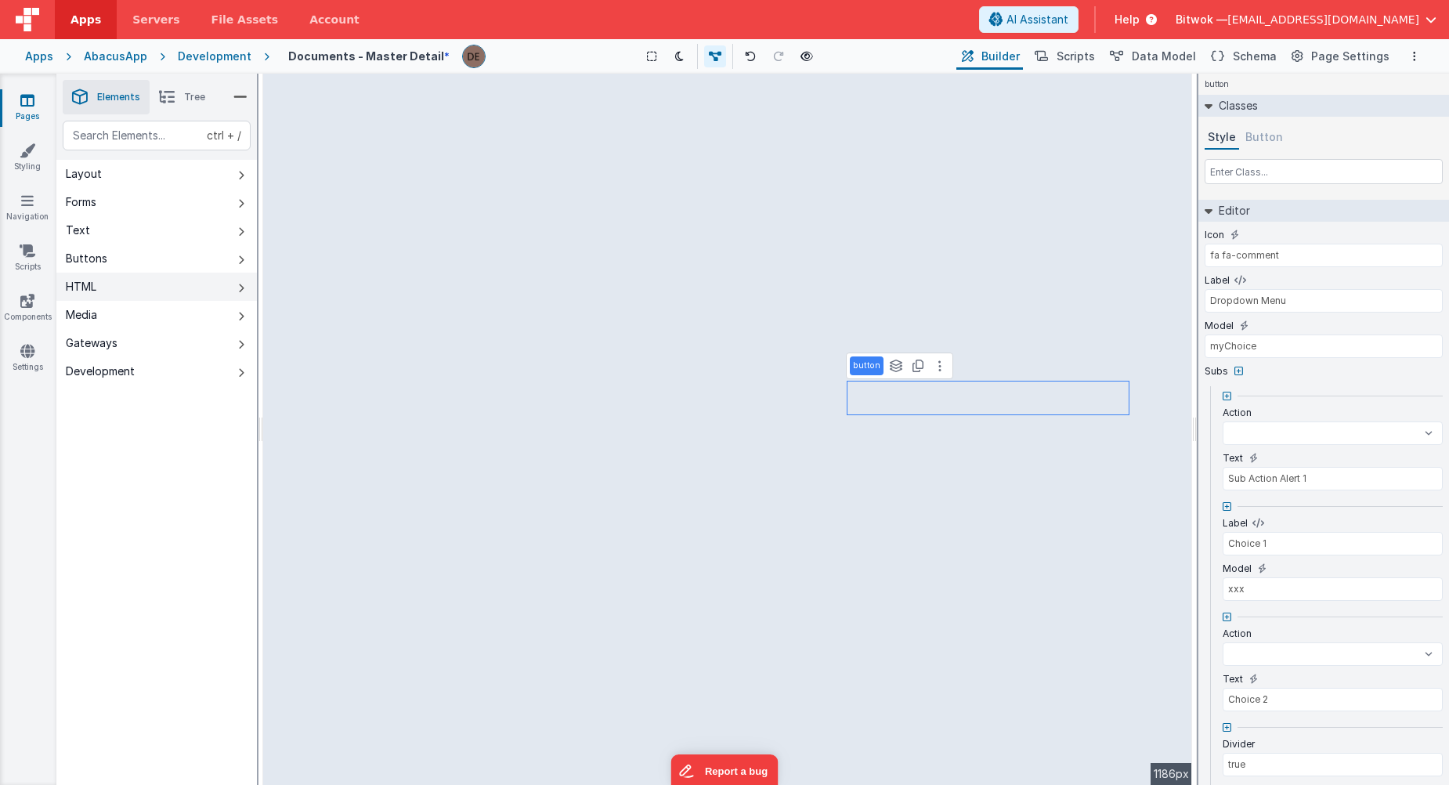
click at [122, 300] on button "HTML" at bounding box center [156, 287] width 201 height 28
select select
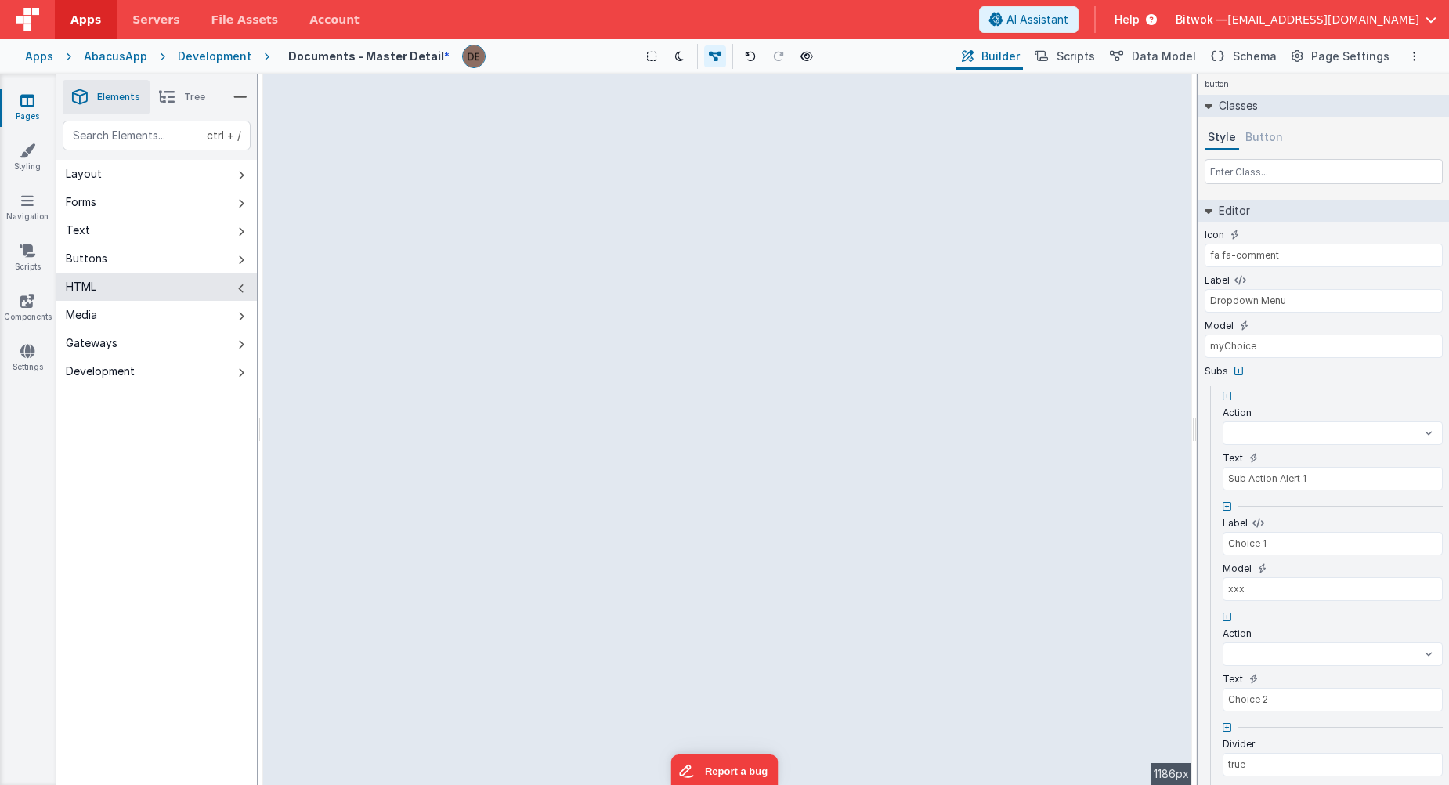
select select
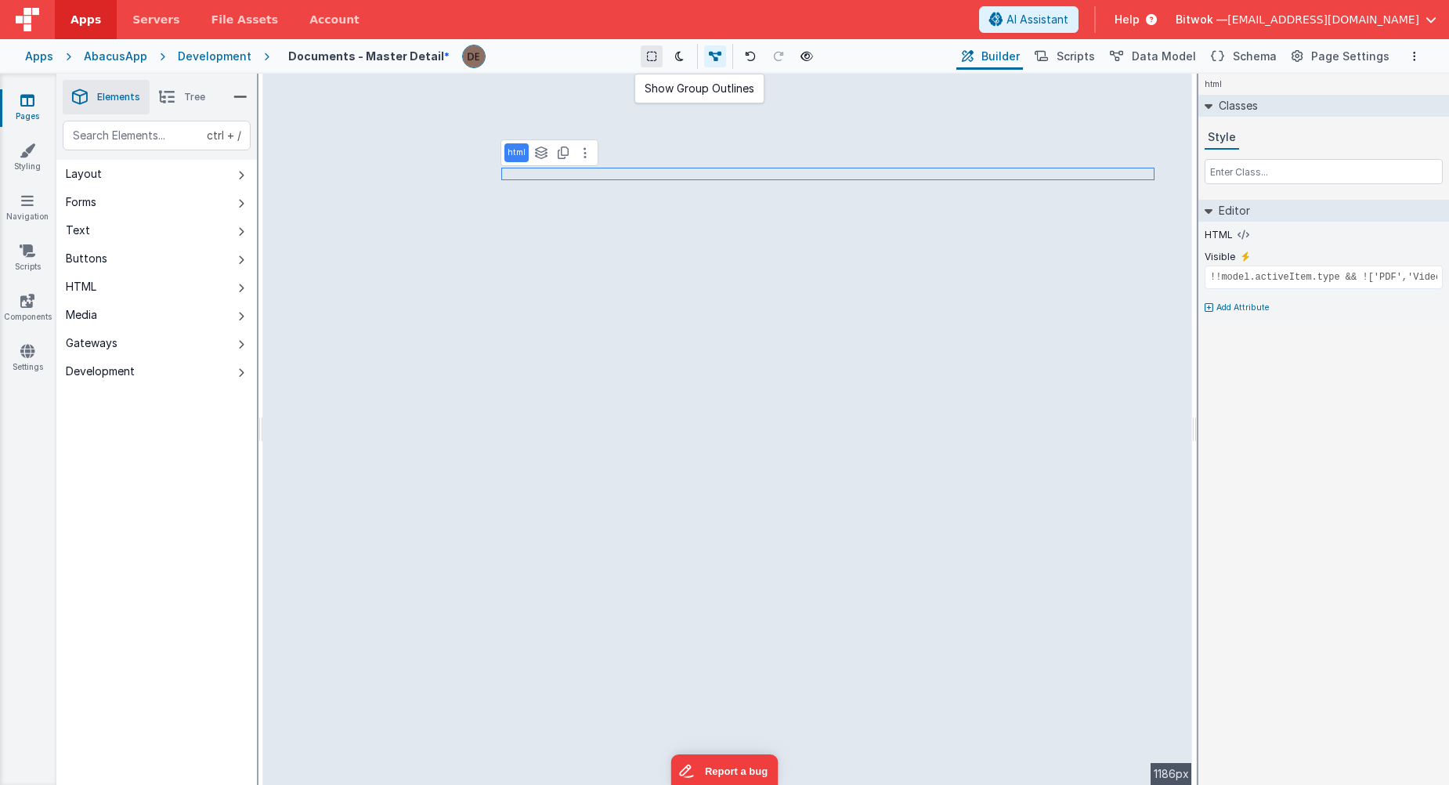
click at [648, 52] on icon at bounding box center [651, 56] width 9 height 11
type input "_.isEmpty(model.activeItem)"
click at [1272, 278] on input "!!model.activeItem.type && !['PDF','Video','Audio'].includes(model.activeItem.t…" at bounding box center [1324, 277] width 238 height 23
drag, startPoint x: 1237, startPoint y: 280, endPoint x: 1249, endPoint y: 260, distance: 23.9
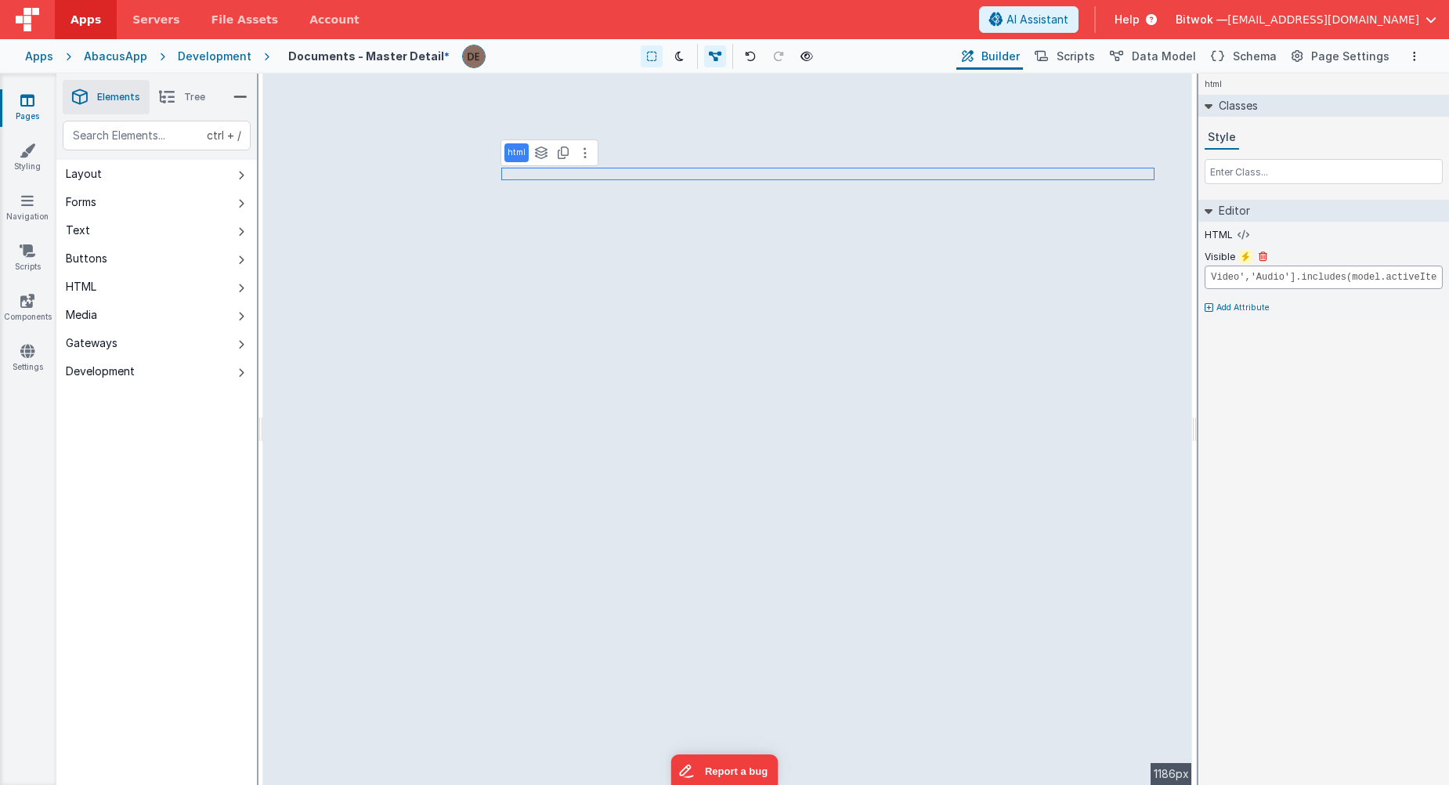
click at [1249, 260] on div "Visible !!model.activeItem.type && !['PDF','Video','Audio'].includes(model.acti…" at bounding box center [1324, 272] width 238 height 45
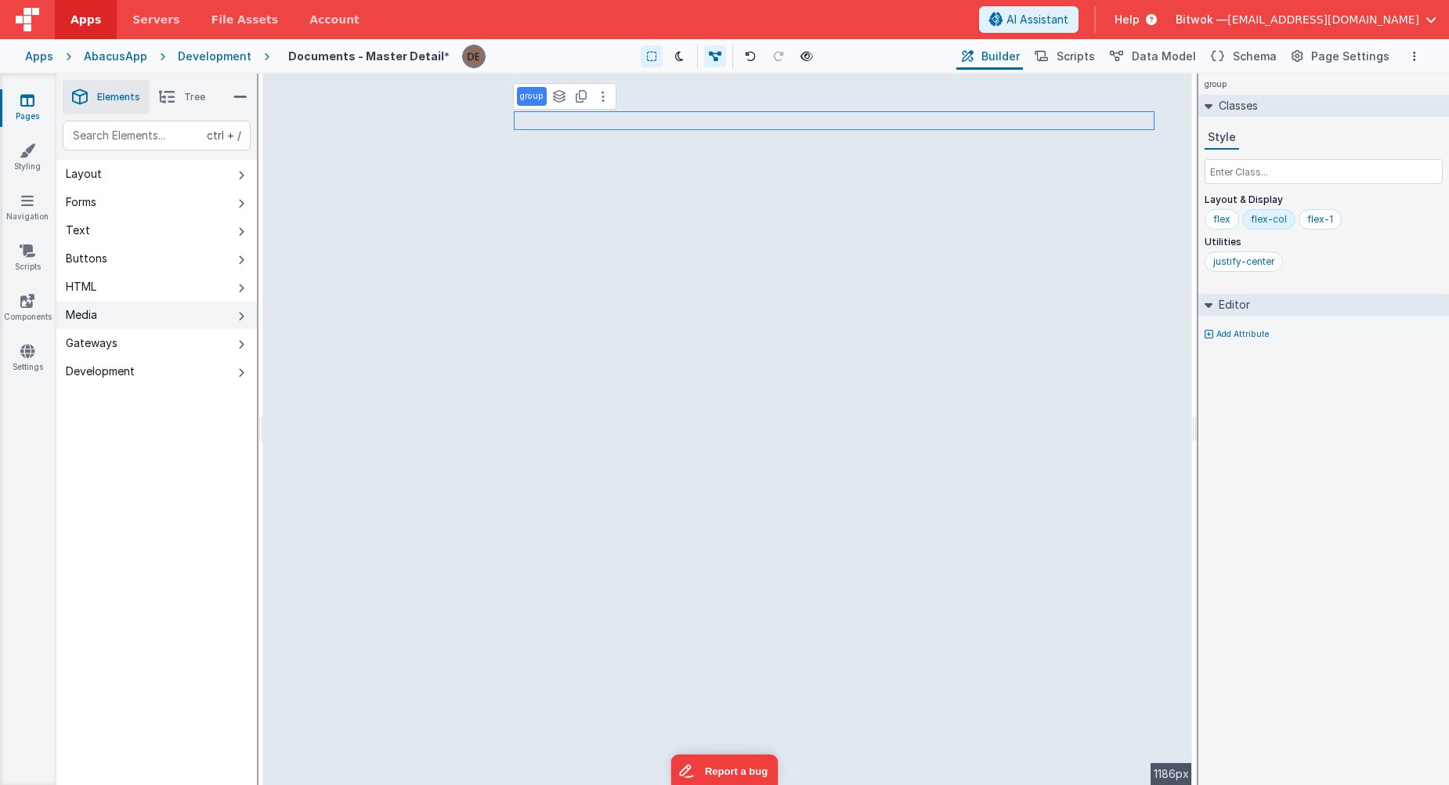
drag, startPoint x: 159, startPoint y: 305, endPoint x: 152, endPoint y: 298, distance: 10.0
click at [157, 305] on button "Media" at bounding box center [156, 315] width 201 height 28
click at [151, 294] on button "HTML" at bounding box center [156, 287] width 201 height 28
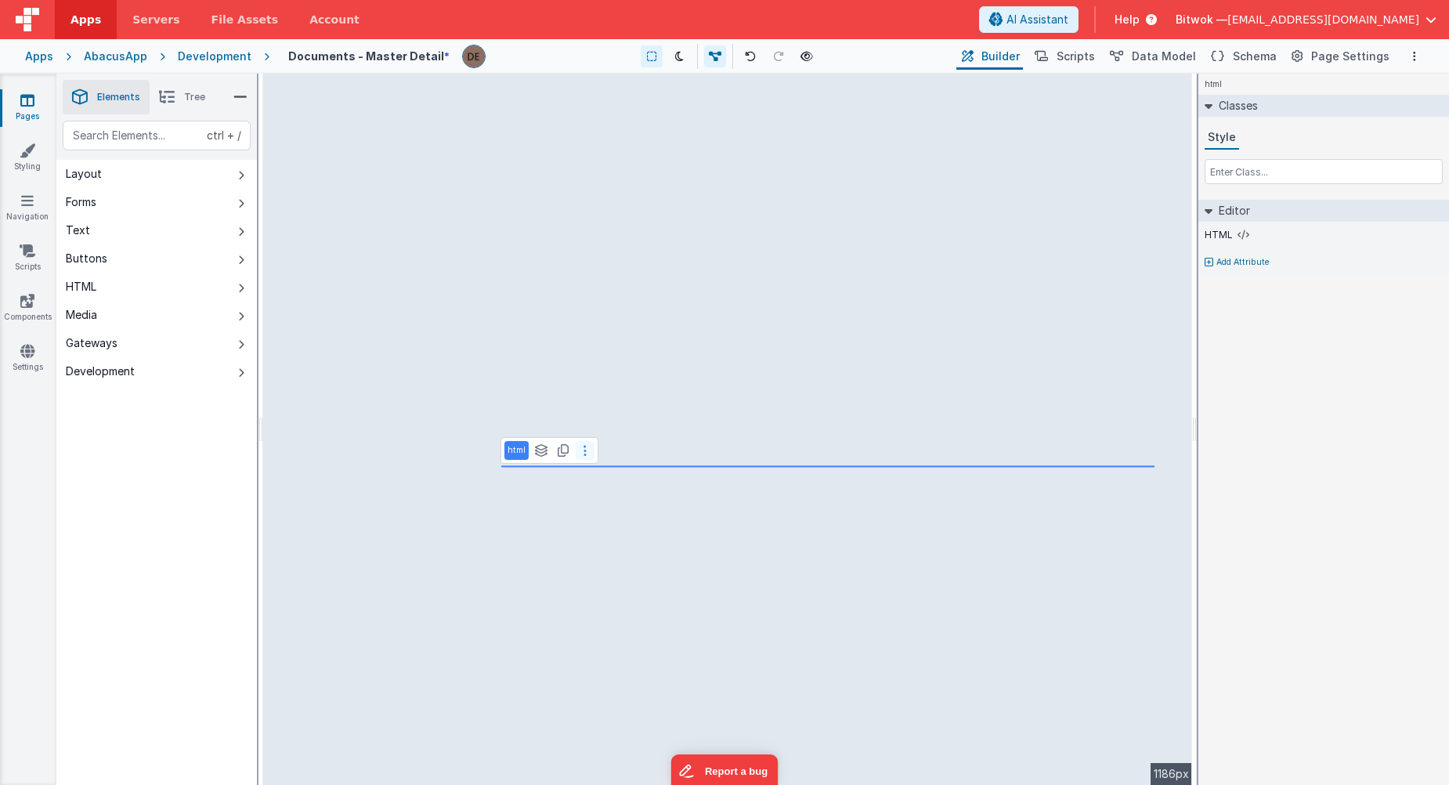
click at [579, 453] on button at bounding box center [585, 450] width 19 height 19
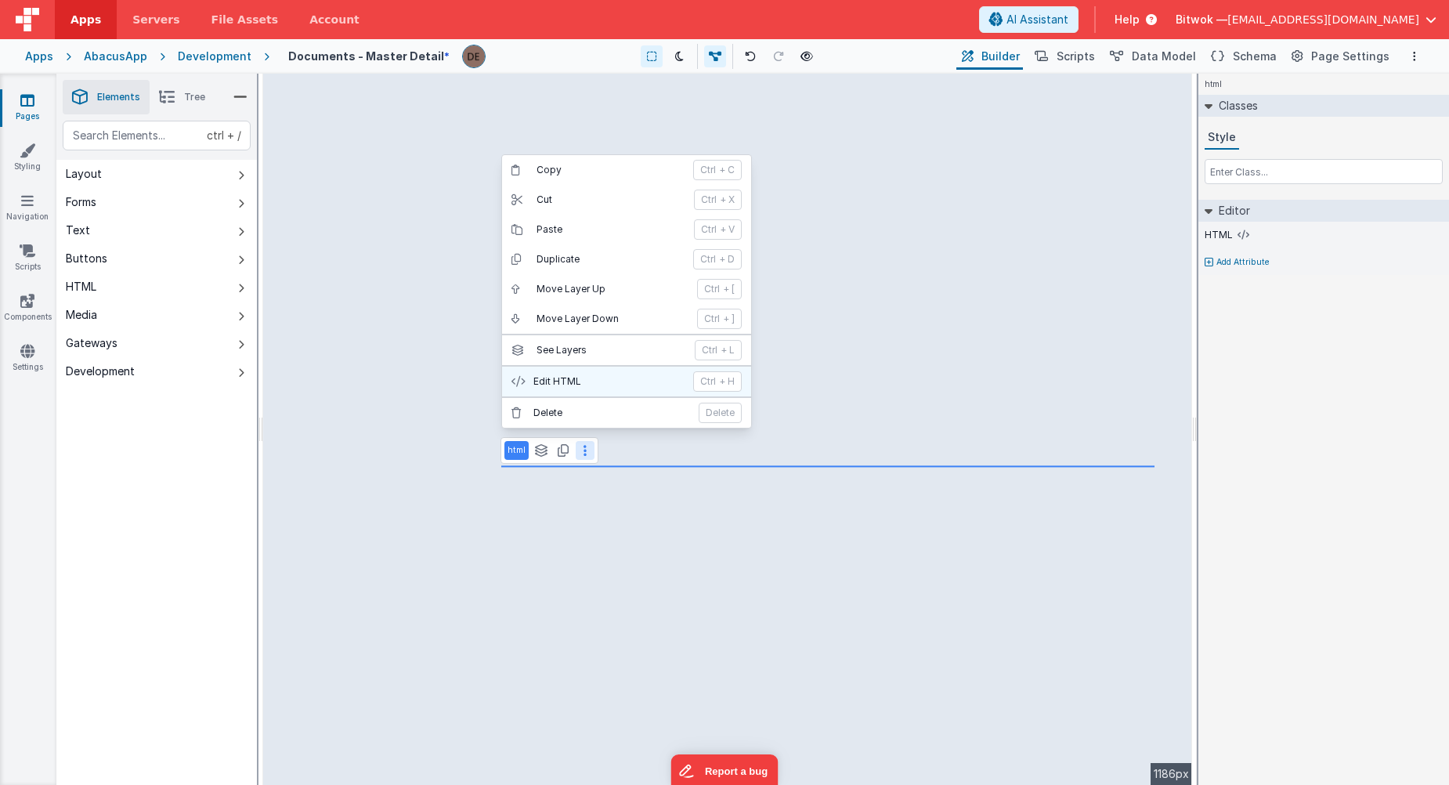
click at [558, 383] on p "Edit HTML" at bounding box center [608, 381] width 150 height 13
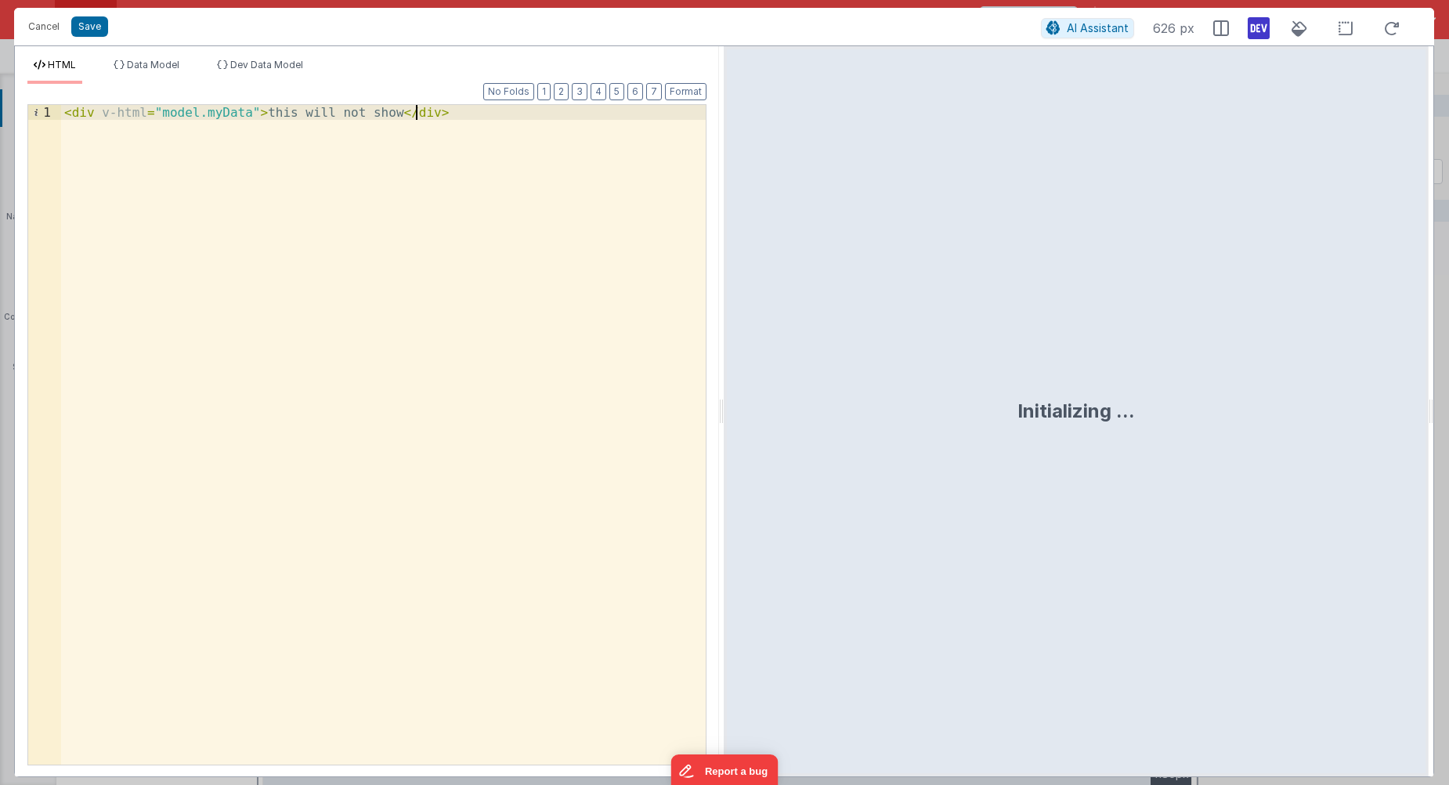
click at [423, 147] on div "< div v-html = "model.myData" > this will not show </ div >" at bounding box center [383, 449] width 645 height 689
click at [483, 136] on div "< div v-html = "model.myData" > this will not show </ div >" at bounding box center [383, 449] width 645 height 689
click at [175, 71] on li "Data Model" at bounding box center [146, 71] width 78 height 25
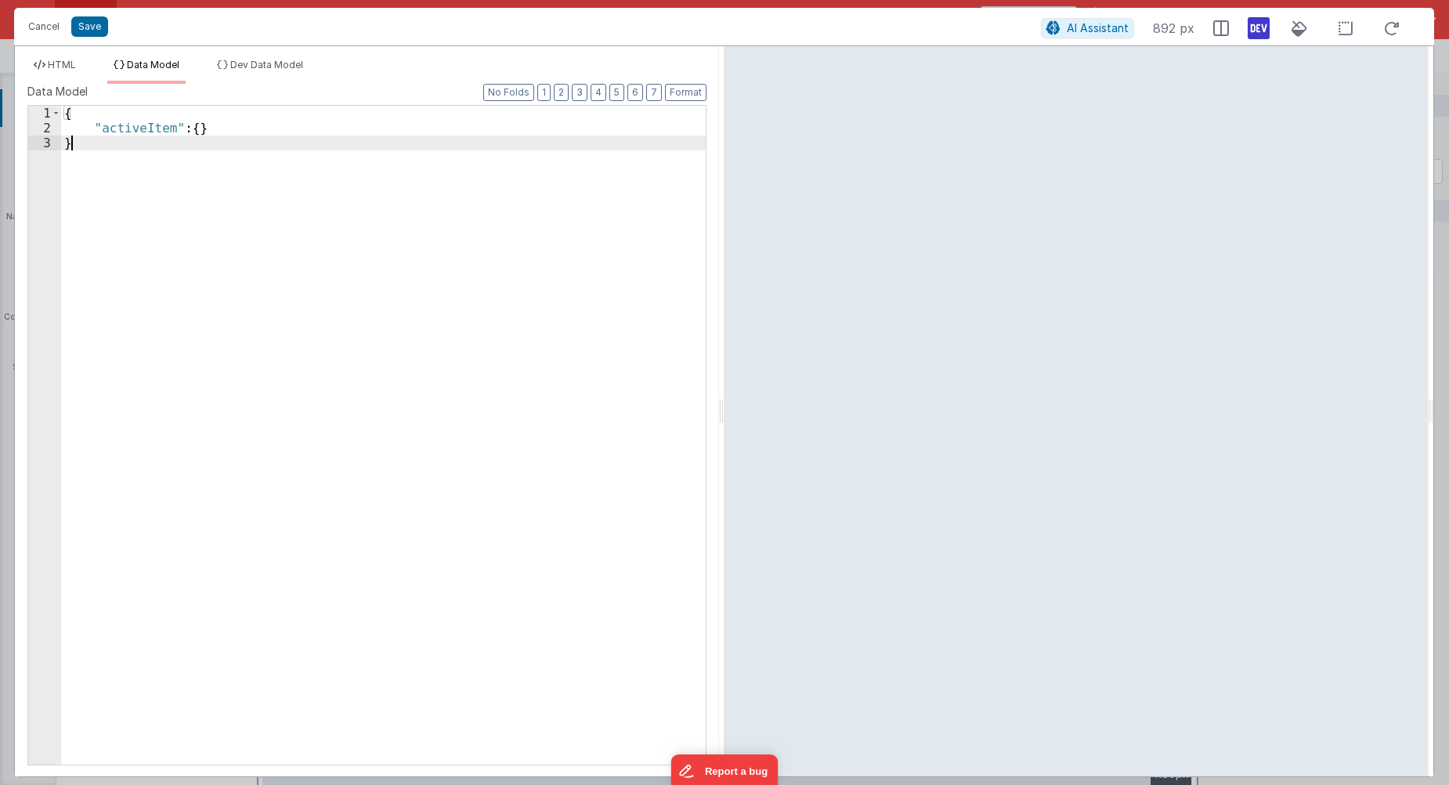
click at [225, 149] on div "{ "activeItem" : { } }" at bounding box center [383, 450] width 645 height 689
click at [261, 66] on span "Dev Data Model" at bounding box center [266, 65] width 73 height 12
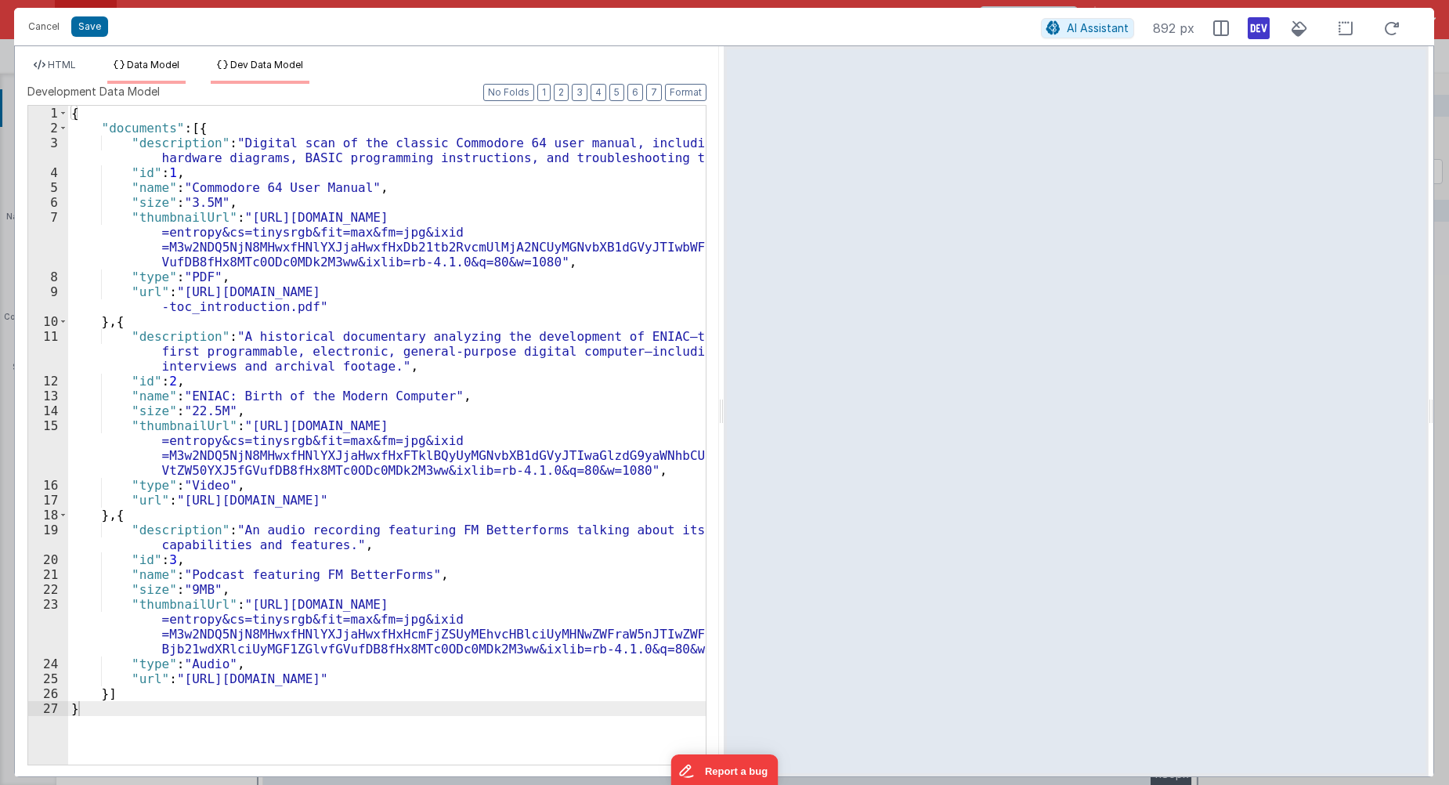
click at [176, 70] on span "Data Model" at bounding box center [153, 65] width 52 height 12
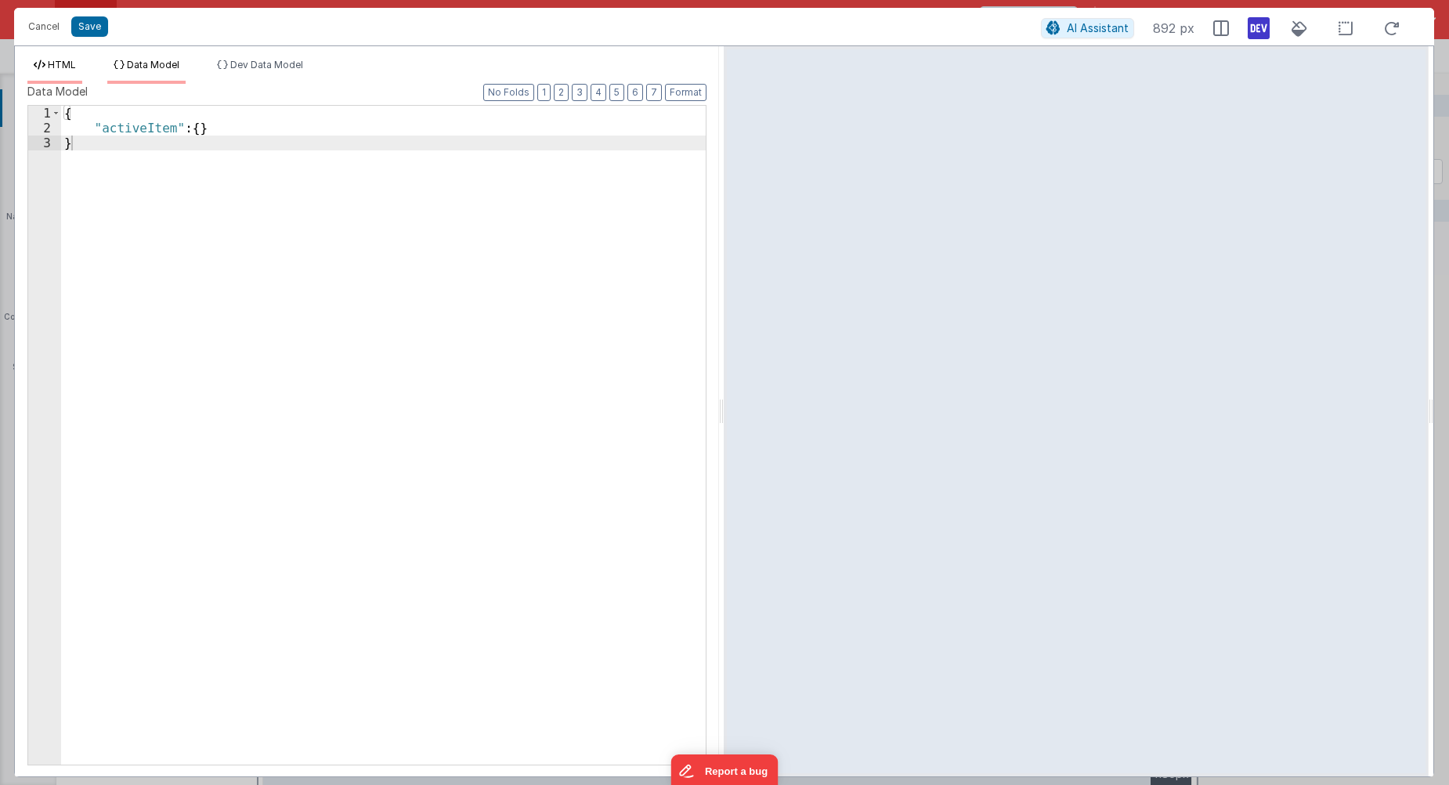
click at [67, 63] on span "HTML" at bounding box center [62, 65] width 28 height 12
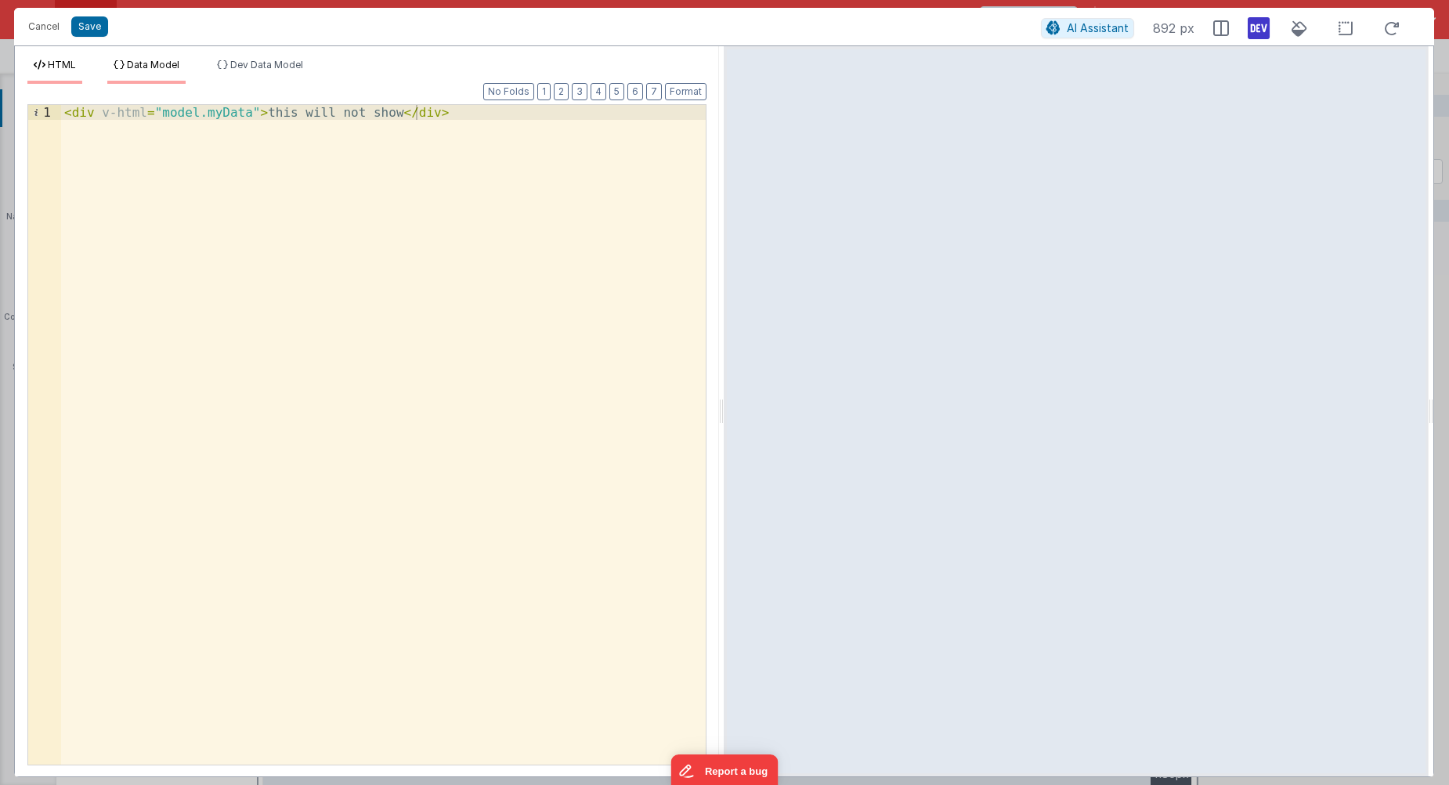
click at [161, 74] on li "Data Model" at bounding box center [146, 71] width 78 height 25
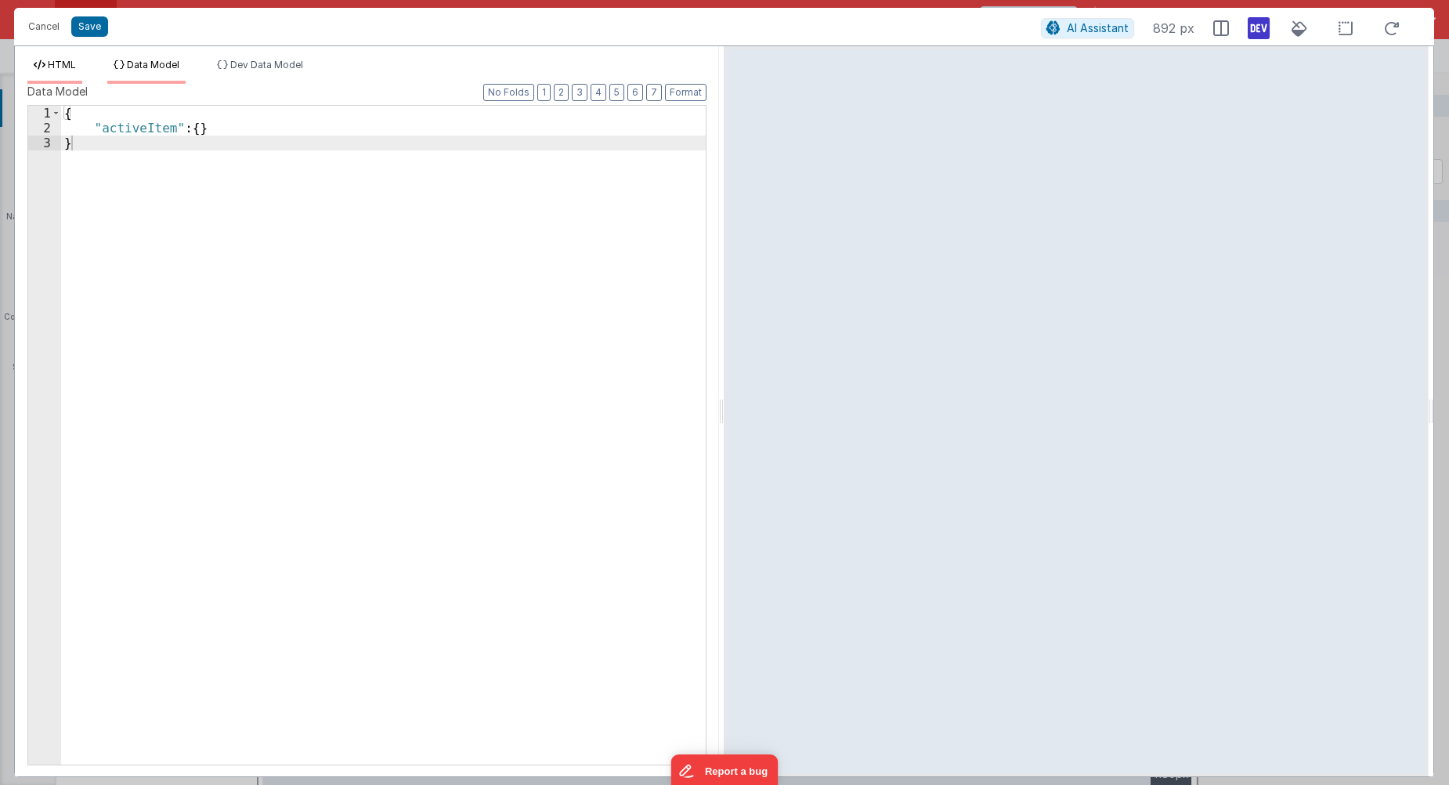
click at [69, 70] on li "HTML" at bounding box center [54, 71] width 55 height 25
